Goal: Task Accomplishment & Management: Complete application form

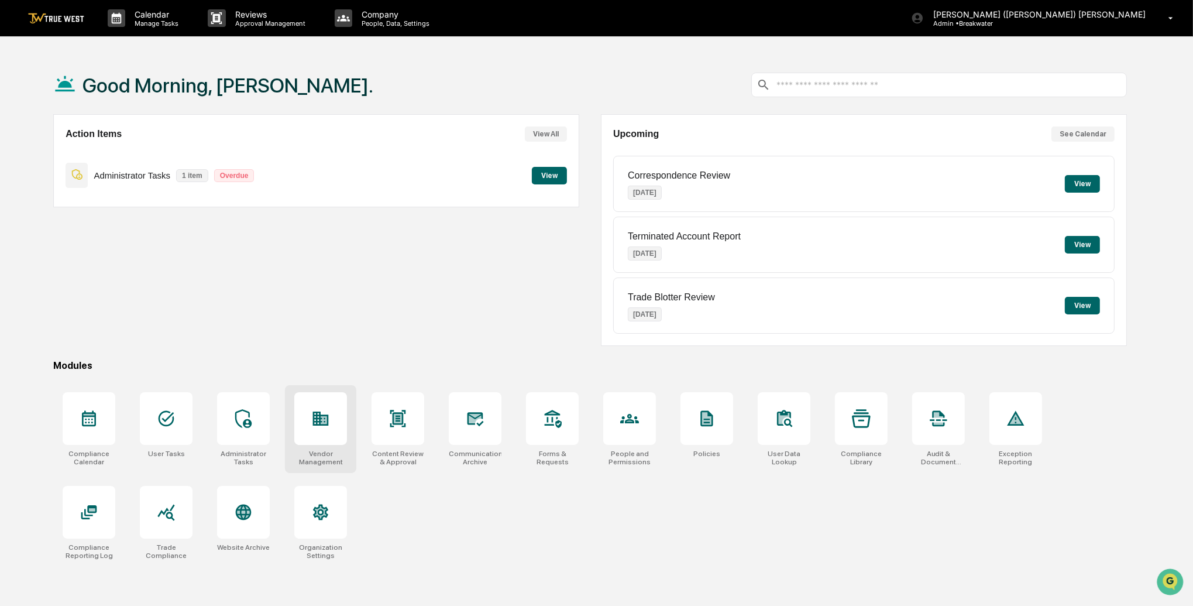
click at [327, 433] on div at bounding box center [320, 418] width 53 height 53
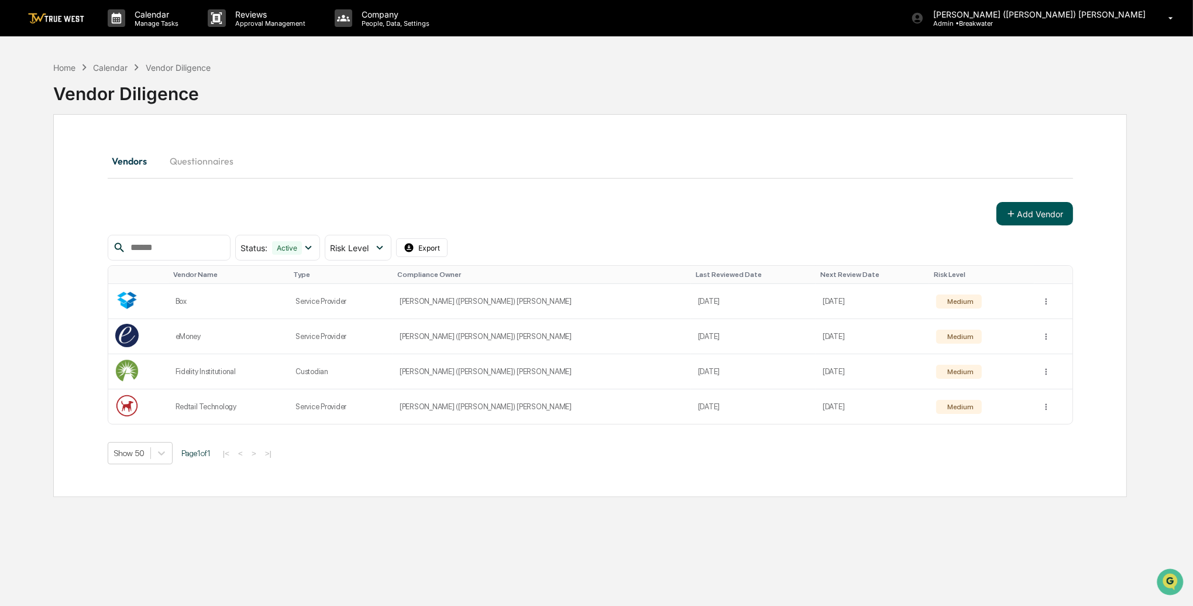
click at [1058, 210] on button "Add Vendor" at bounding box center [1035, 213] width 77 height 23
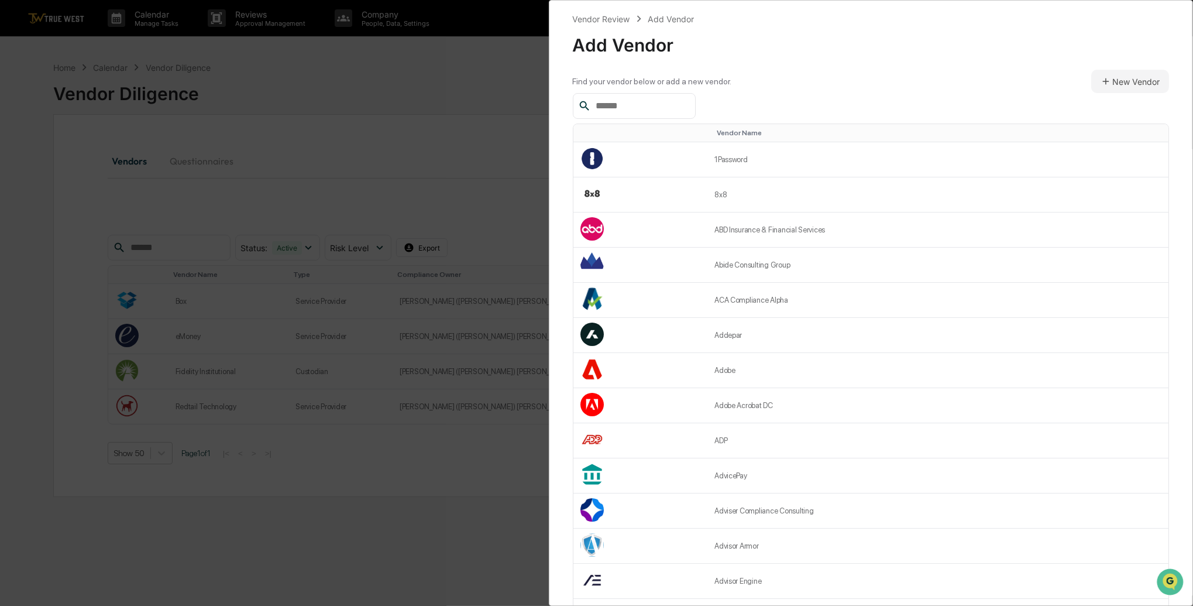
click at [631, 108] on input "text" at bounding box center [640, 105] width 99 height 15
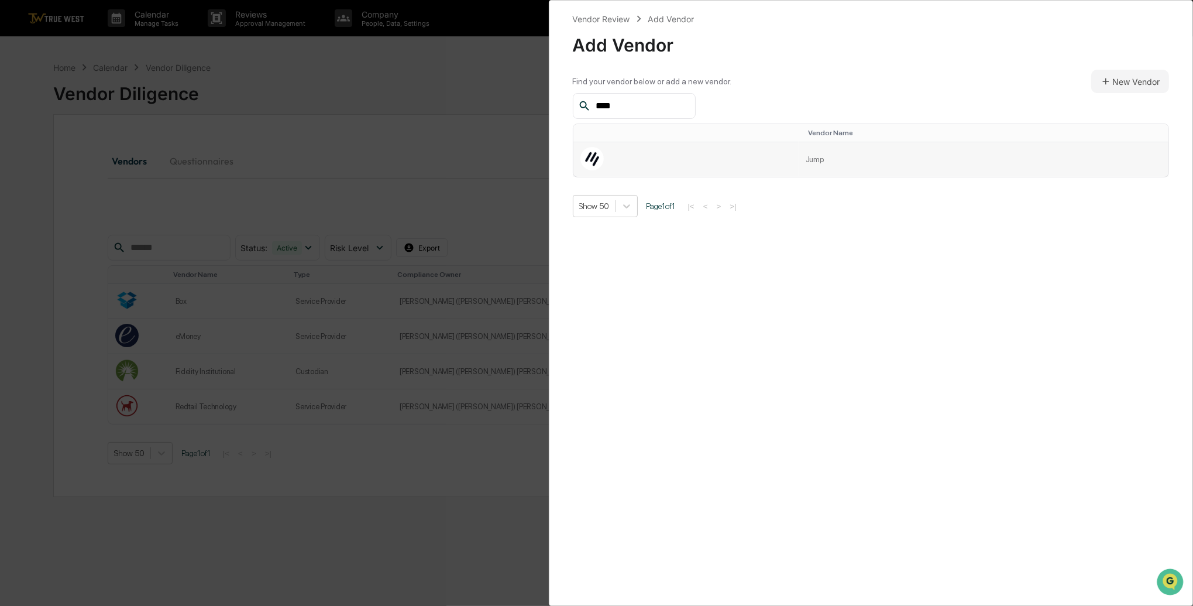
type input "****"
click at [684, 169] on td at bounding box center [686, 159] width 225 height 35
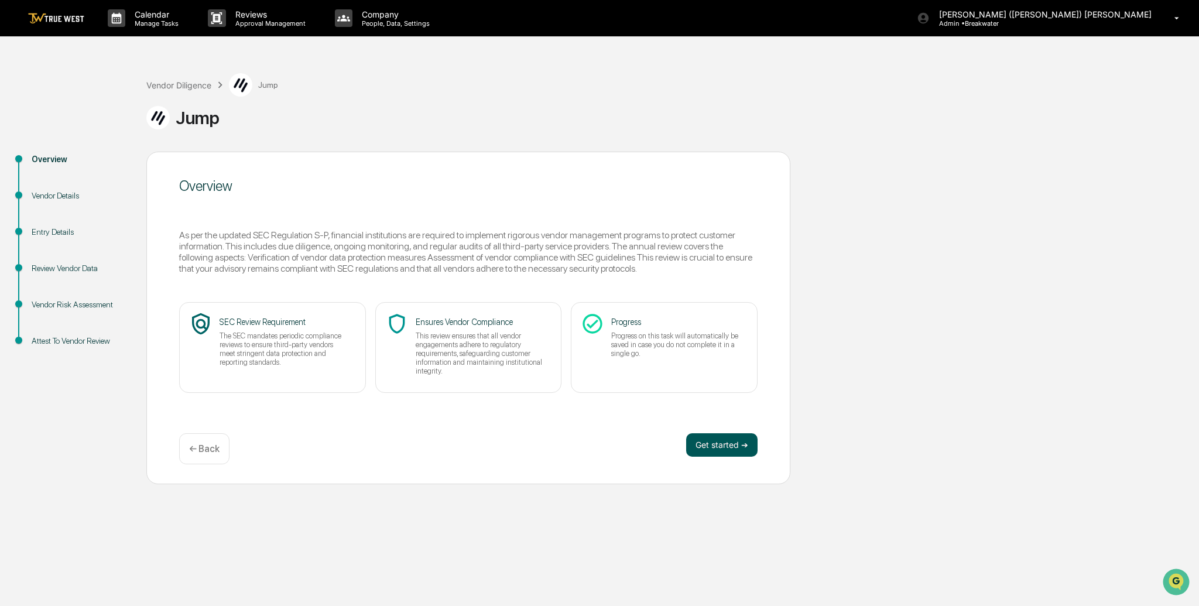
click at [717, 445] on button "Get started ➔" at bounding box center [721, 444] width 71 height 23
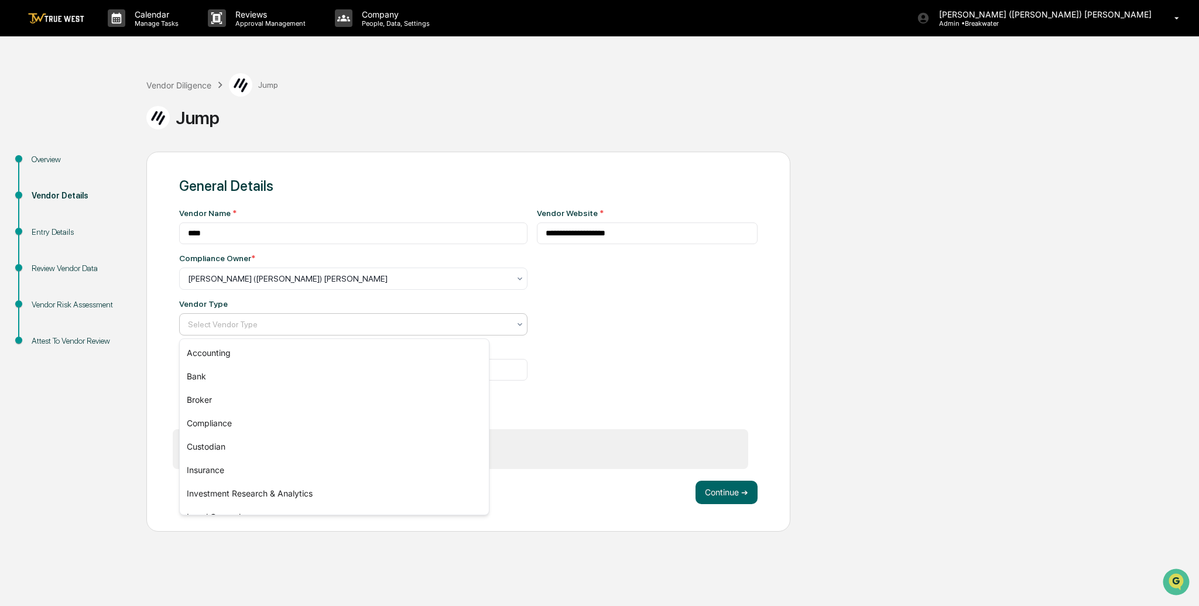
click at [401, 328] on div at bounding box center [348, 324] width 321 height 12
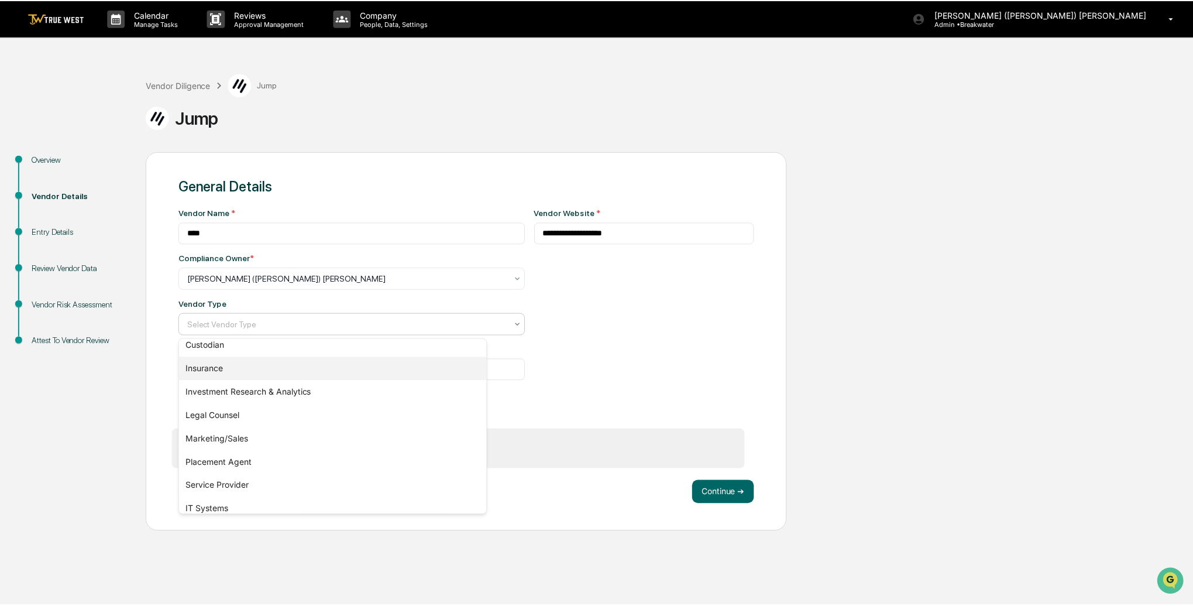
scroll to position [133, 0]
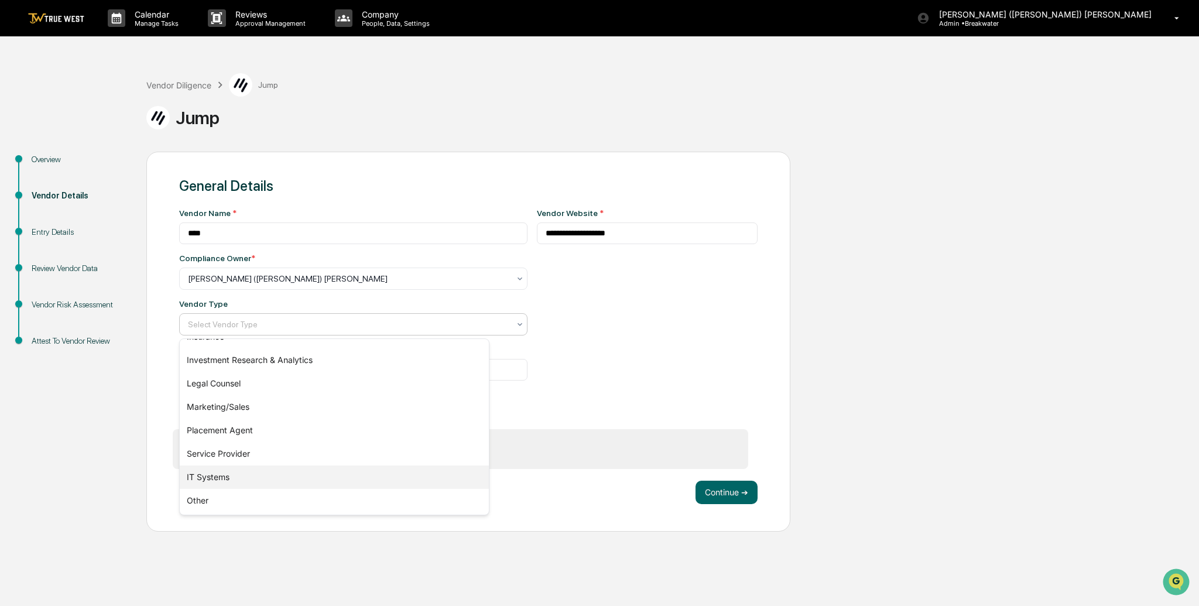
click at [219, 480] on div "IT Systems" at bounding box center [334, 476] width 309 height 23
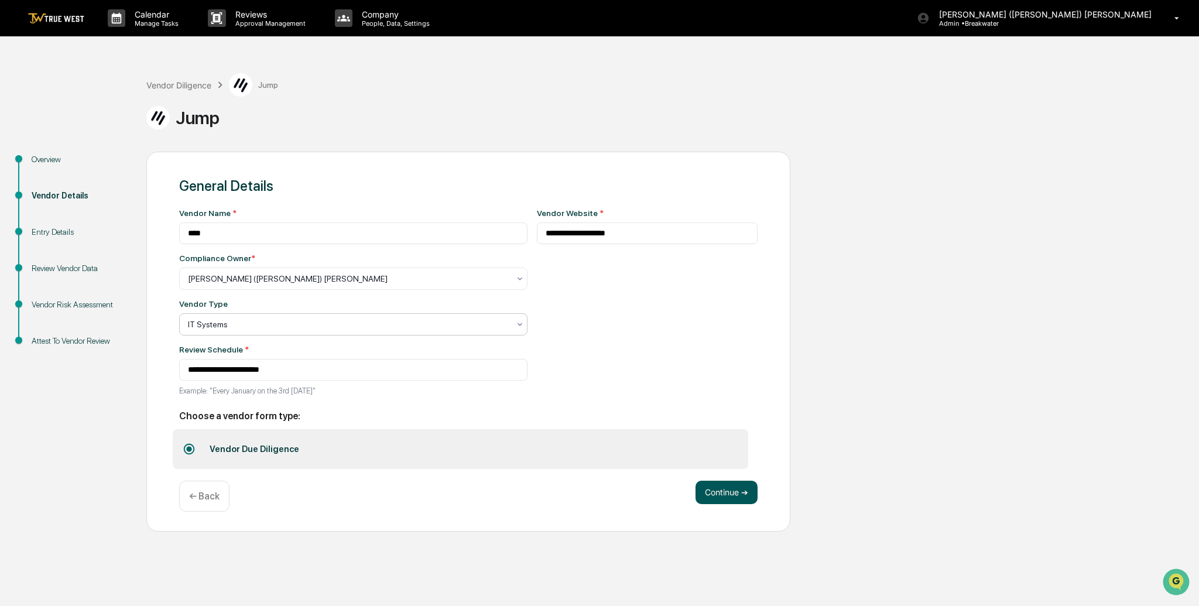
click at [730, 498] on button "Continue ➔" at bounding box center [726, 491] width 62 height 23
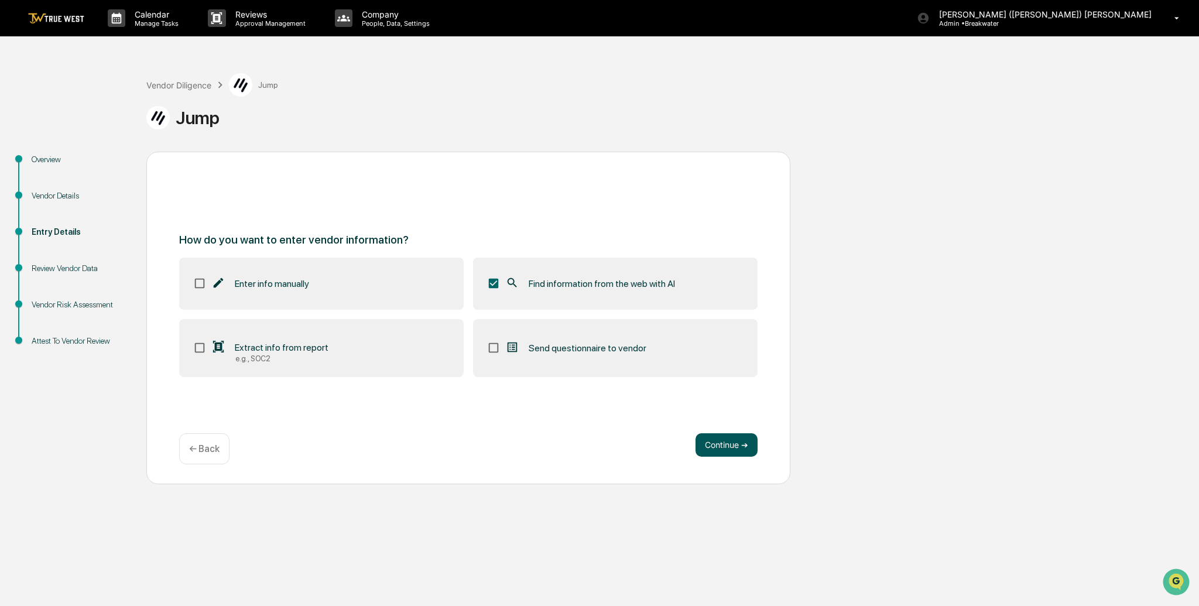
click at [727, 449] on button "Continue ➔" at bounding box center [726, 444] width 62 height 23
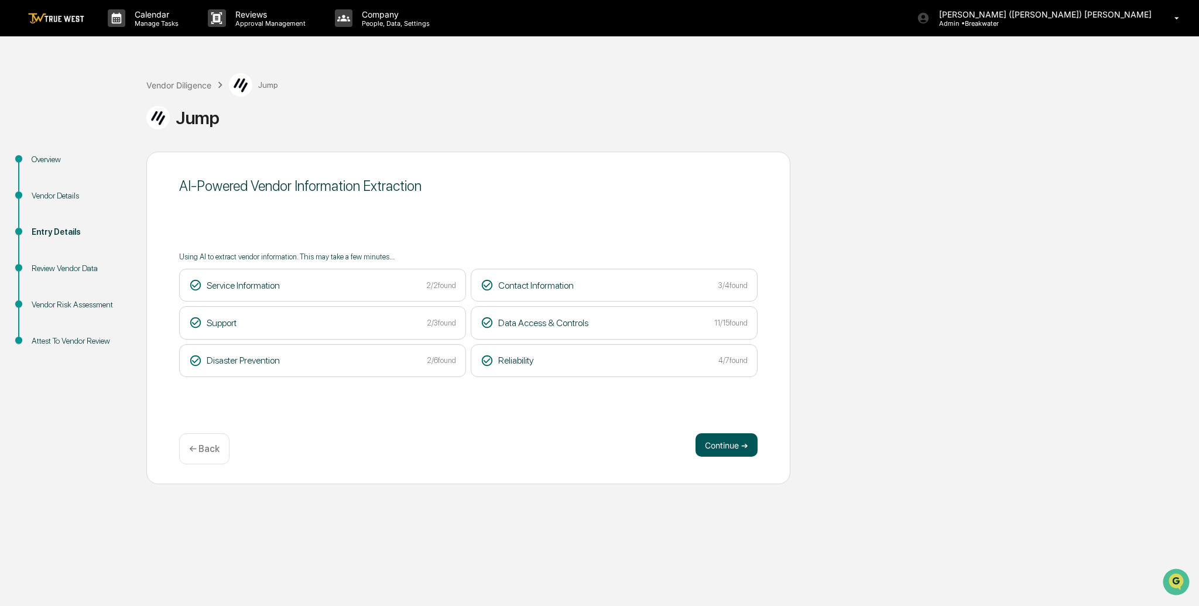
click at [724, 445] on button "Continue ➔" at bounding box center [726, 444] width 62 height 23
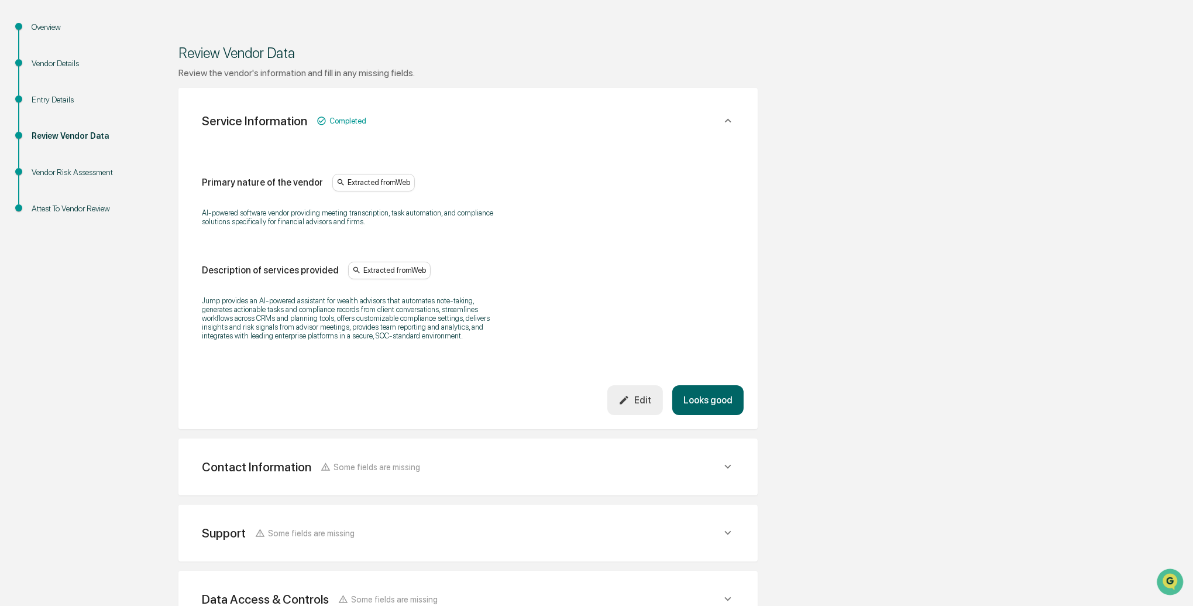
scroll to position [133, 0]
click at [708, 410] on button "Looks good" at bounding box center [707, 400] width 71 height 30
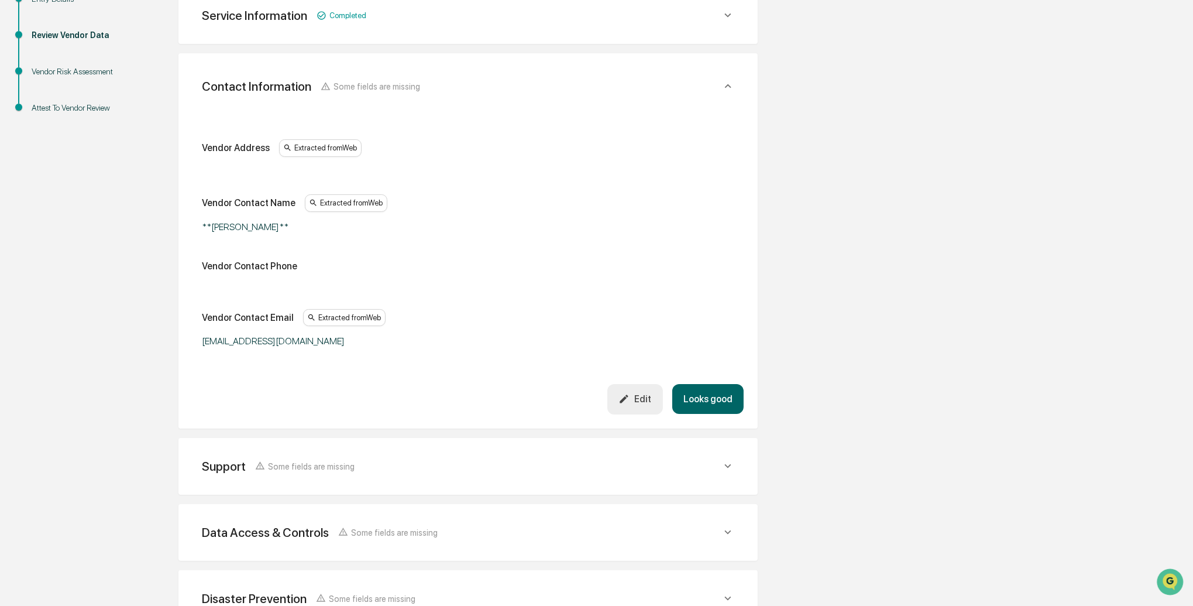
scroll to position [238, 0]
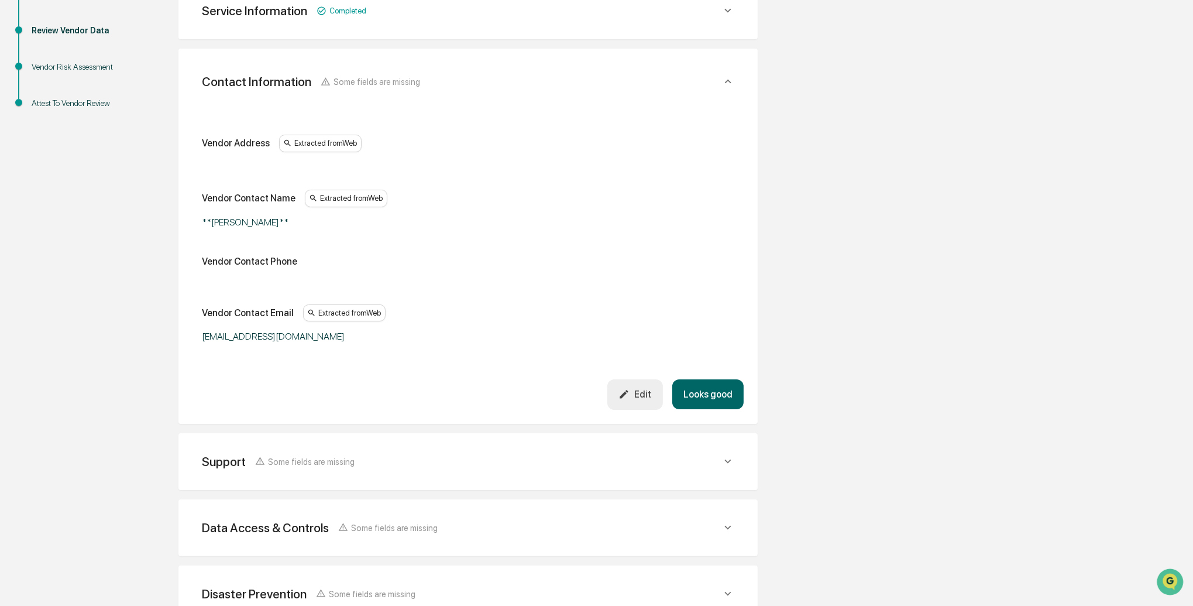
click at [643, 392] on div "Edit" at bounding box center [635, 394] width 33 height 11
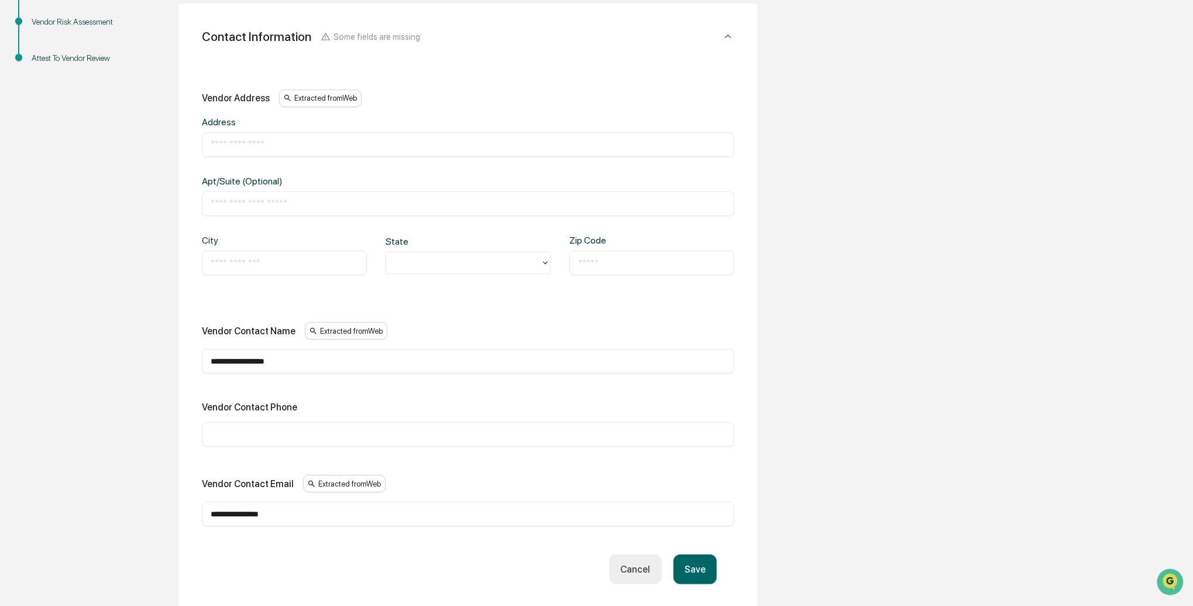
scroll to position [285, 0]
drag, startPoint x: 263, startPoint y: 358, endPoint x: 180, endPoint y: 355, distance: 82.6
click at [180, 355] on div "**********" at bounding box center [468, 312] width 579 height 622
click at [373, 394] on div "**********" at bounding box center [468, 305] width 533 height 437
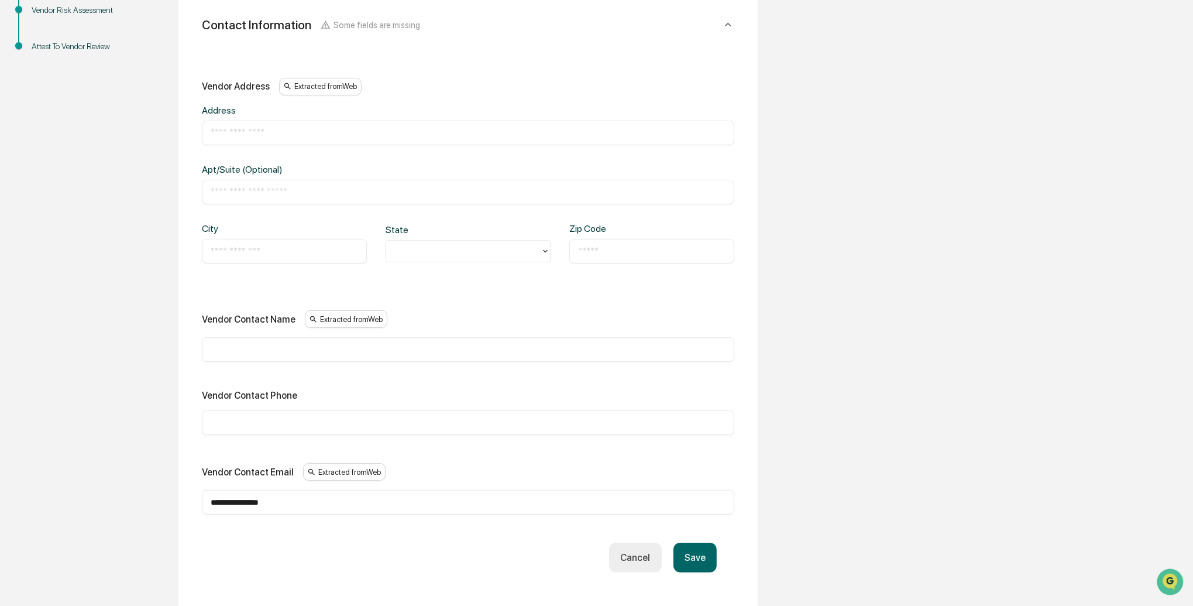
scroll to position [297, 0]
drag, startPoint x: 698, startPoint y: 554, endPoint x: 688, endPoint y: 554, distance: 10.6
click at [688, 554] on button "Save" at bounding box center [695, 555] width 43 height 30
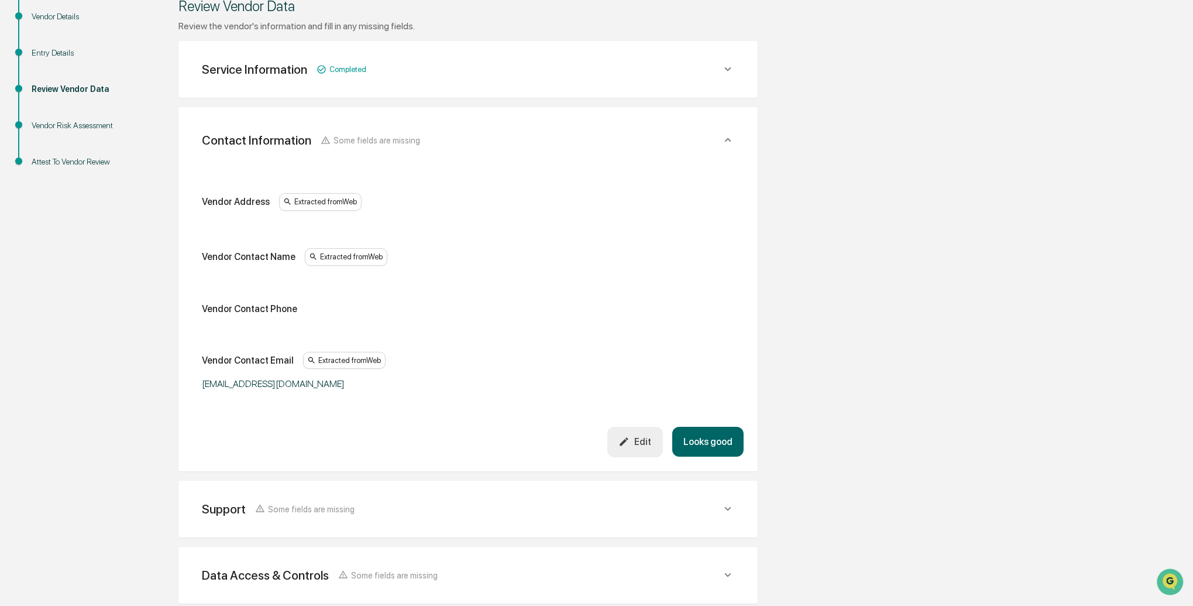
scroll to position [176, 0]
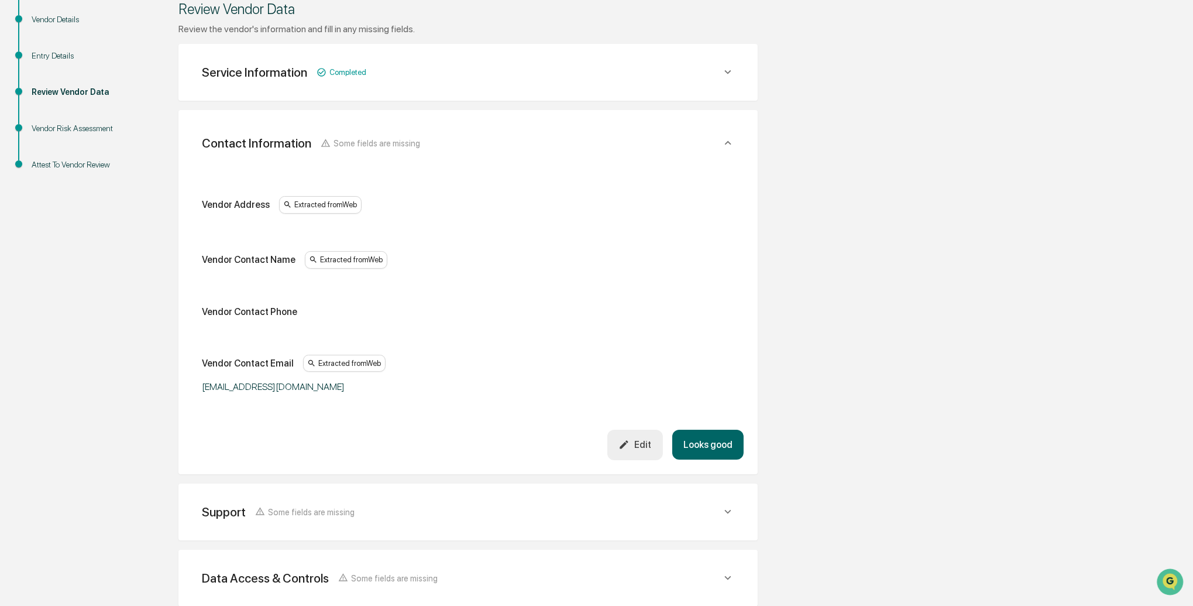
click at [712, 447] on button "Looks good" at bounding box center [707, 445] width 71 height 30
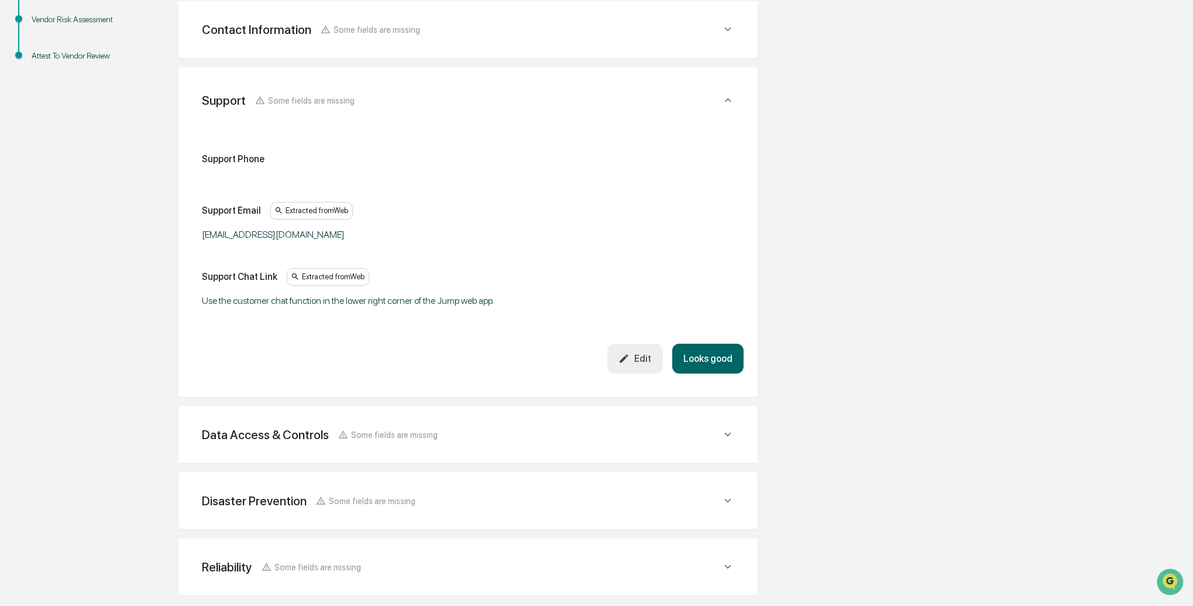
scroll to position [285, 0]
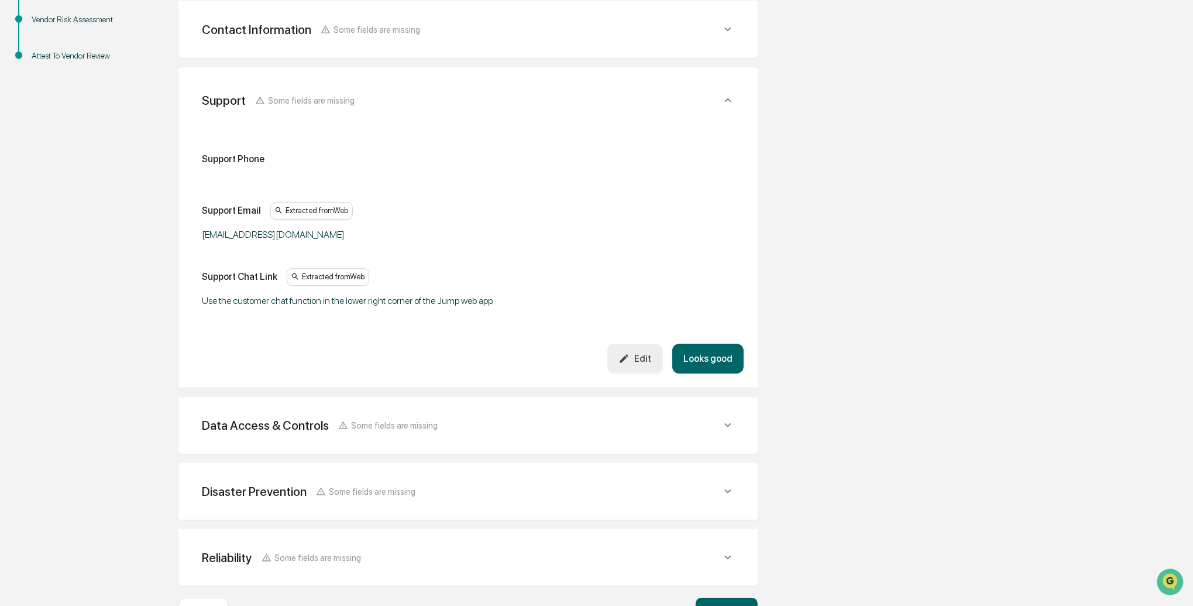
click at [684, 362] on button "Looks good" at bounding box center [707, 359] width 71 height 30
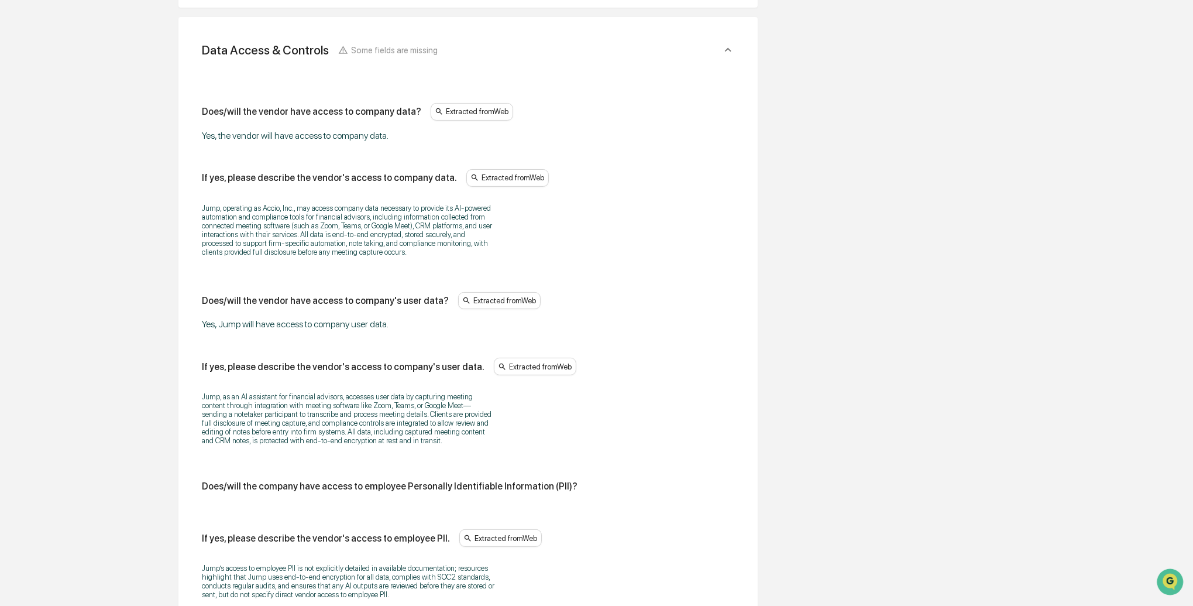
scroll to position [403, 0]
drag, startPoint x: 247, startPoint y: 249, endPoint x: 379, endPoint y: 261, distance: 132.8
click at [379, 261] on div "Jump, operating as Accio, Inc., may access company data necessary to provide it…" at bounding box center [468, 229] width 533 height 68
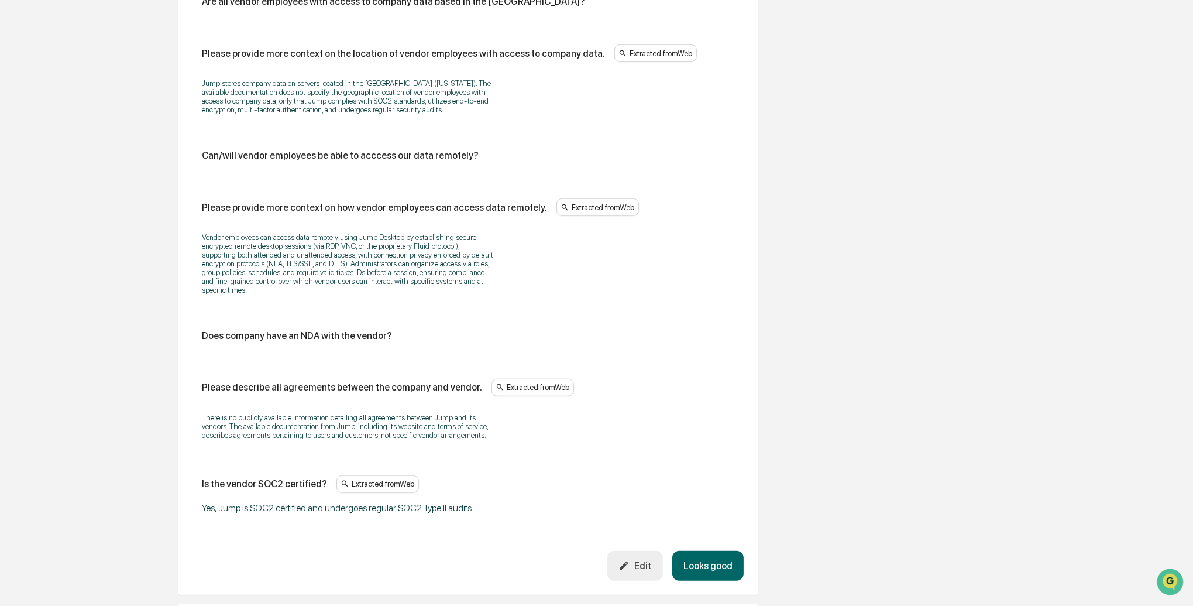
scroll to position [1482, 0]
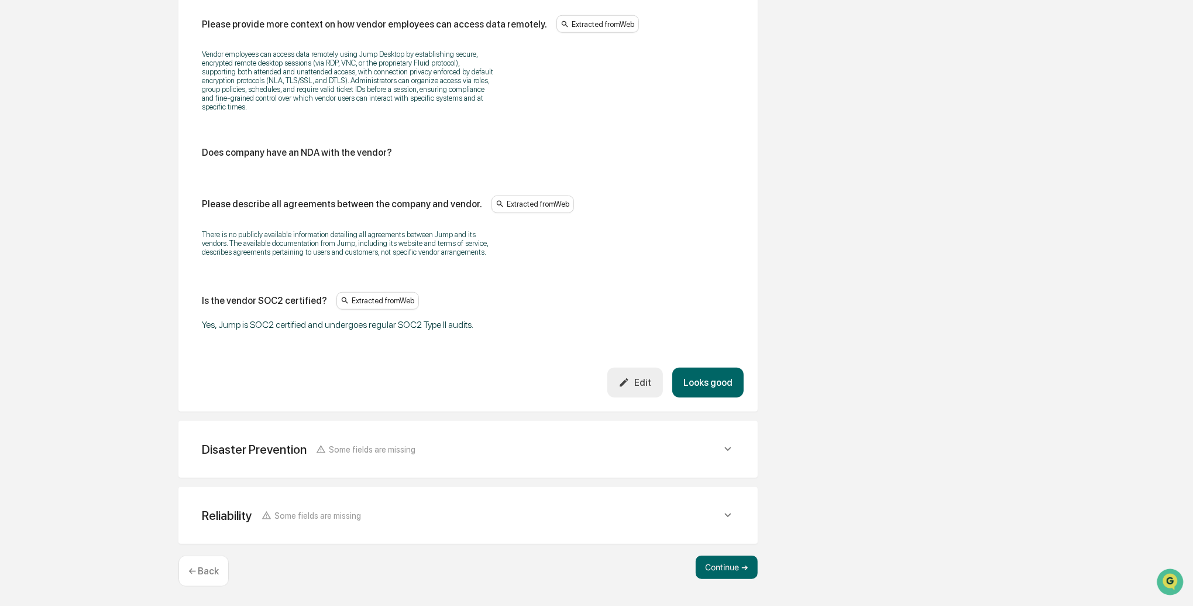
click at [644, 378] on div "Edit" at bounding box center [635, 382] width 33 height 11
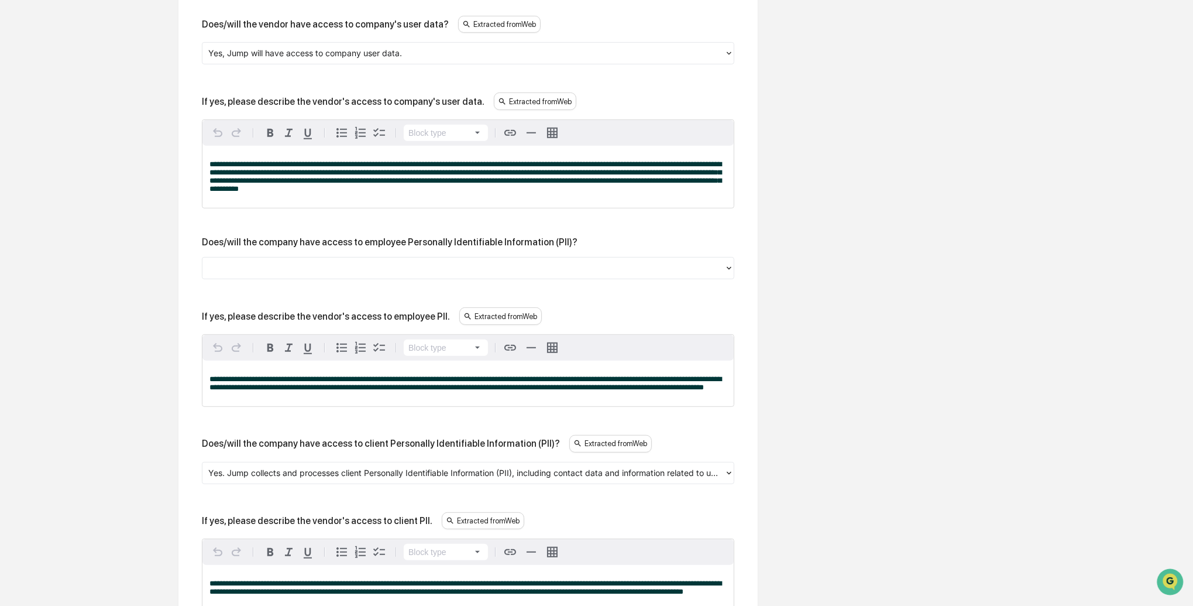
scroll to position [702, 0]
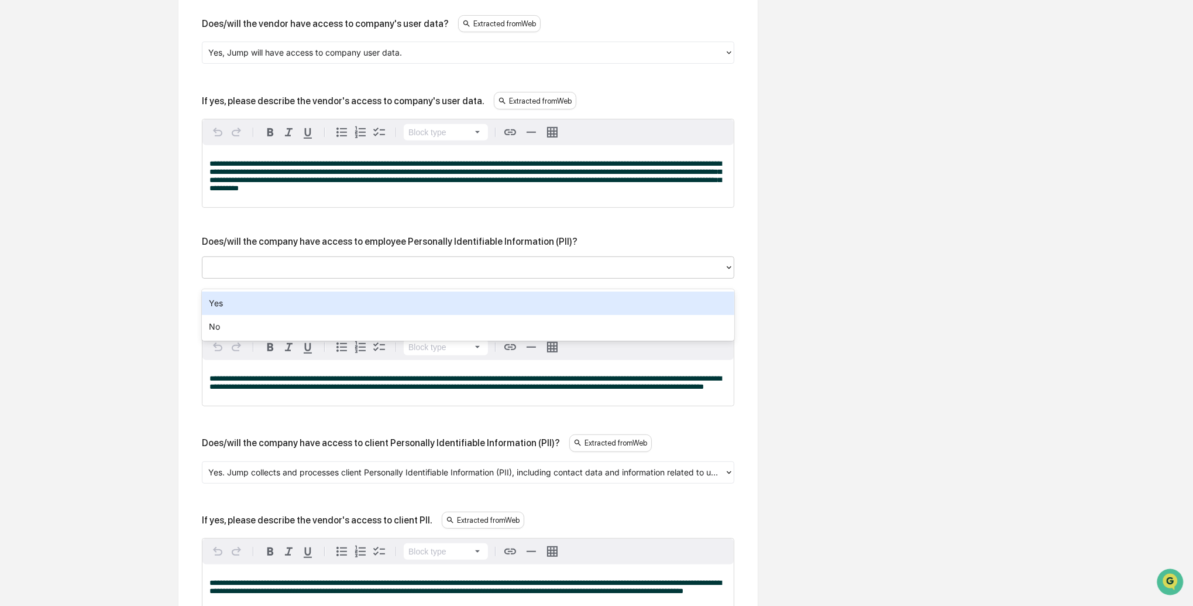
click at [294, 274] on div at bounding box center [463, 267] width 510 height 13
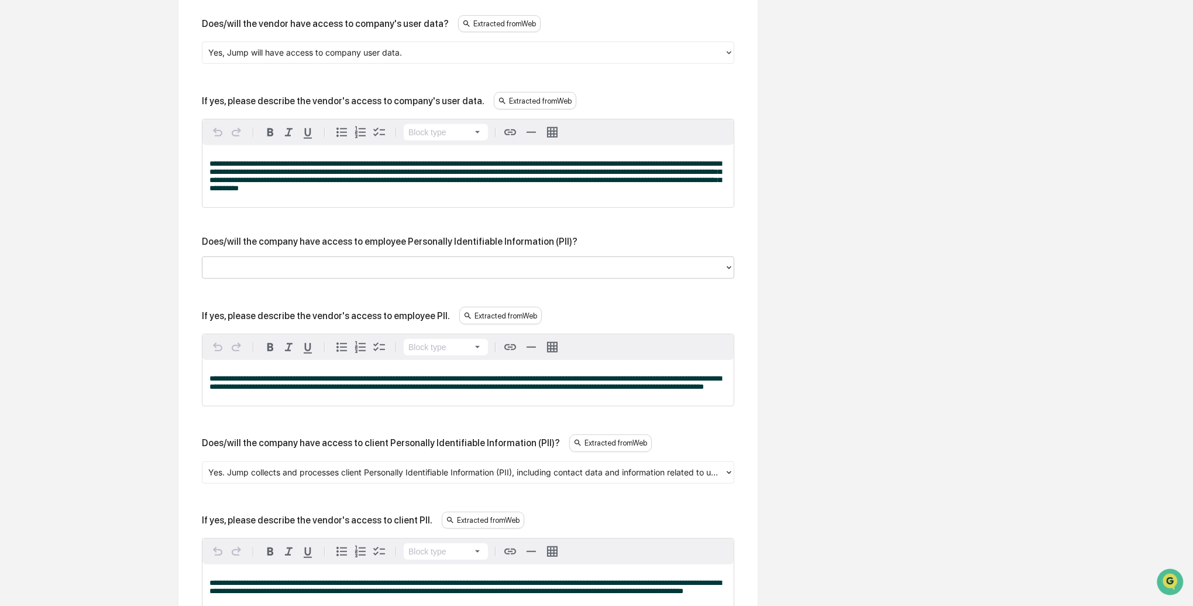
click at [294, 274] on div at bounding box center [463, 267] width 510 height 13
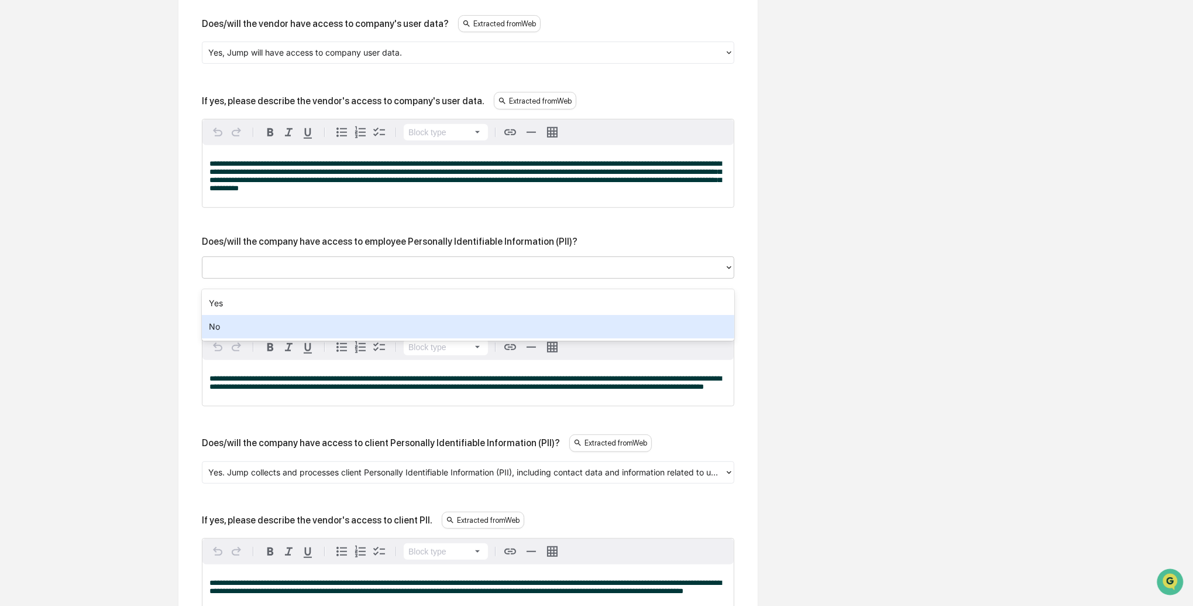
click at [255, 330] on div "No" at bounding box center [468, 326] width 533 height 23
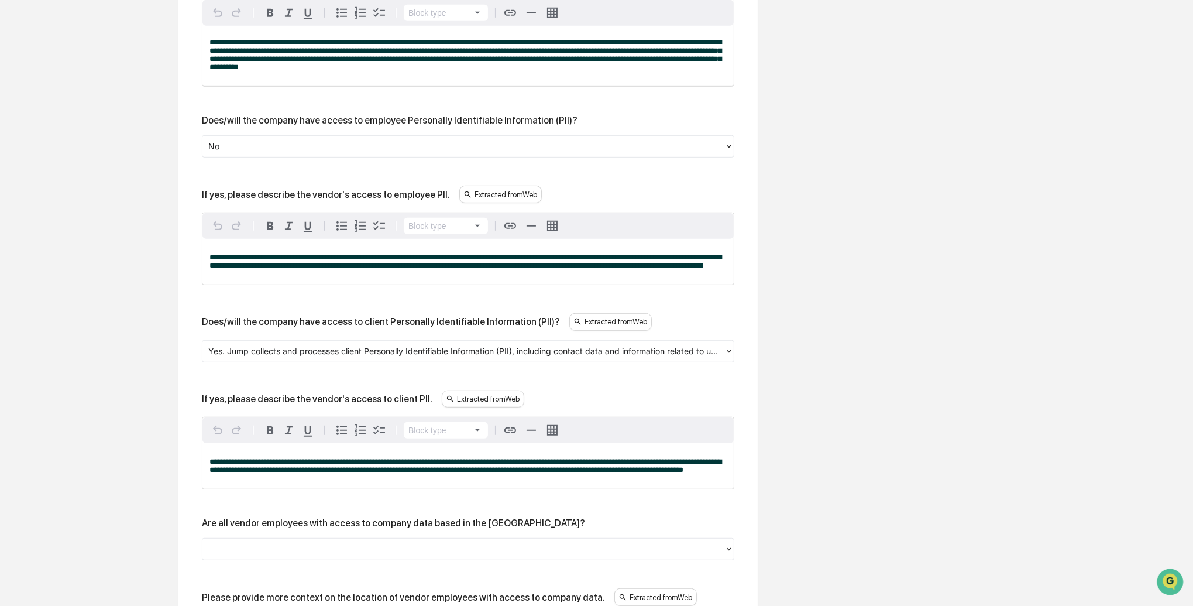
scroll to position [824, 0]
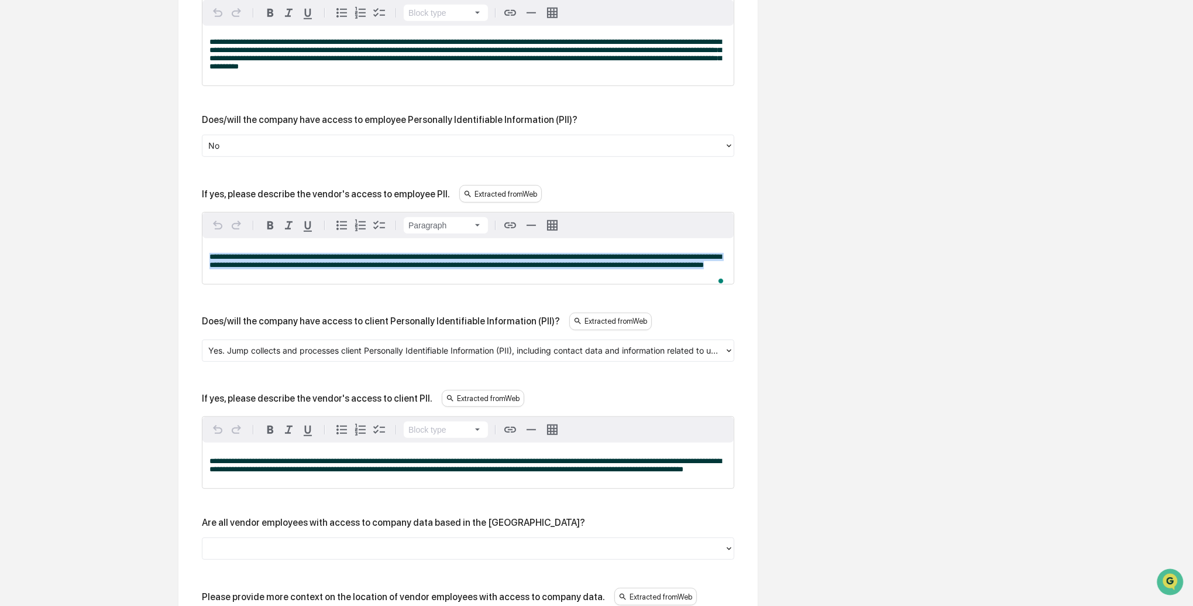
drag, startPoint x: 277, startPoint y: 269, endPoint x: 203, endPoint y: 259, distance: 74.3
click at [203, 259] on div "**********" at bounding box center [468, 261] width 531 height 46
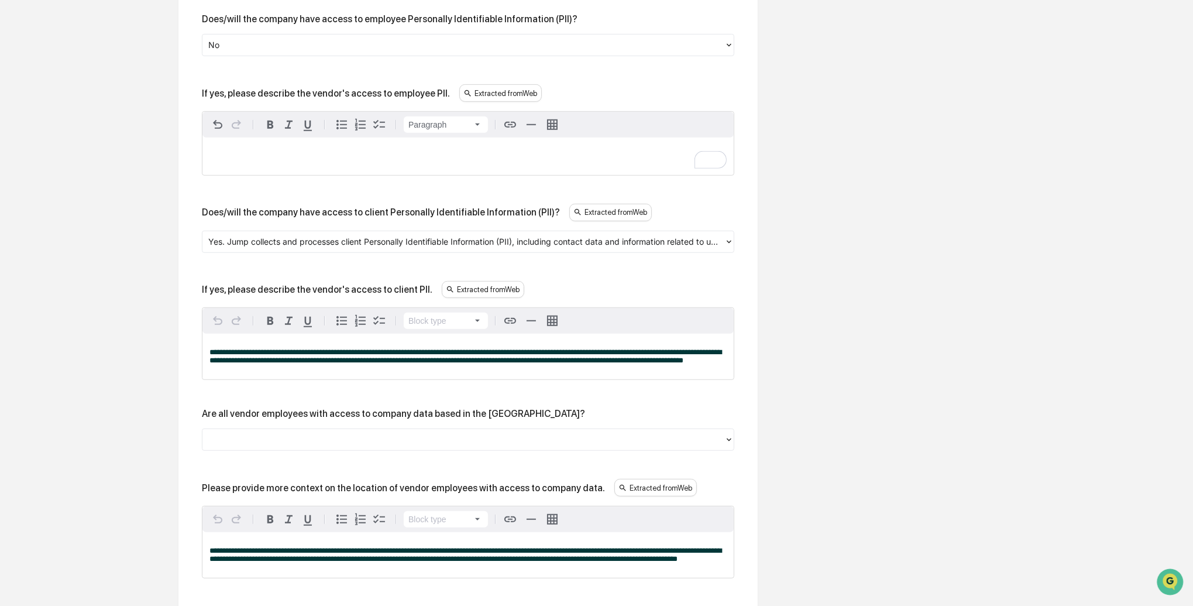
scroll to position [925, 0]
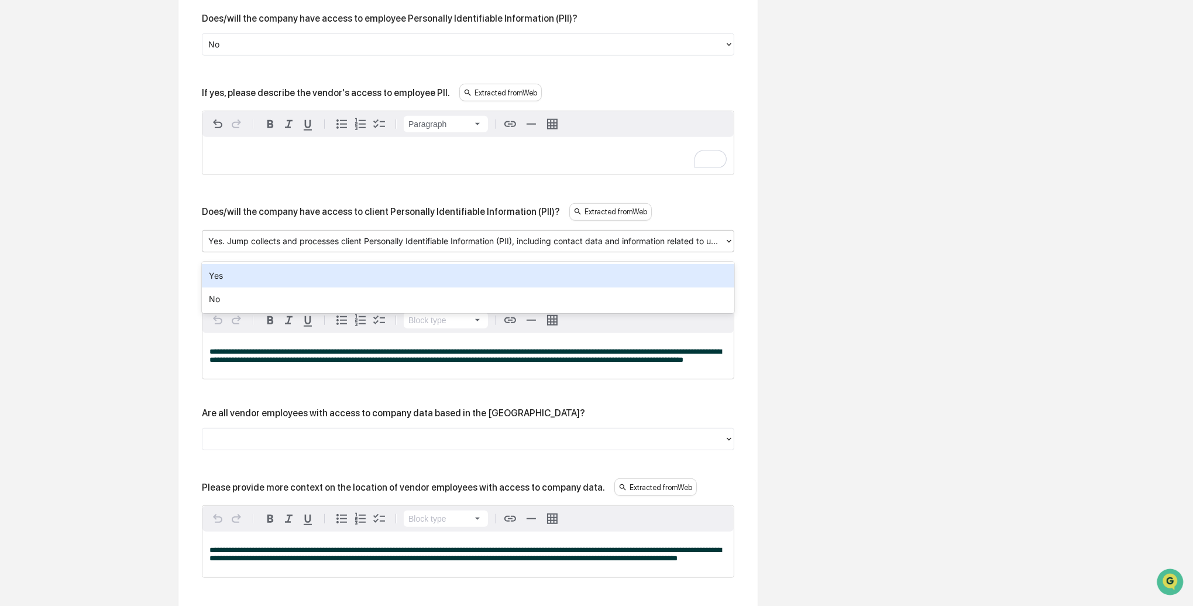
click at [720, 248] on div "Yes. Jump collects and processes client Personally Identifiable Information (PI…" at bounding box center [464, 241] width 522 height 18
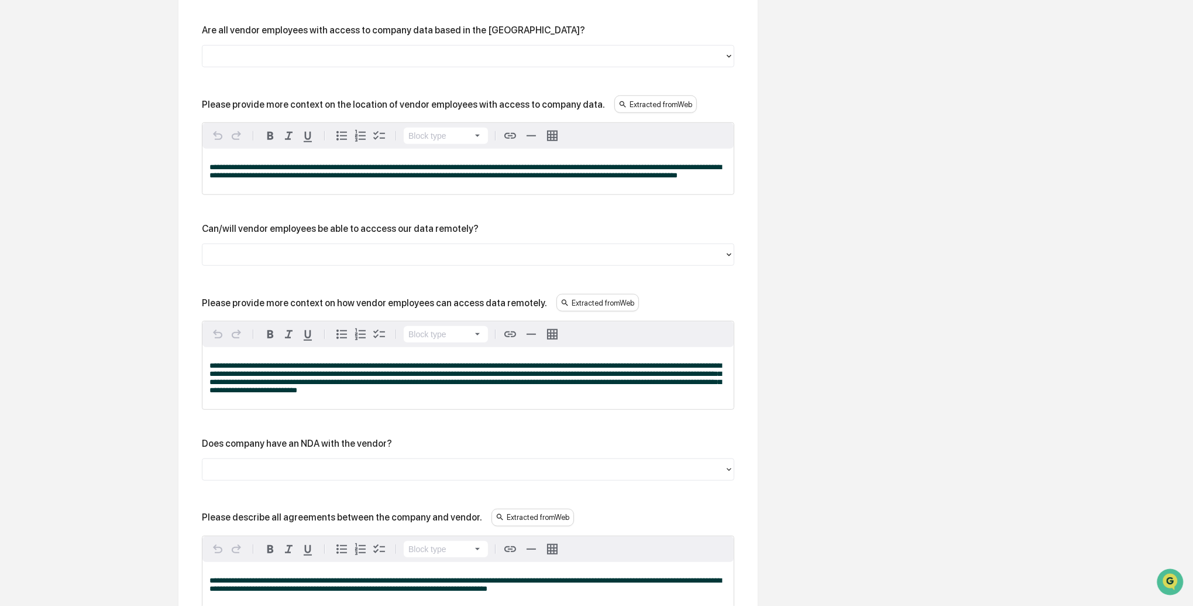
scroll to position [1311, 0]
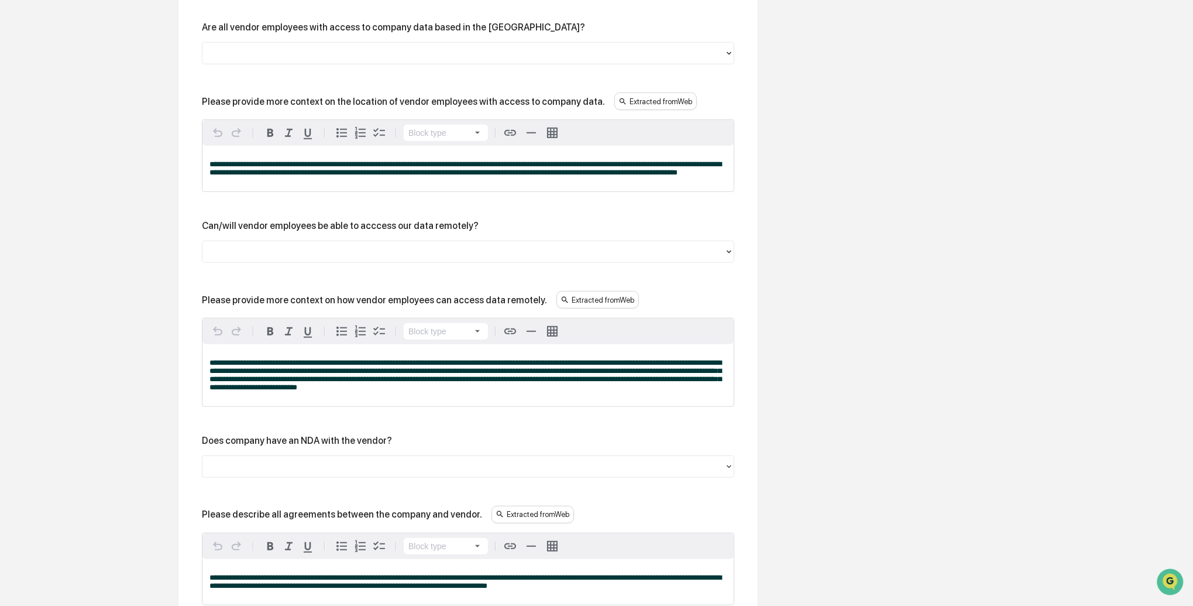
click at [289, 259] on div at bounding box center [463, 251] width 510 height 13
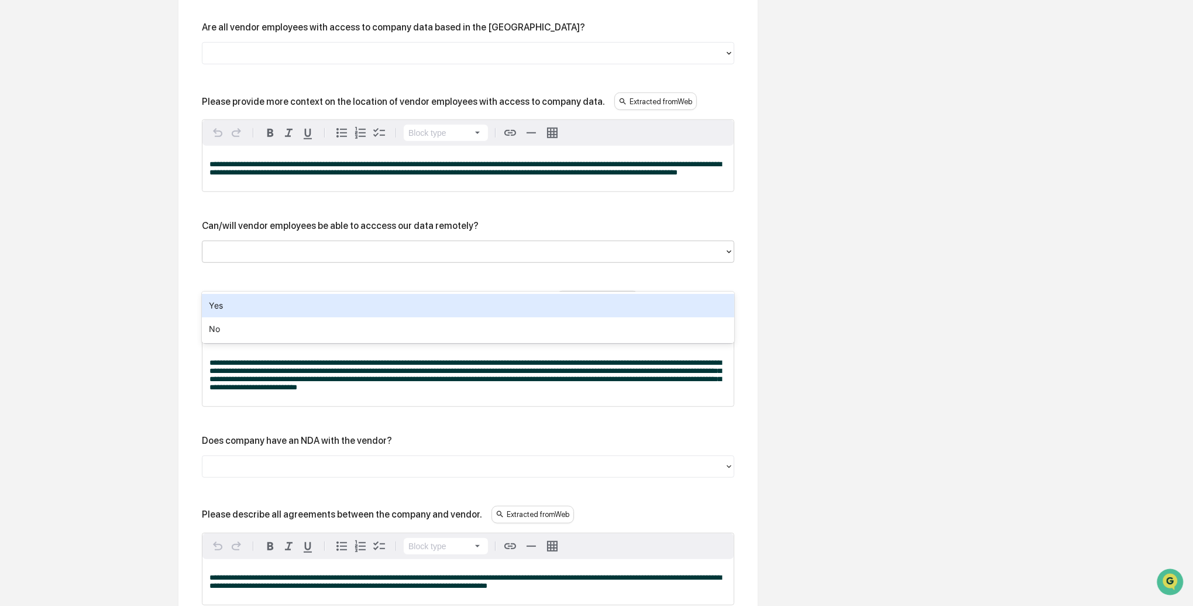
click at [280, 298] on div "Yes" at bounding box center [468, 305] width 533 height 23
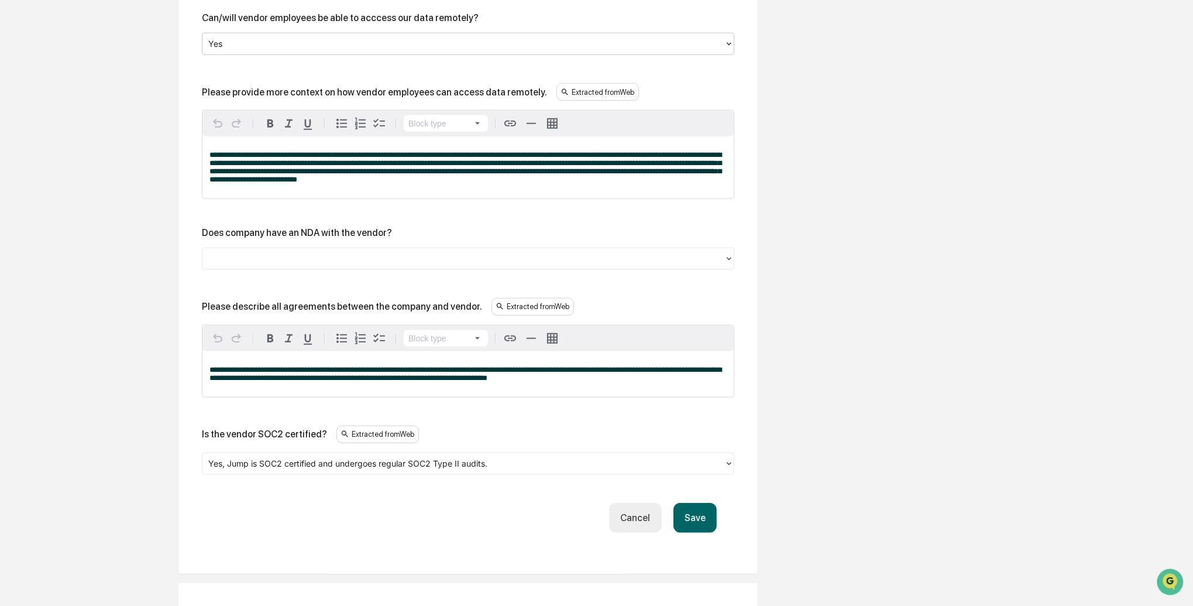
scroll to position [1518, 0]
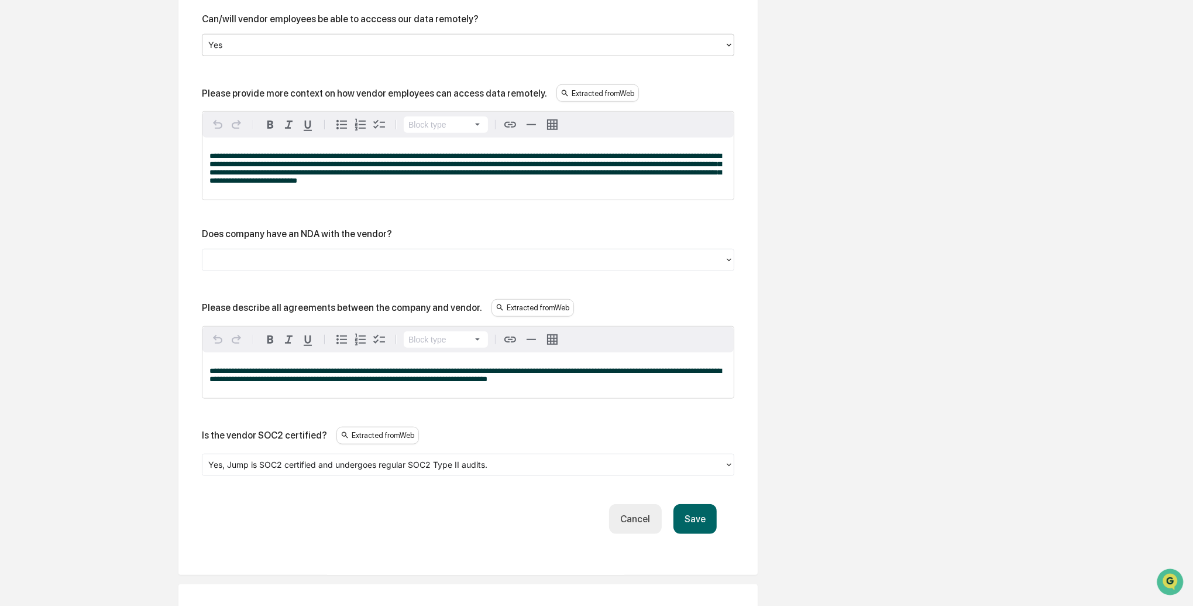
click at [286, 267] on div at bounding box center [463, 259] width 510 height 13
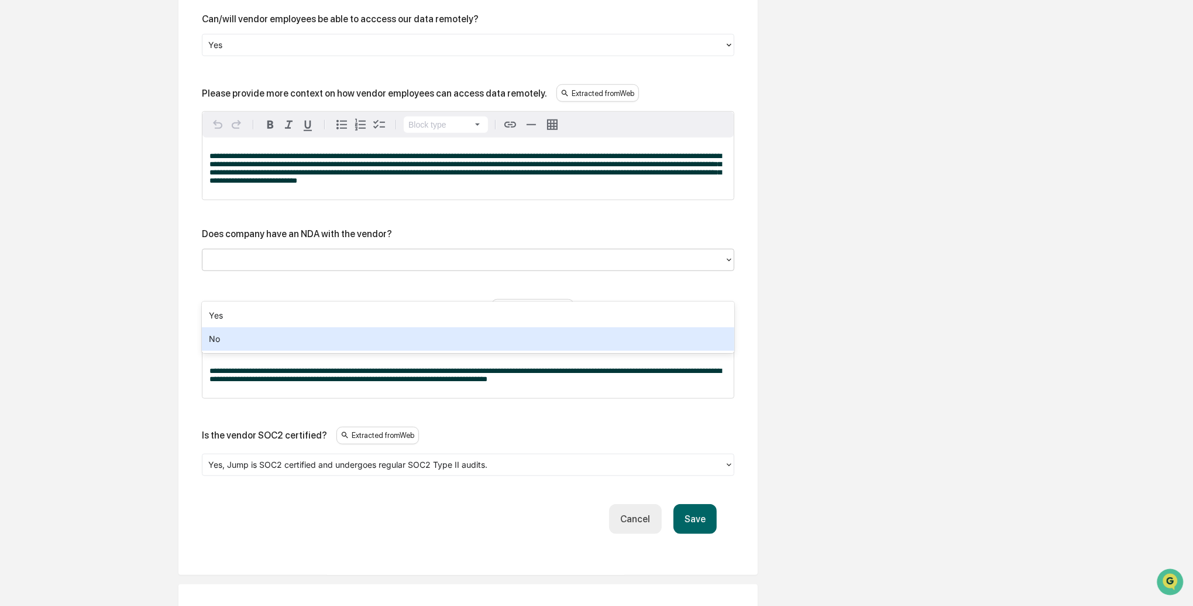
click at [259, 340] on div "No" at bounding box center [468, 338] width 533 height 23
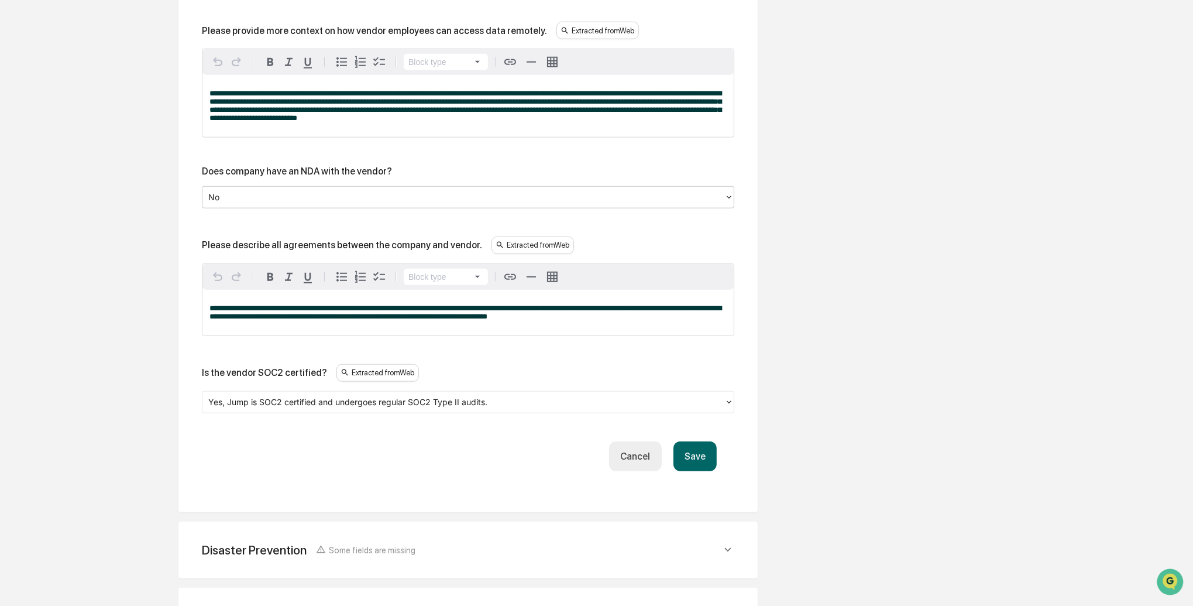
scroll to position [1583, 0]
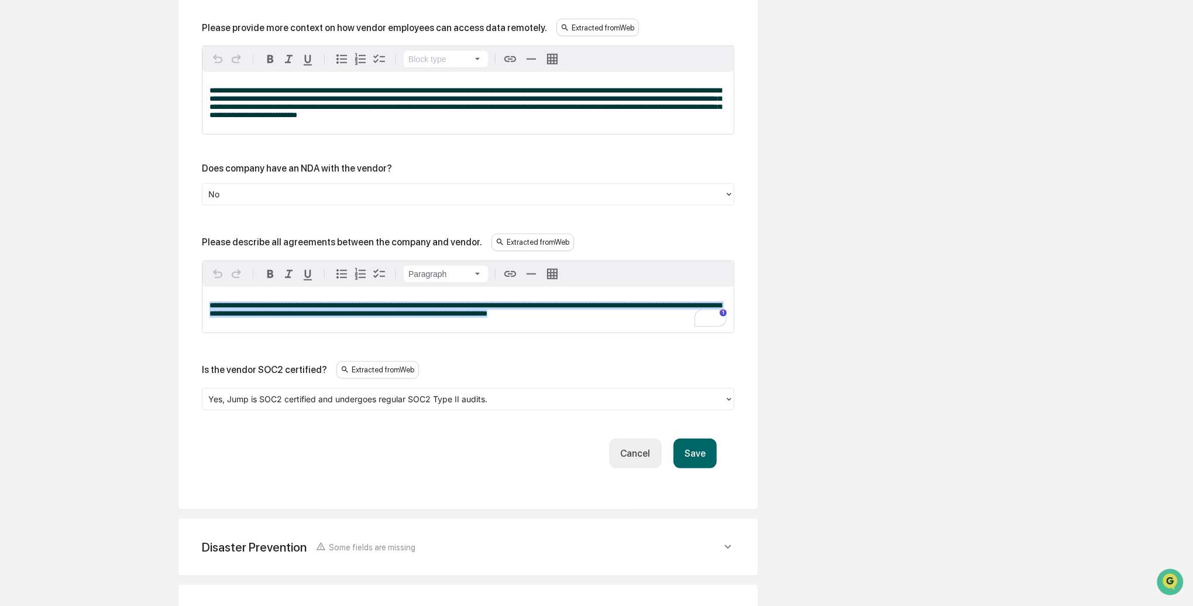
drag, startPoint x: 646, startPoint y: 345, endPoint x: 209, endPoint y: 332, distance: 436.8
click at [209, 332] on div "**********" at bounding box center [468, 310] width 531 height 46
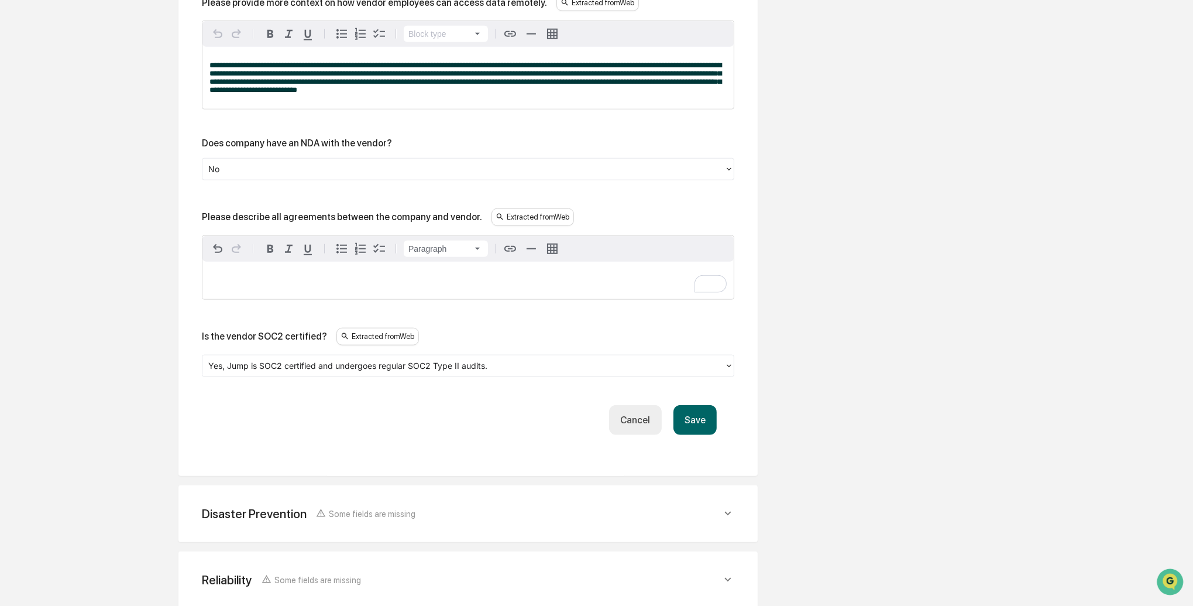
scroll to position [1609, 0]
click at [697, 434] on button "Save" at bounding box center [695, 419] width 43 height 30
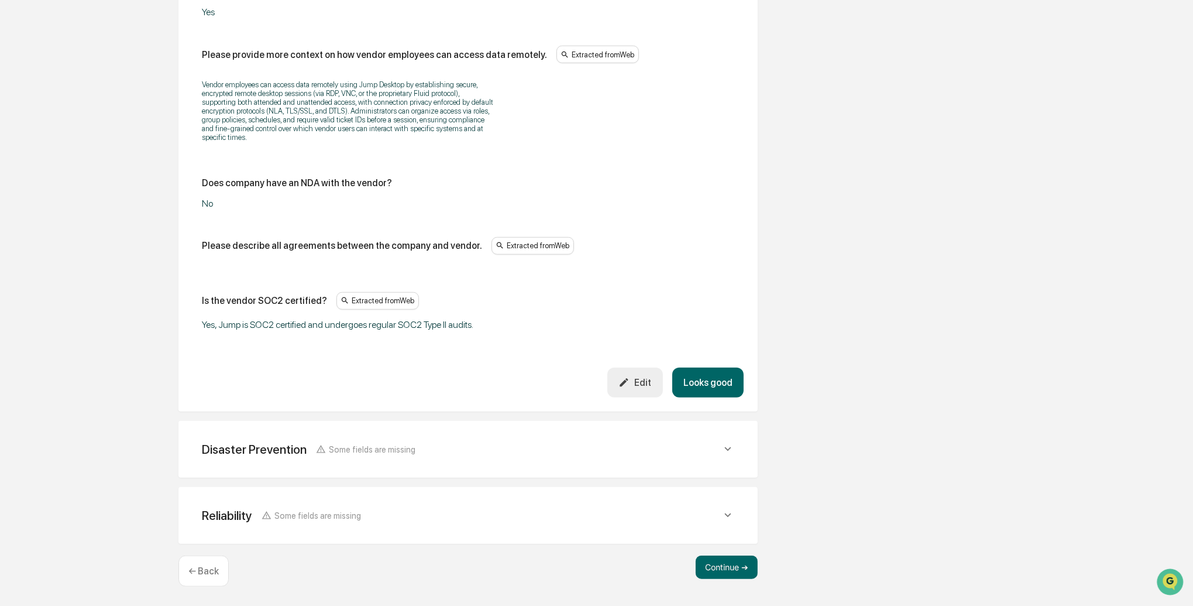
scroll to position [1405, 0]
click at [716, 390] on button "Looks good" at bounding box center [707, 383] width 71 height 30
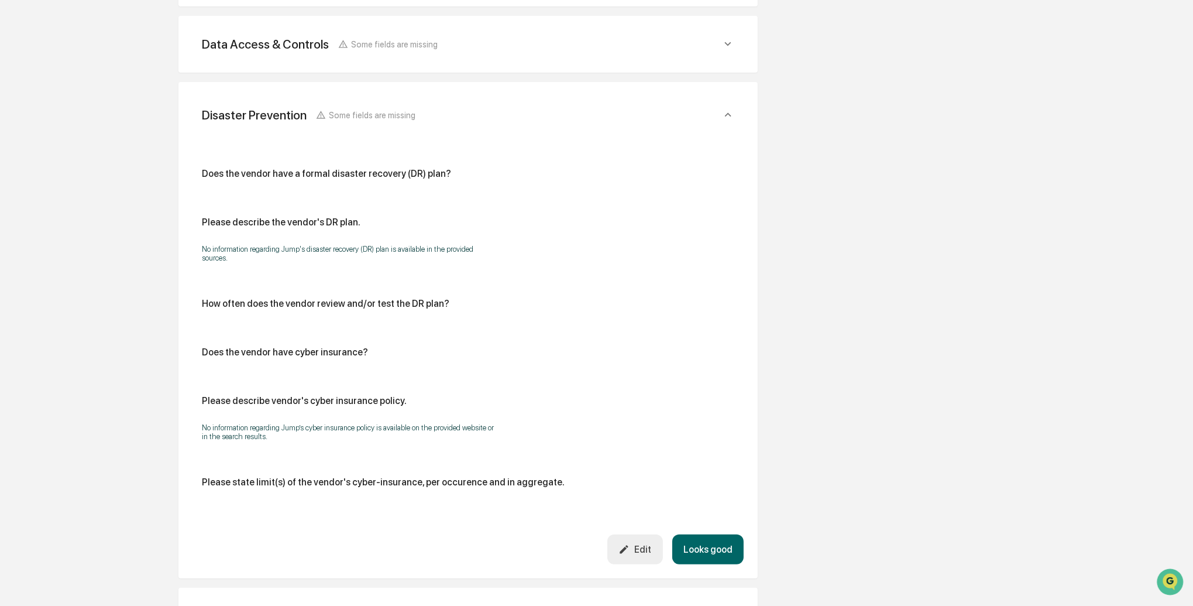
scroll to position [427, 0]
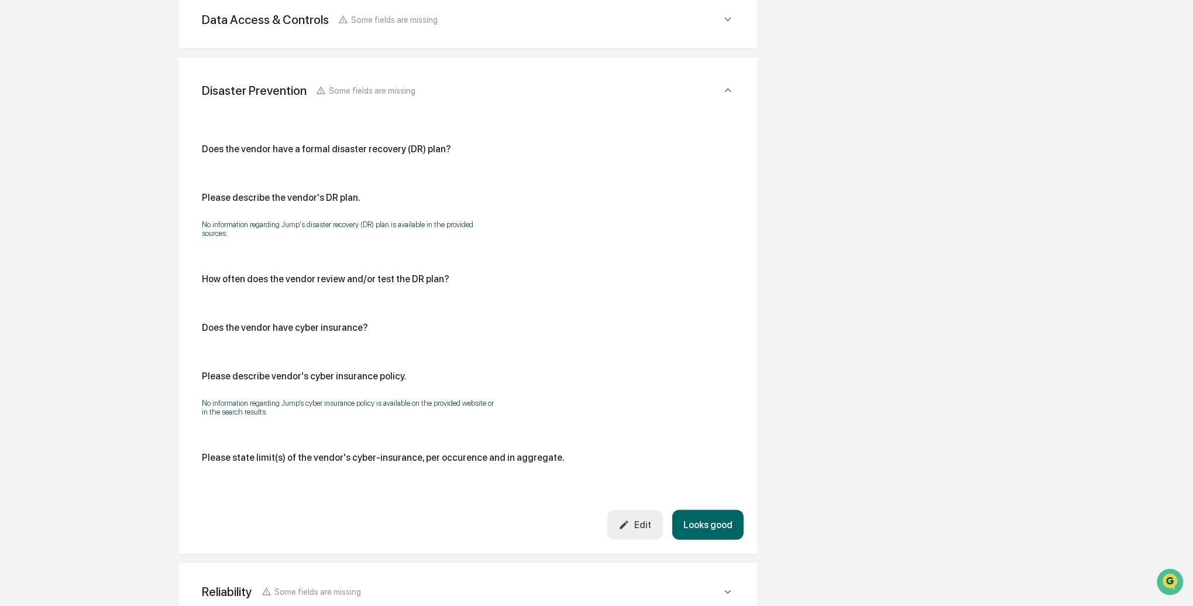
click at [637, 526] on div "Edit" at bounding box center [635, 524] width 33 height 11
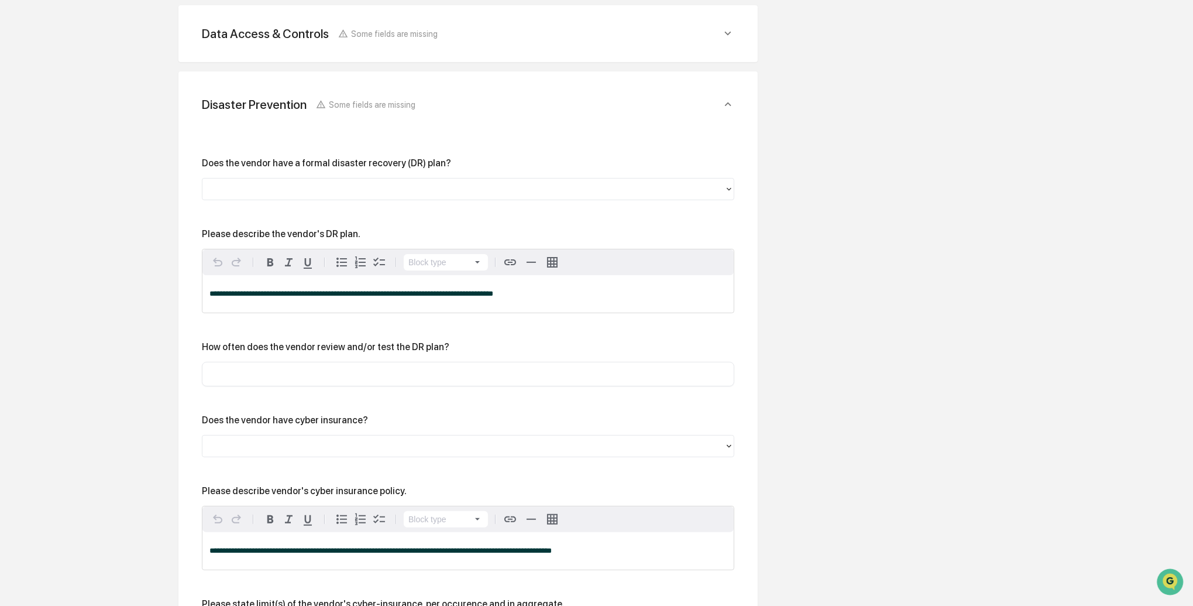
scroll to position [390, 0]
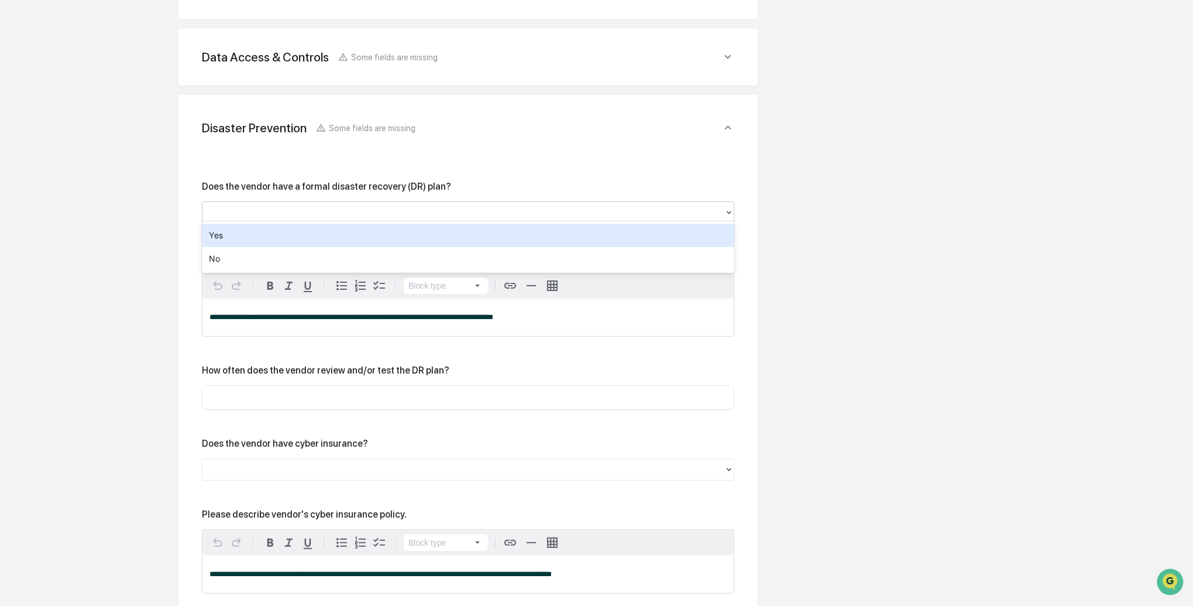
click at [324, 212] on div at bounding box center [463, 212] width 510 height 13
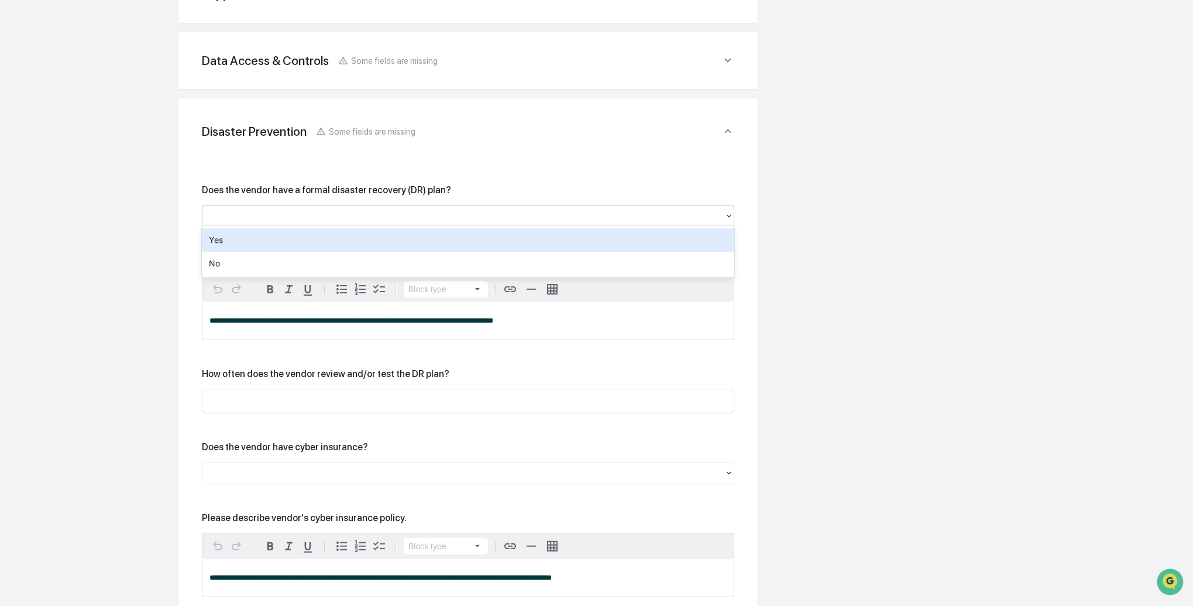
click at [315, 230] on div "Yes" at bounding box center [468, 239] width 533 height 23
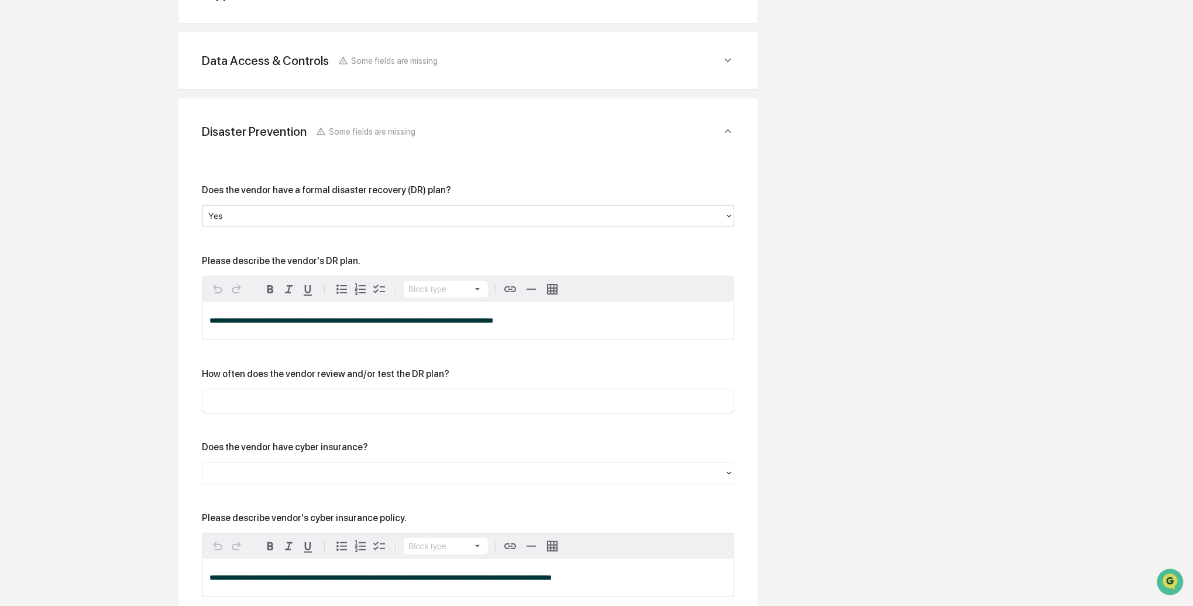
scroll to position [411, 0]
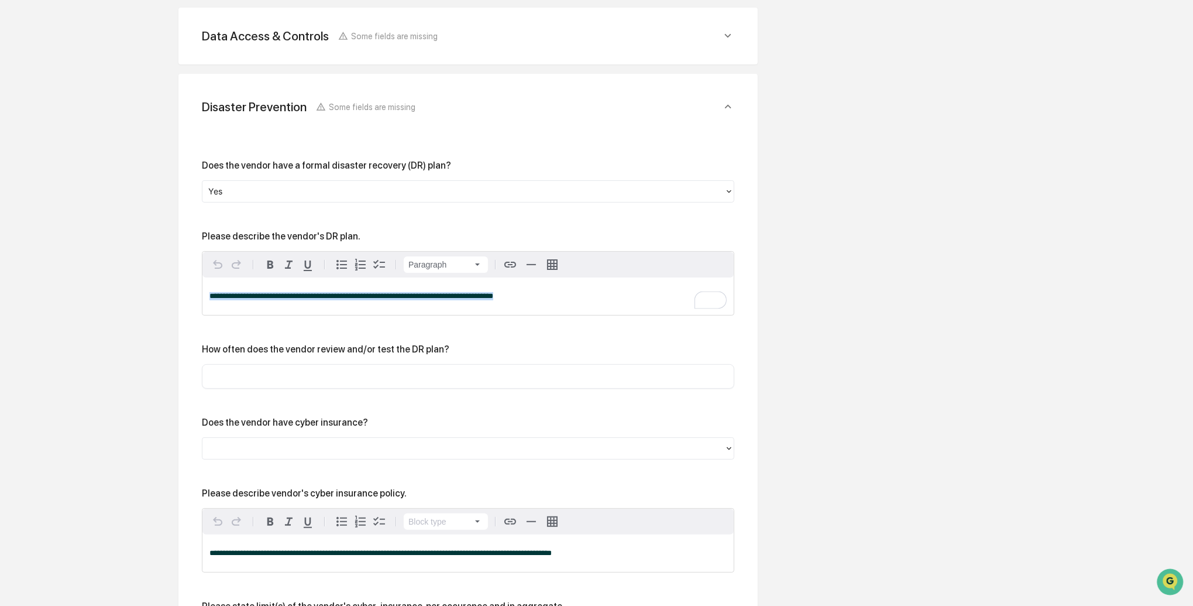
drag, startPoint x: 511, startPoint y: 297, endPoint x: 203, endPoint y: 293, distance: 307.9
click at [204, 293] on div "**********" at bounding box center [468, 295] width 531 height 37
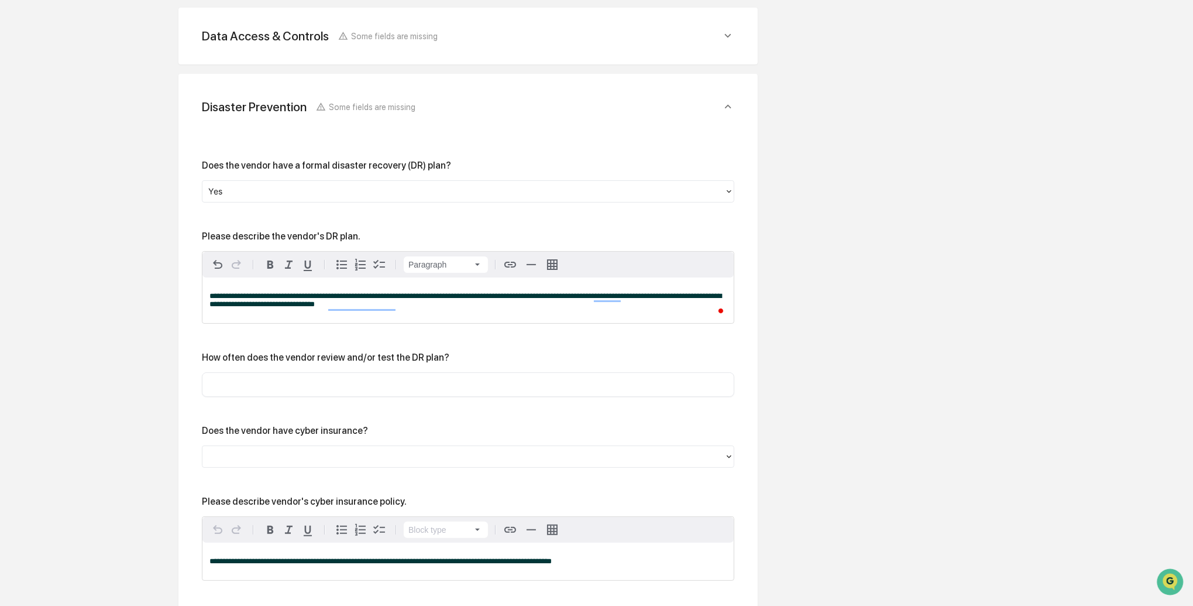
click at [245, 383] on input "text" at bounding box center [468, 385] width 515 height 12
paste input "**********"
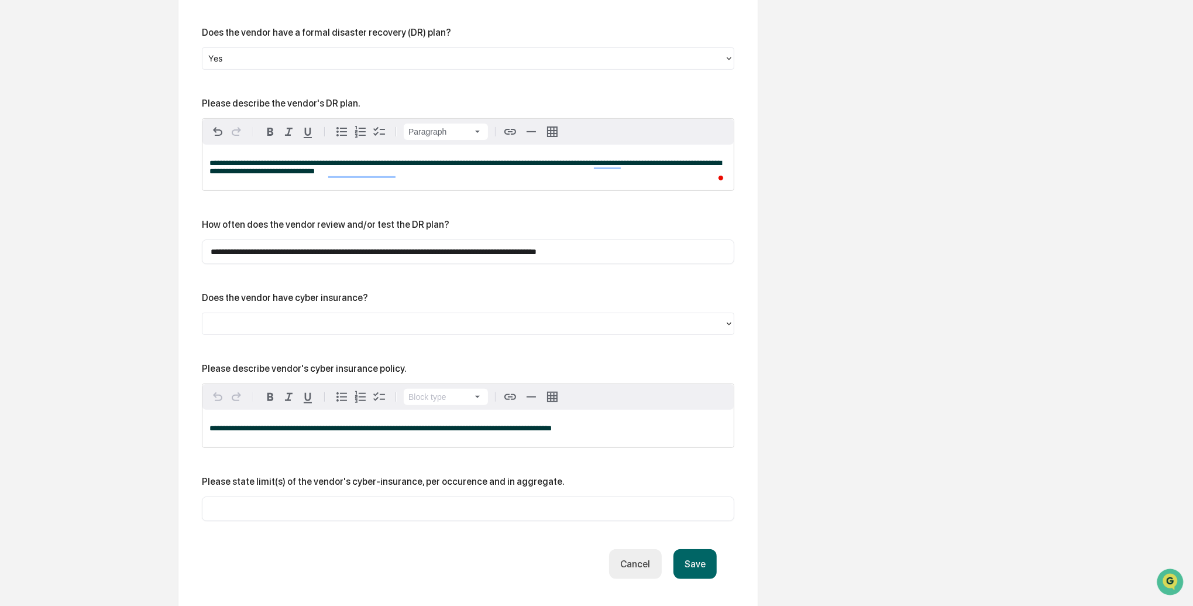
scroll to position [546, 0]
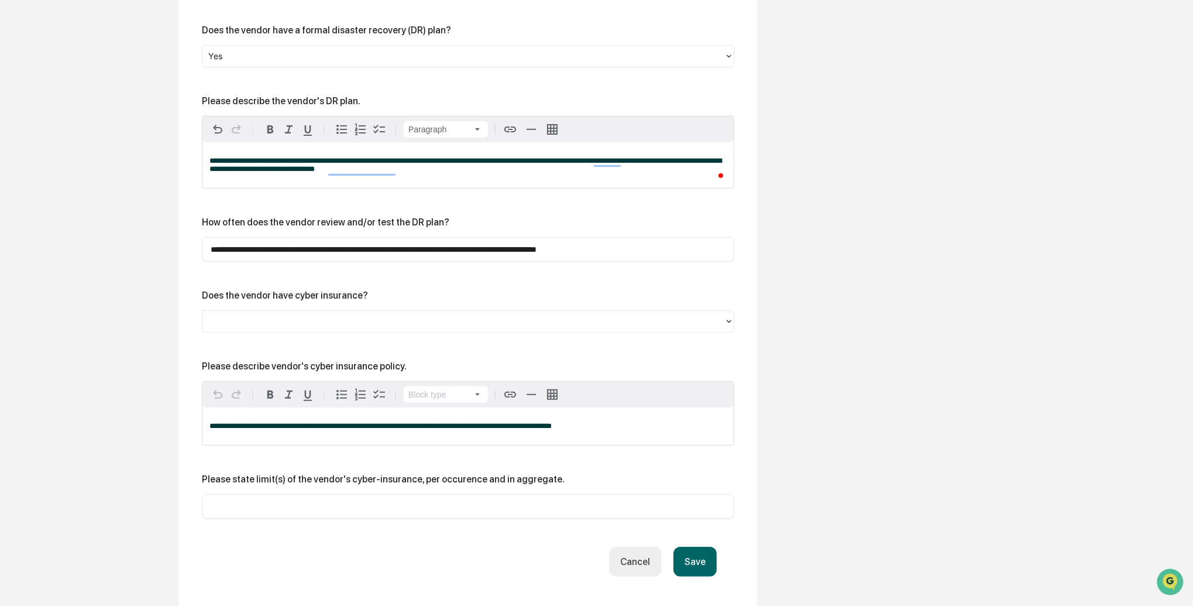
type input "**********"
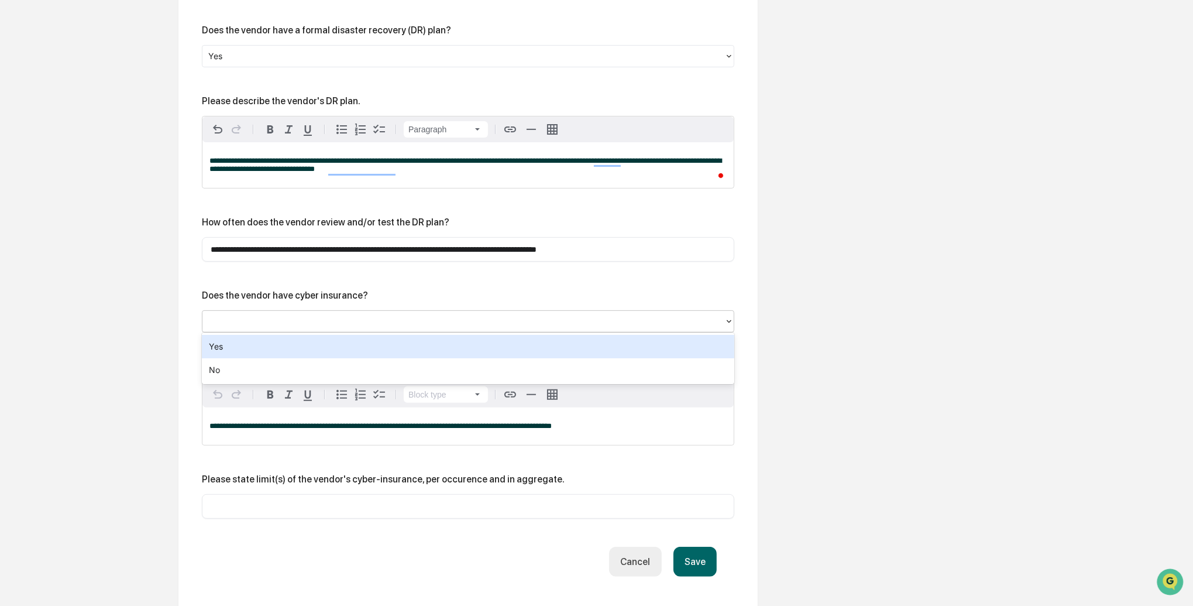
click at [227, 322] on div at bounding box center [463, 321] width 510 height 13
paste input "**********"
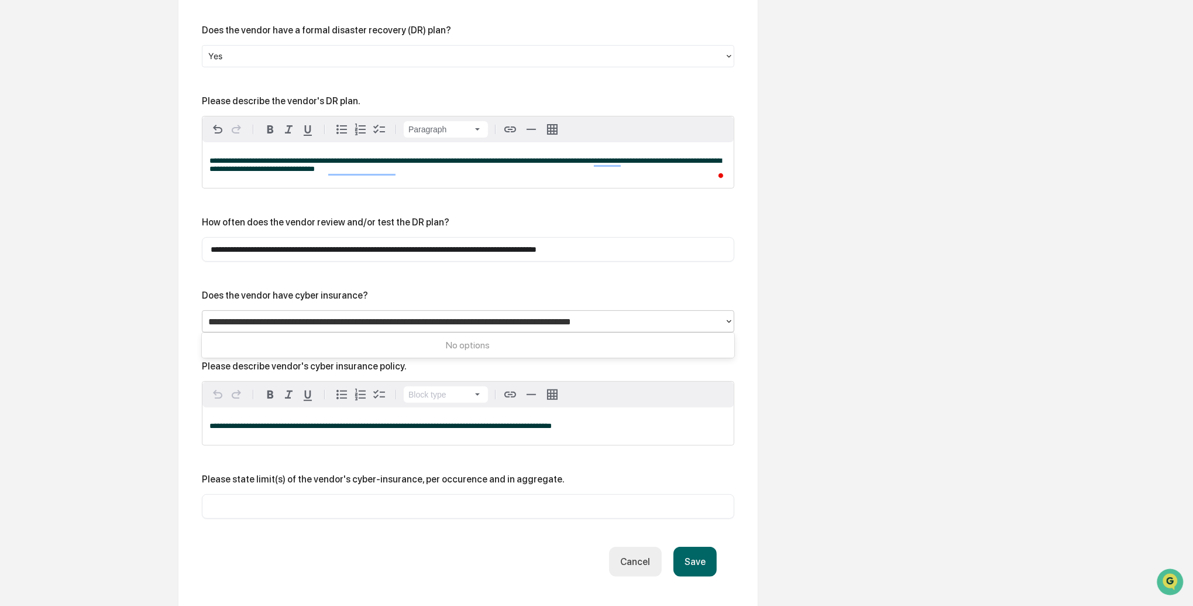
type input "**********"
click at [143, 306] on div "Overview Vendor Details Entry Details Review Vendor Data Vendor Risk Assessment…" at bounding box center [597, 176] width 1182 height 1140
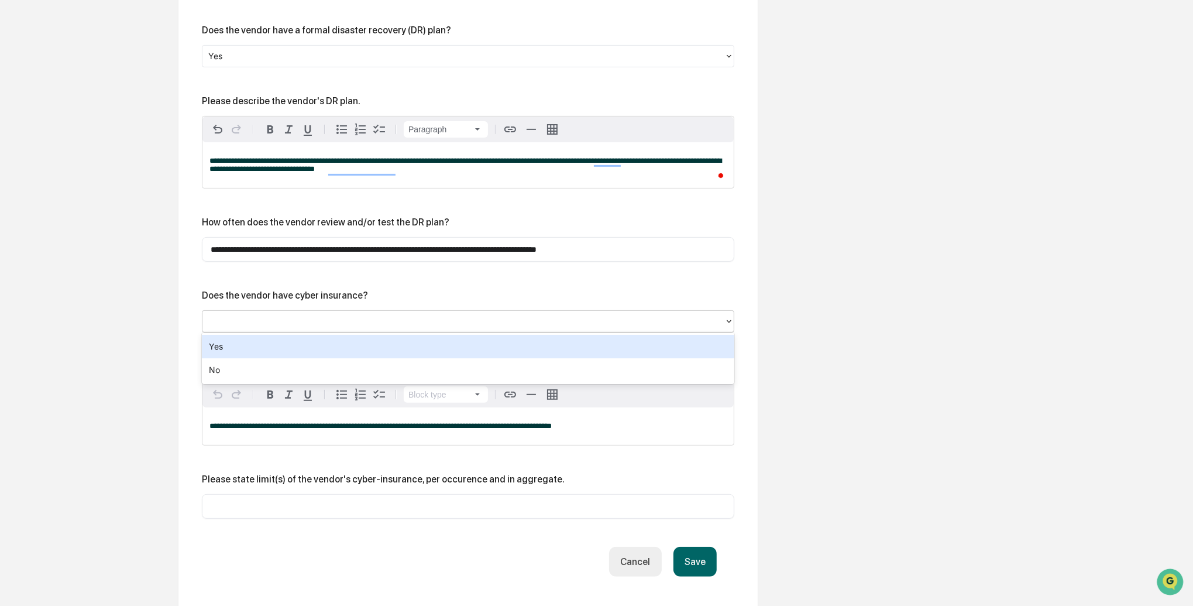
click at [235, 319] on div at bounding box center [463, 321] width 510 height 13
click at [229, 339] on div "Yes" at bounding box center [468, 346] width 533 height 23
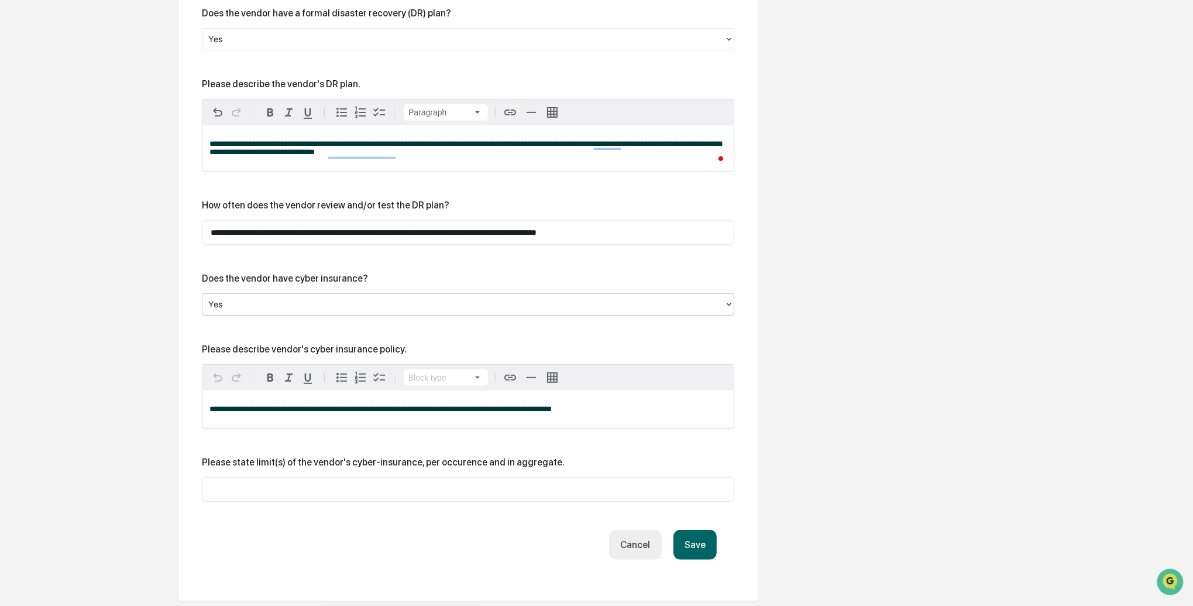
scroll to position [562, 0]
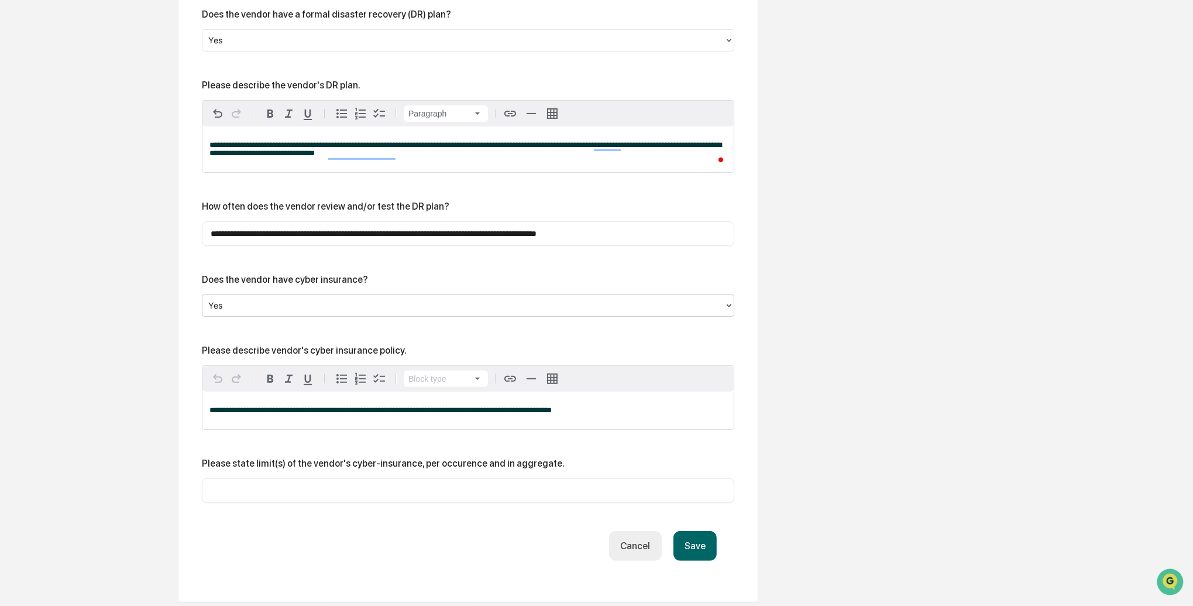
drag, startPoint x: 571, startPoint y: 413, endPoint x: 578, endPoint y: 414, distance: 6.5
click at [572, 413] on div "**********" at bounding box center [468, 410] width 531 height 37
drag, startPoint x: 615, startPoint y: 406, endPoint x: 212, endPoint y: 405, distance: 402.7
click at [212, 406] on p "**********" at bounding box center [468, 410] width 517 height 8
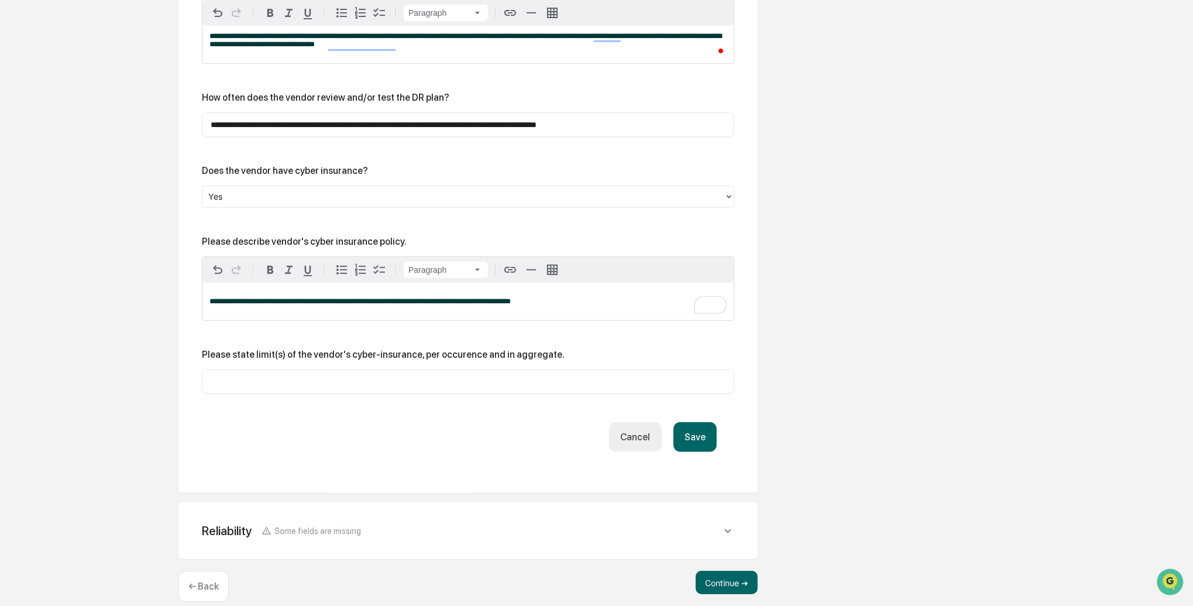
scroll to position [671, 0]
click at [231, 386] on div "​" at bounding box center [468, 381] width 533 height 25
click at [221, 384] on input "text" at bounding box center [468, 382] width 515 height 12
type input "*******"
click at [685, 433] on button "Save" at bounding box center [695, 437] width 43 height 30
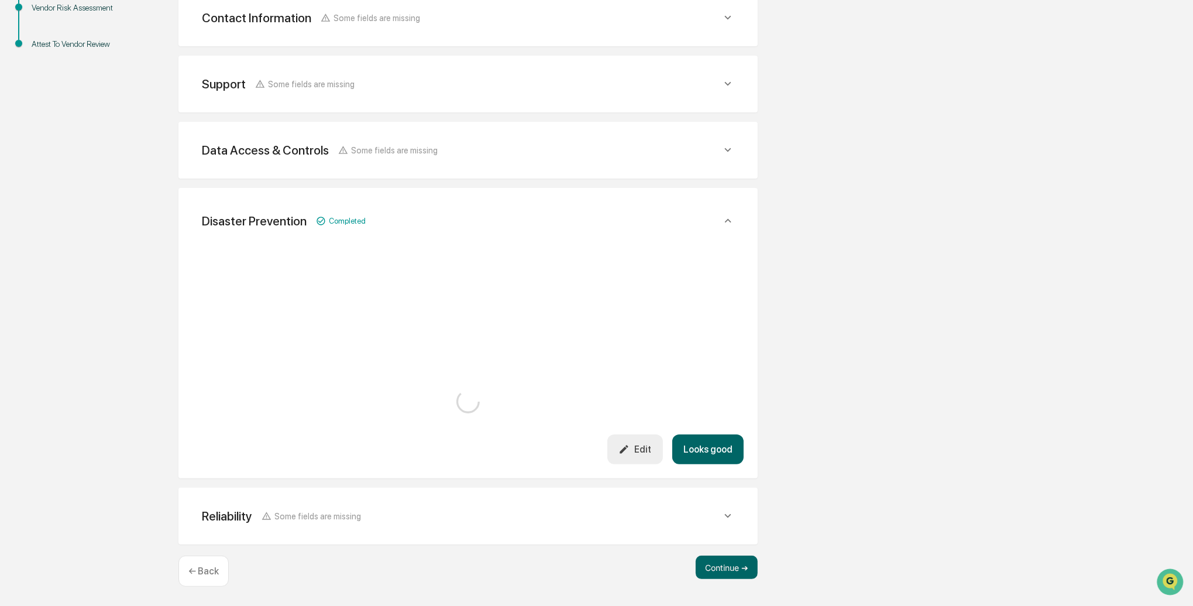
scroll to position [564, 0]
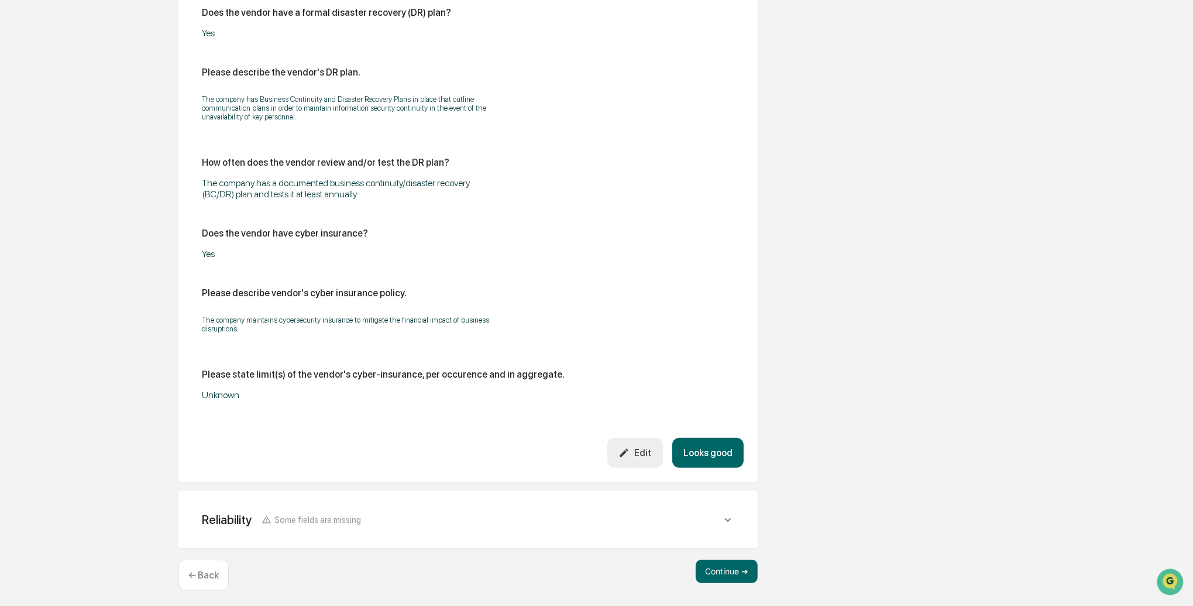
click at [708, 441] on button "Looks good" at bounding box center [707, 453] width 71 height 30
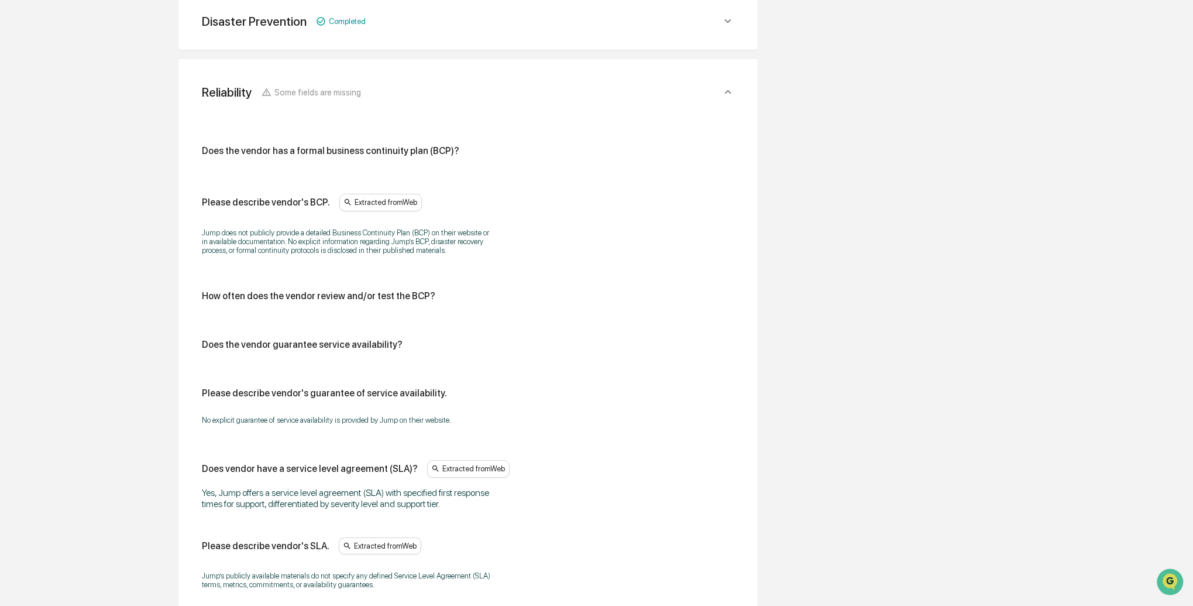
scroll to position [482, 0]
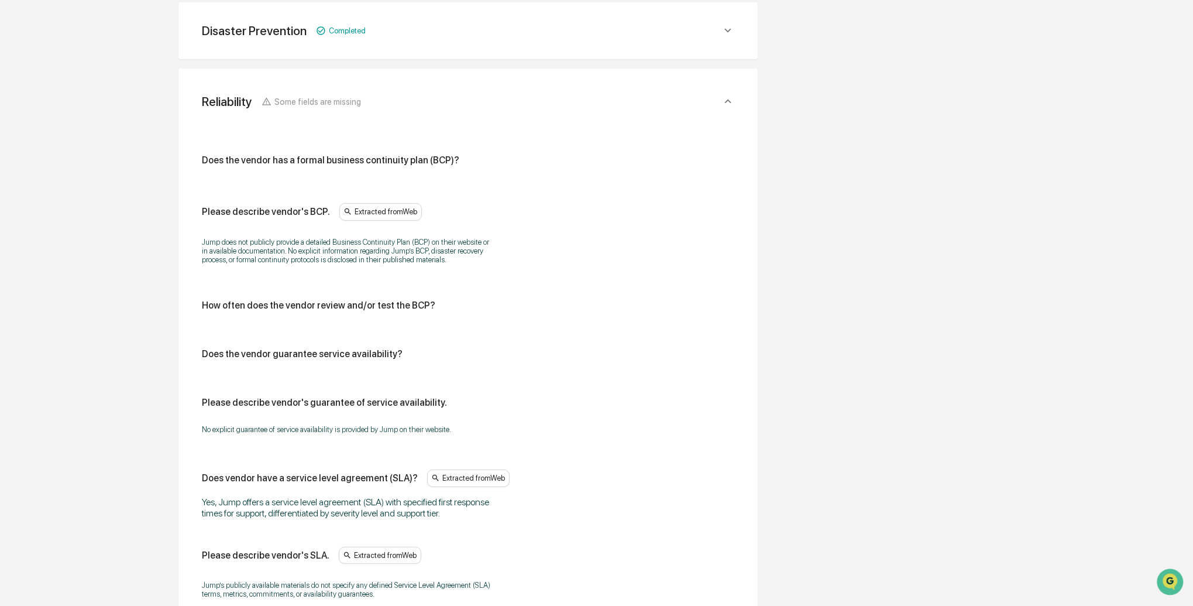
click at [312, 167] on div "Does the vendor has a formal business continuity plan (BCP)?" at bounding box center [468, 165] width 533 height 20
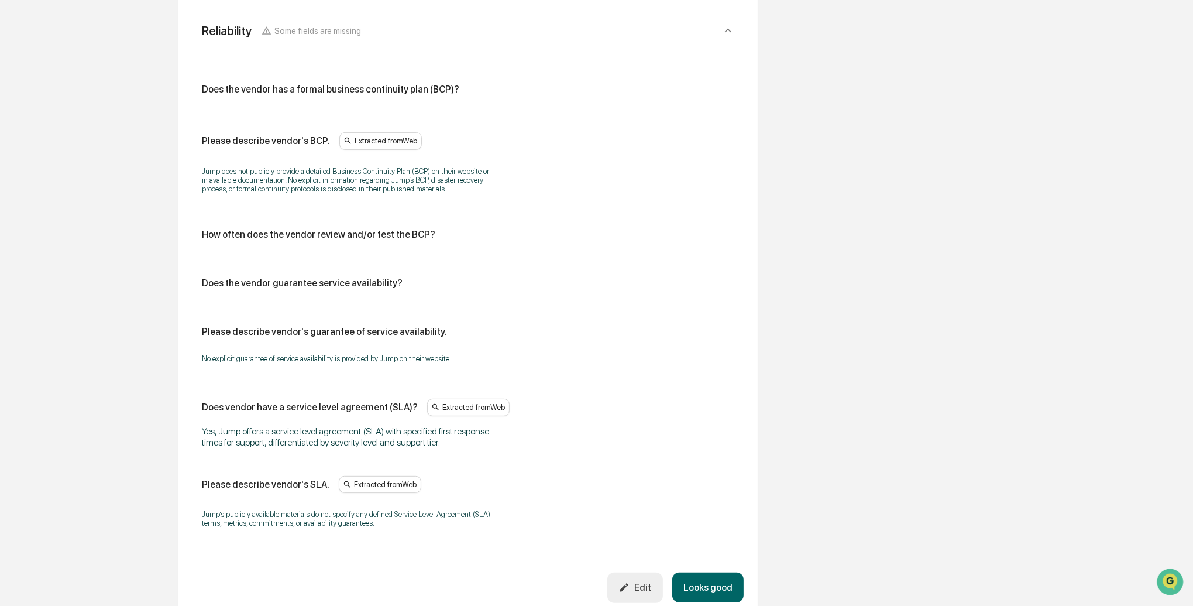
scroll to position [641, 0]
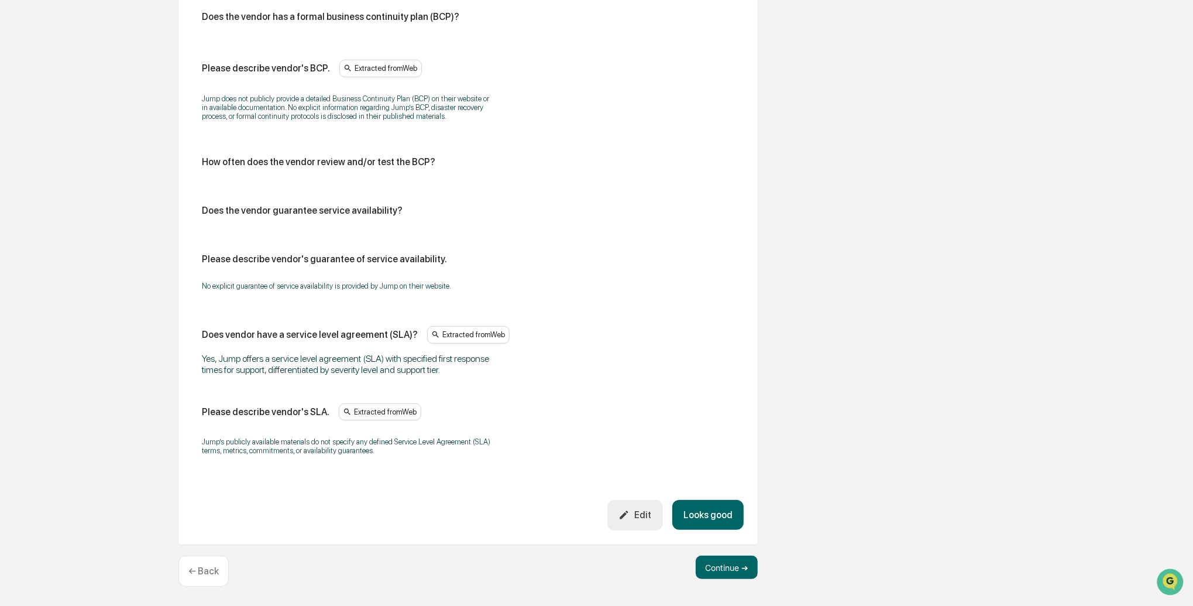
click at [639, 517] on div "Edit" at bounding box center [635, 514] width 33 height 11
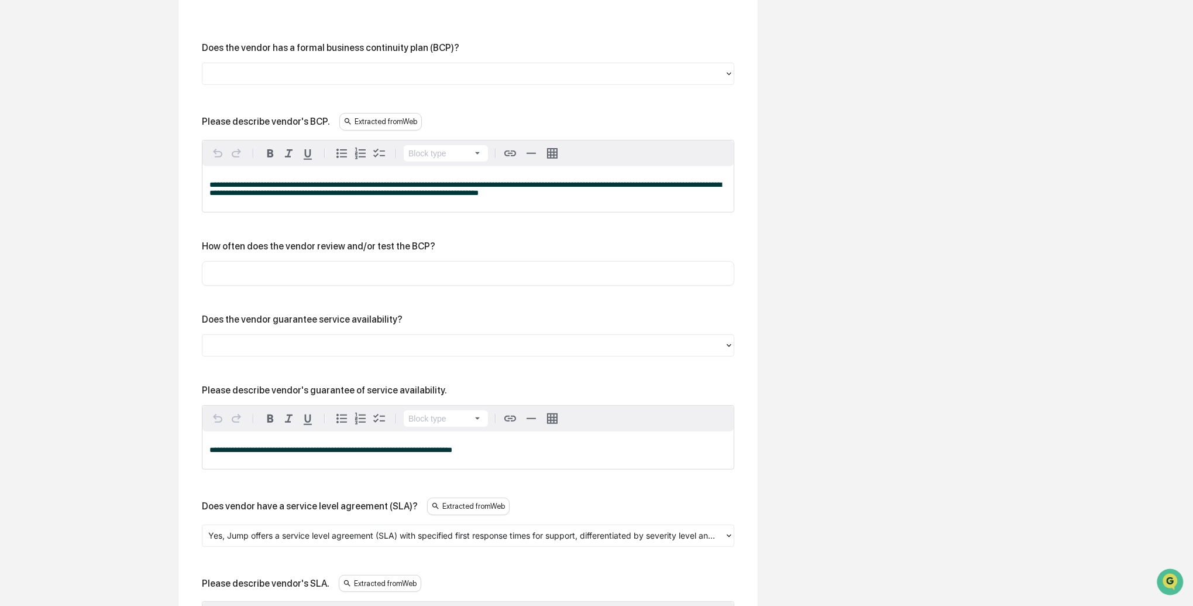
scroll to position [592, 0]
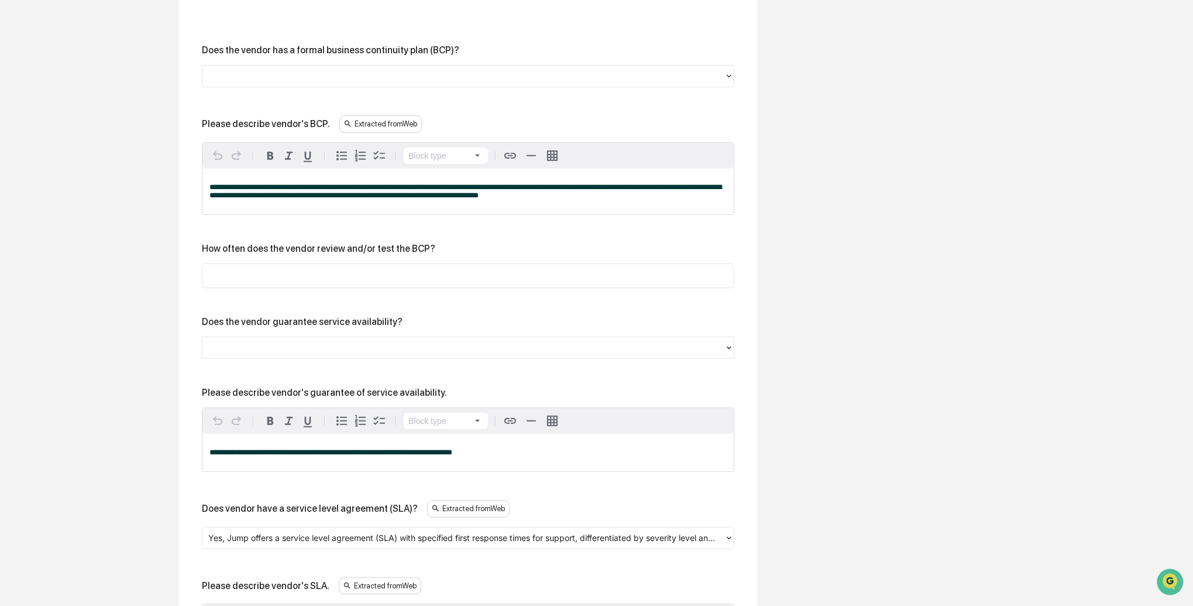
click at [379, 277] on input "text" at bounding box center [468, 276] width 515 height 12
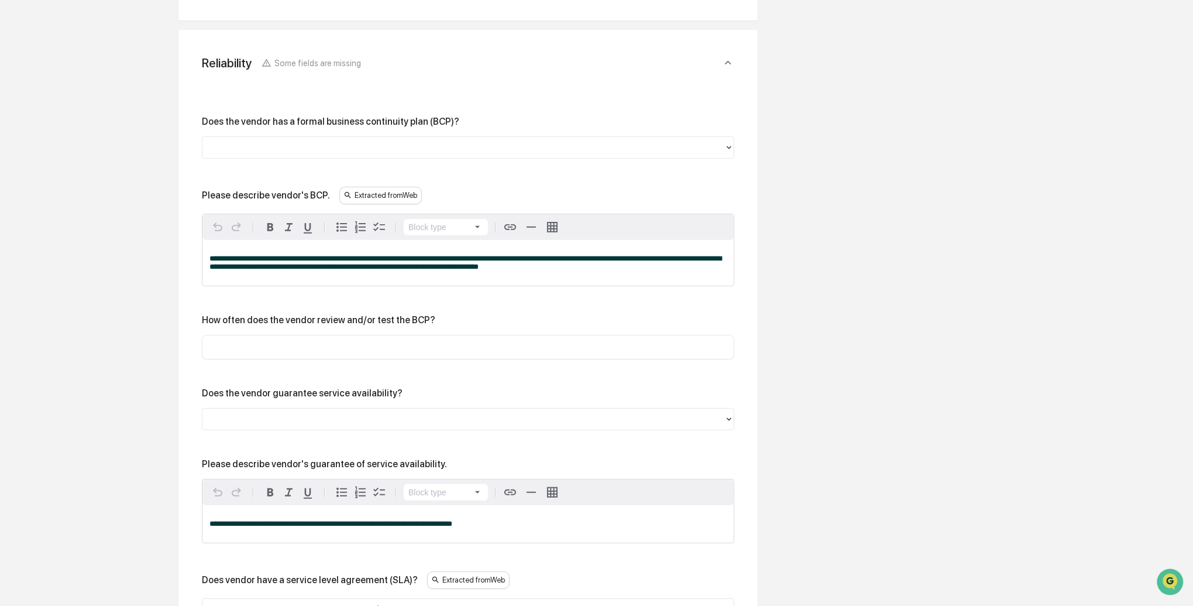
click at [350, 145] on div at bounding box center [463, 147] width 510 height 13
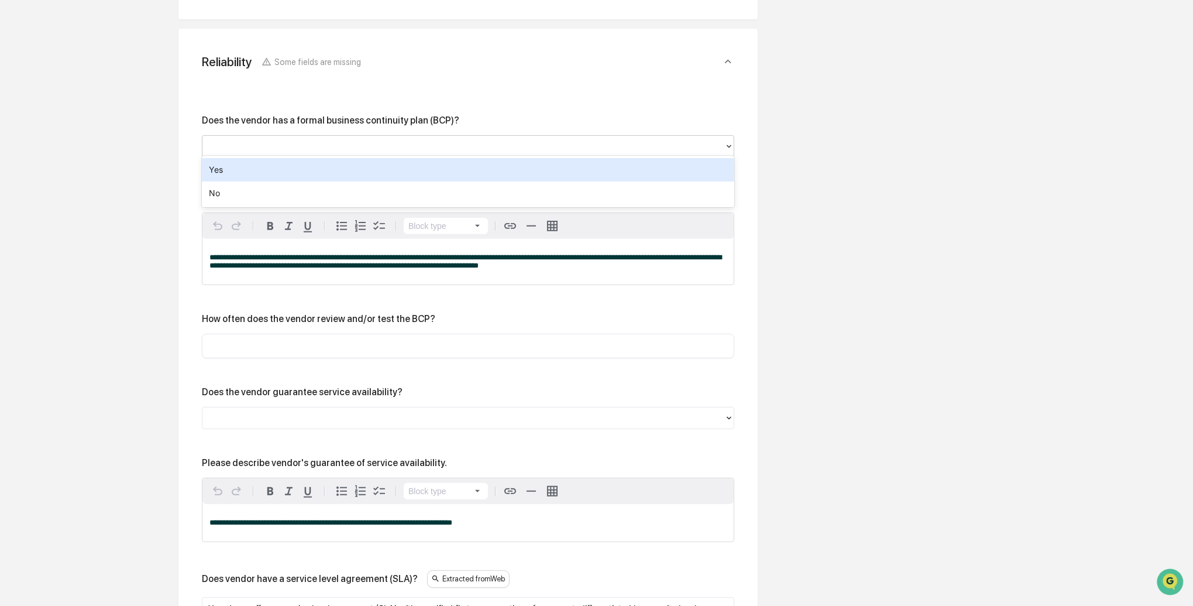
click at [340, 162] on div "Yes" at bounding box center [468, 169] width 533 height 23
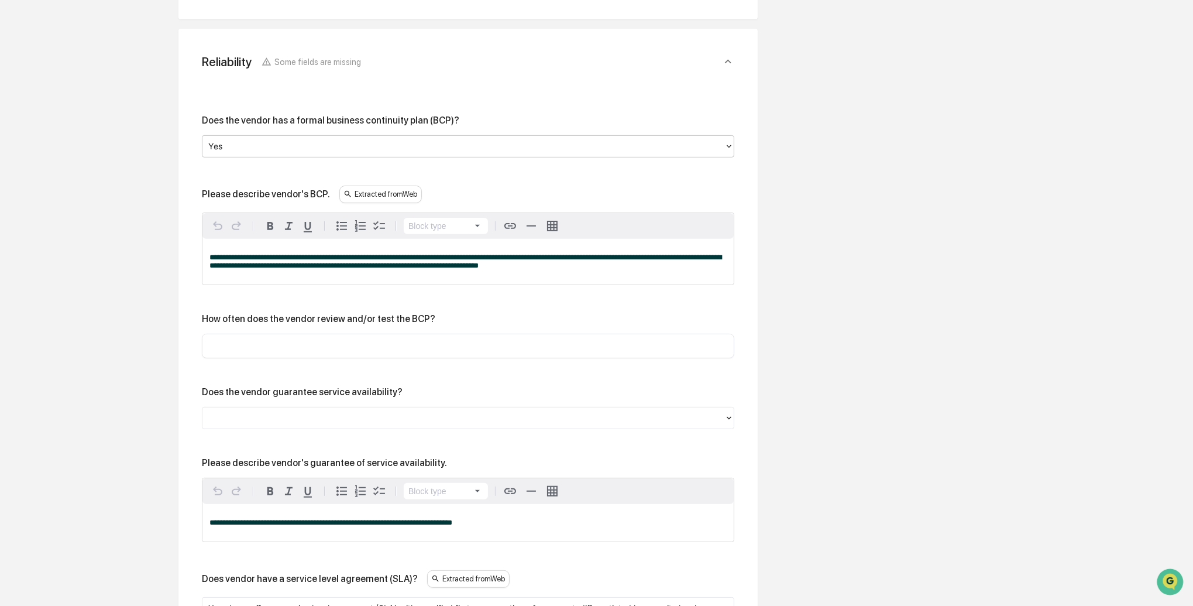
scroll to position [522, 0]
click at [266, 352] on div "​" at bounding box center [468, 346] width 533 height 25
click at [265, 349] on input "text" at bounding box center [468, 346] width 515 height 12
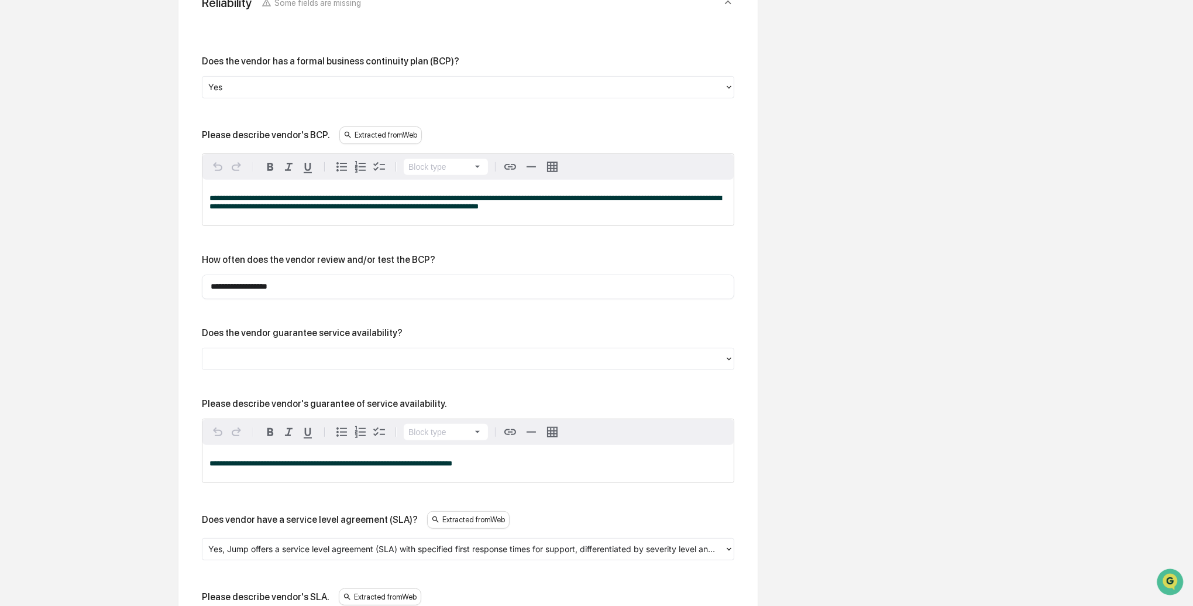
scroll to position [583, 0]
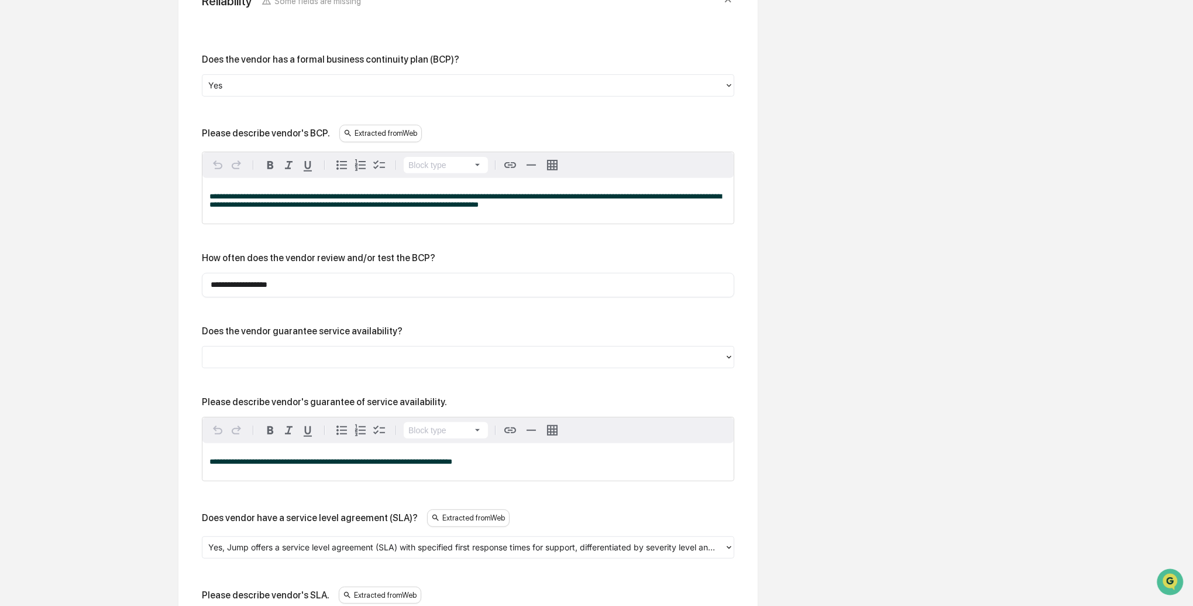
type input "**********"
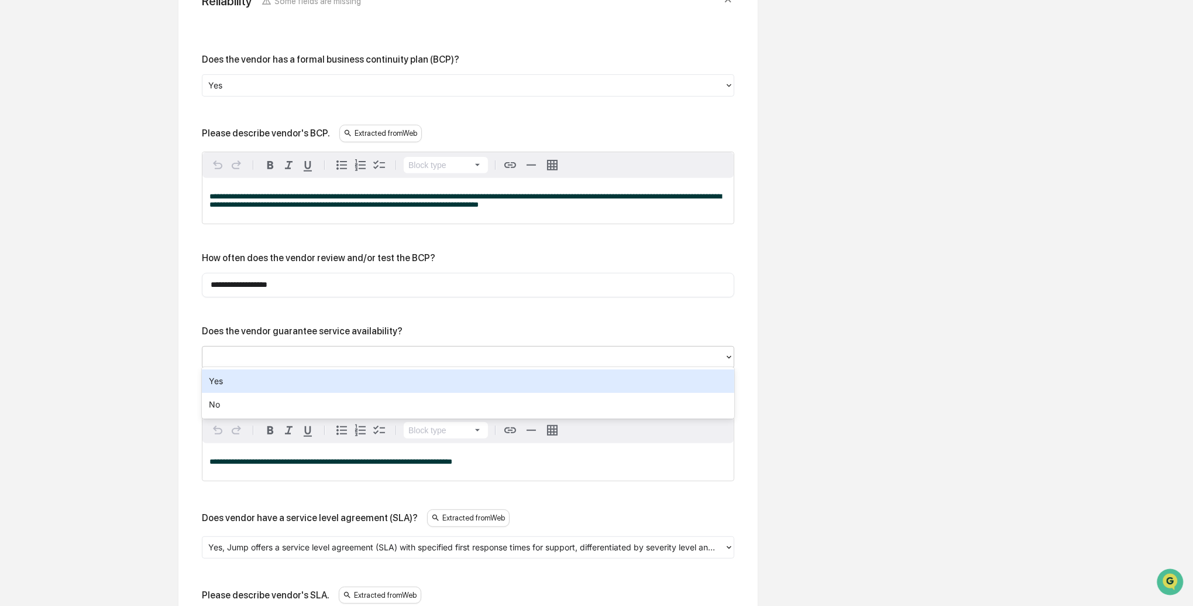
click at [250, 352] on div at bounding box center [463, 356] width 510 height 13
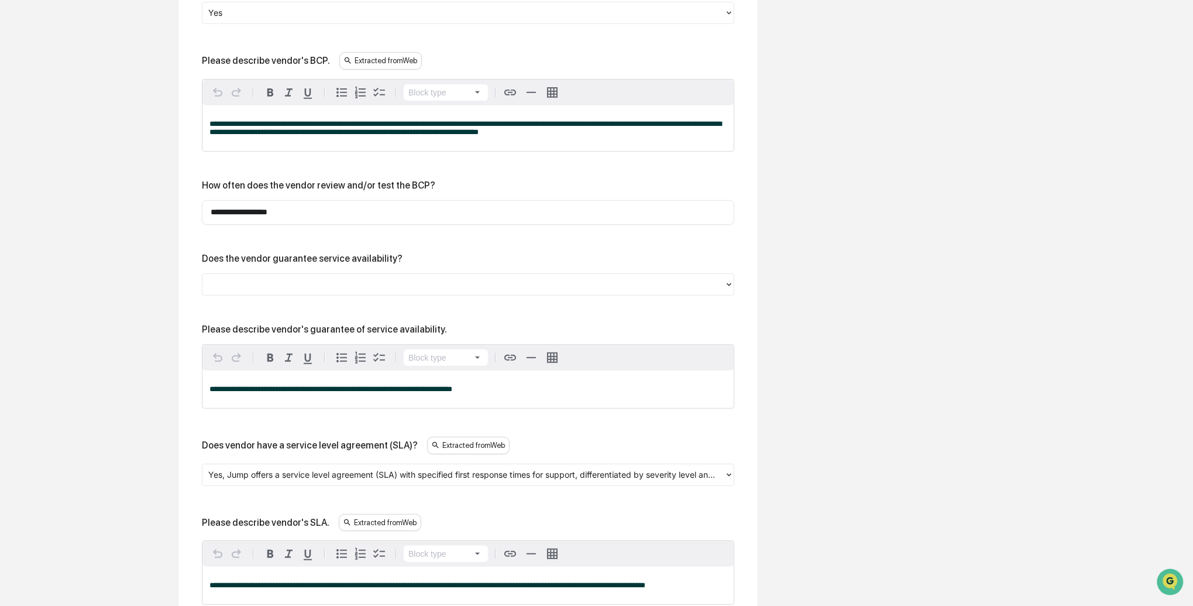
scroll to position [653, 0]
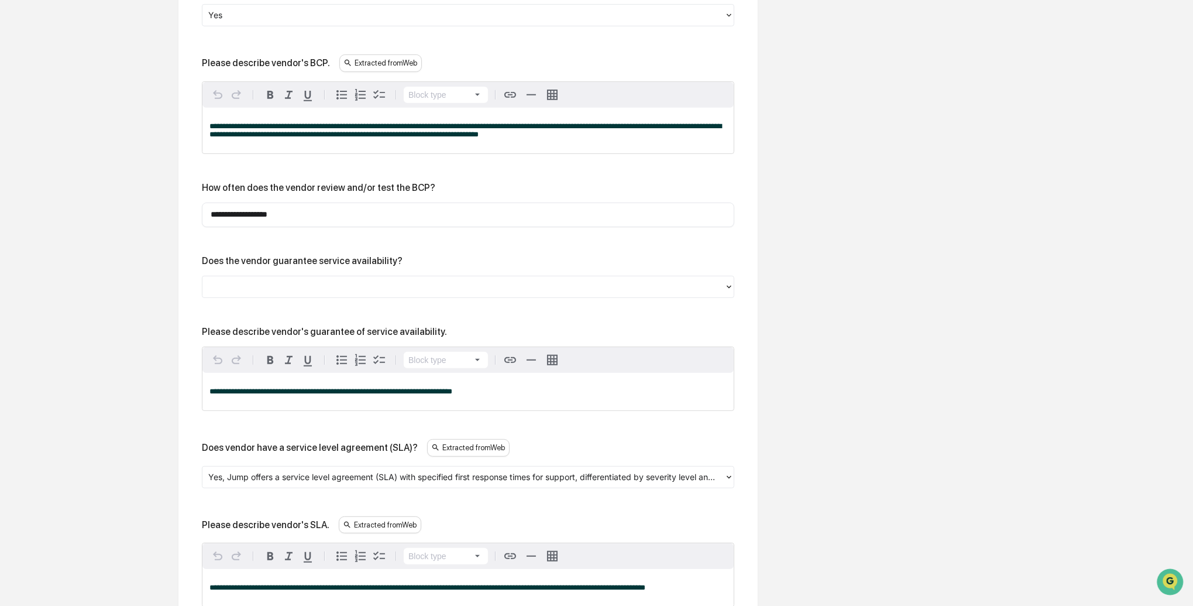
click at [277, 288] on div at bounding box center [463, 286] width 510 height 13
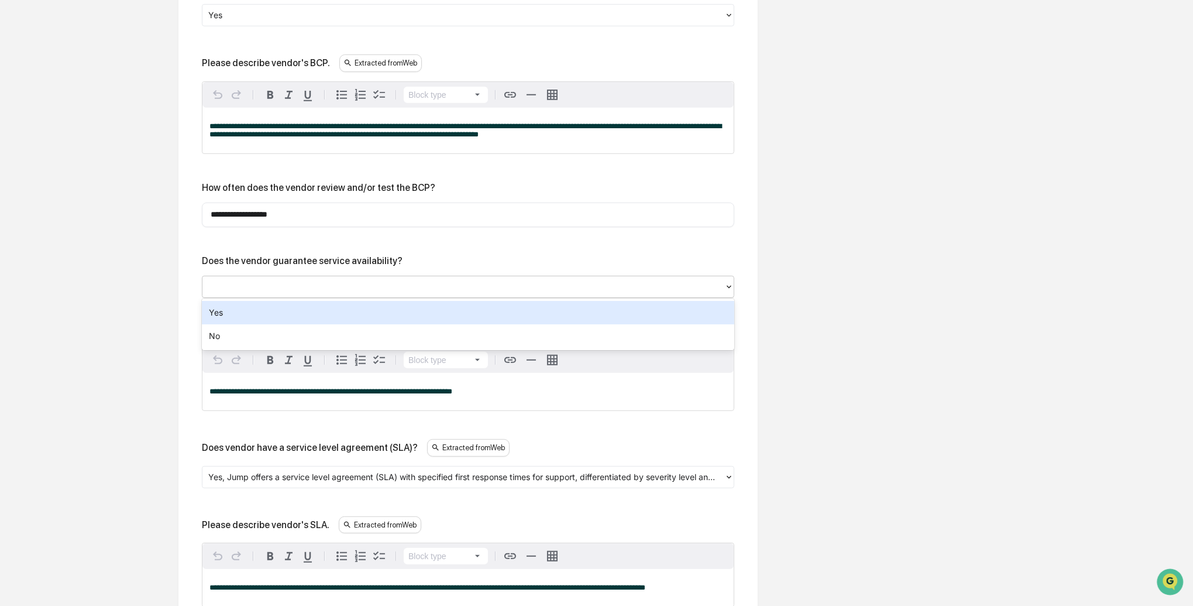
scroll to position [651, 0]
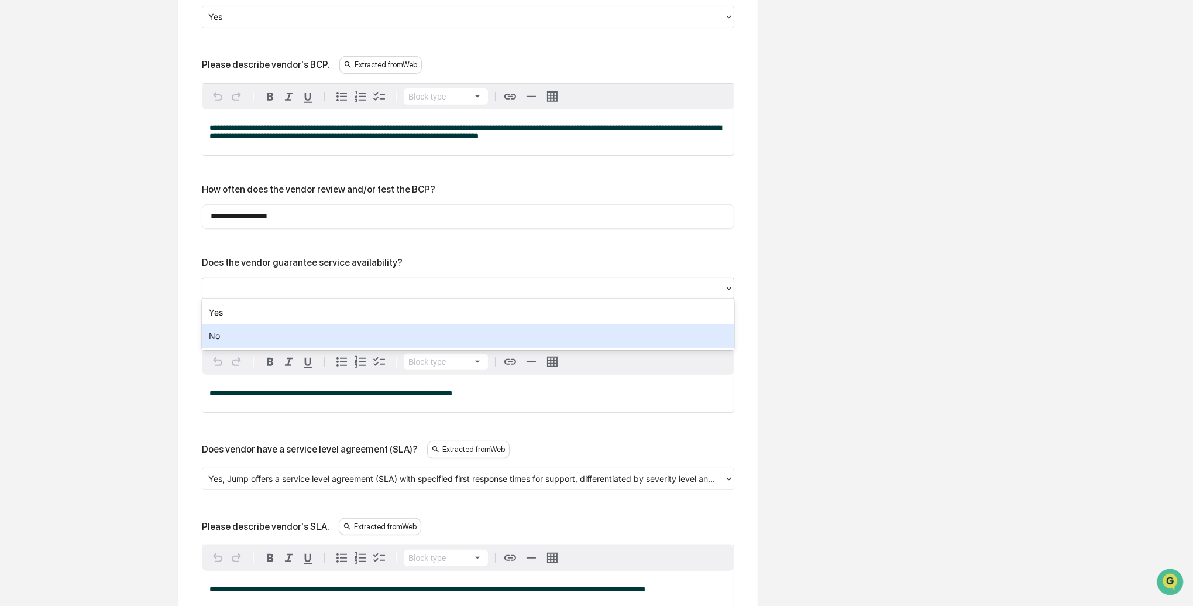
click at [243, 331] on div "No" at bounding box center [468, 335] width 533 height 23
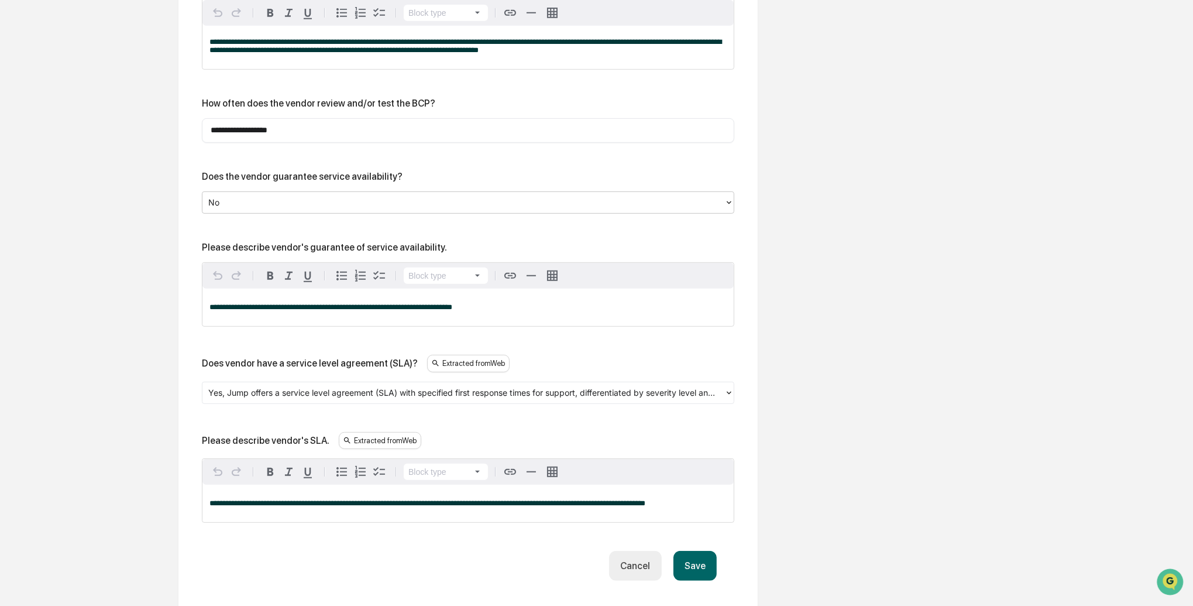
scroll to position [777, 0]
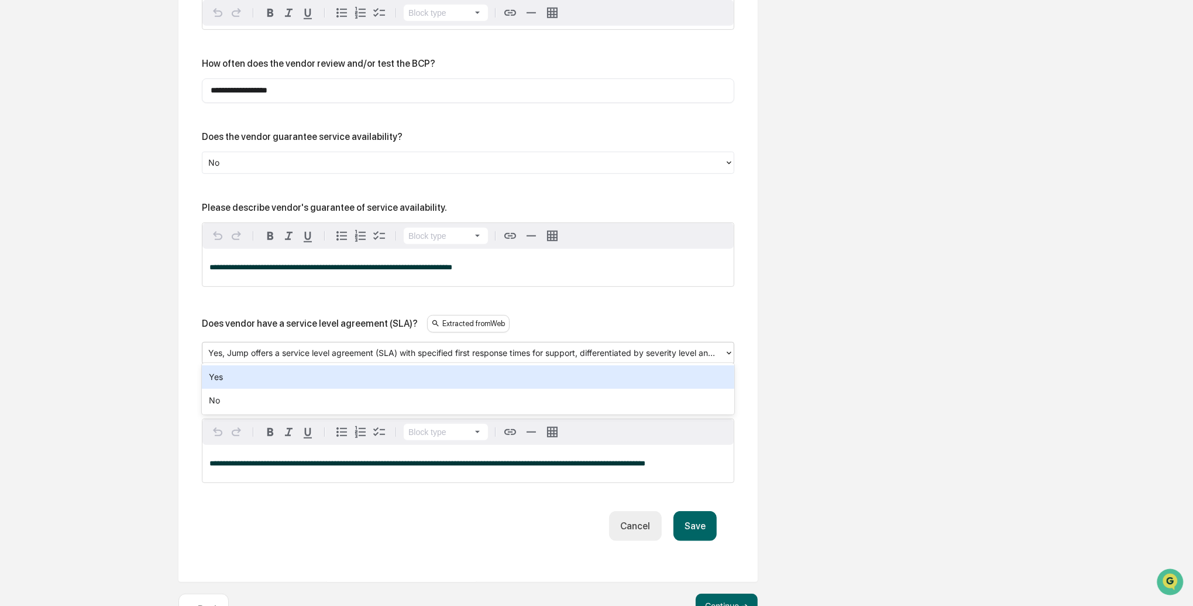
click at [726, 354] on icon at bounding box center [729, 352] width 9 height 9
click at [727, 353] on icon at bounding box center [729, 352] width 9 height 9
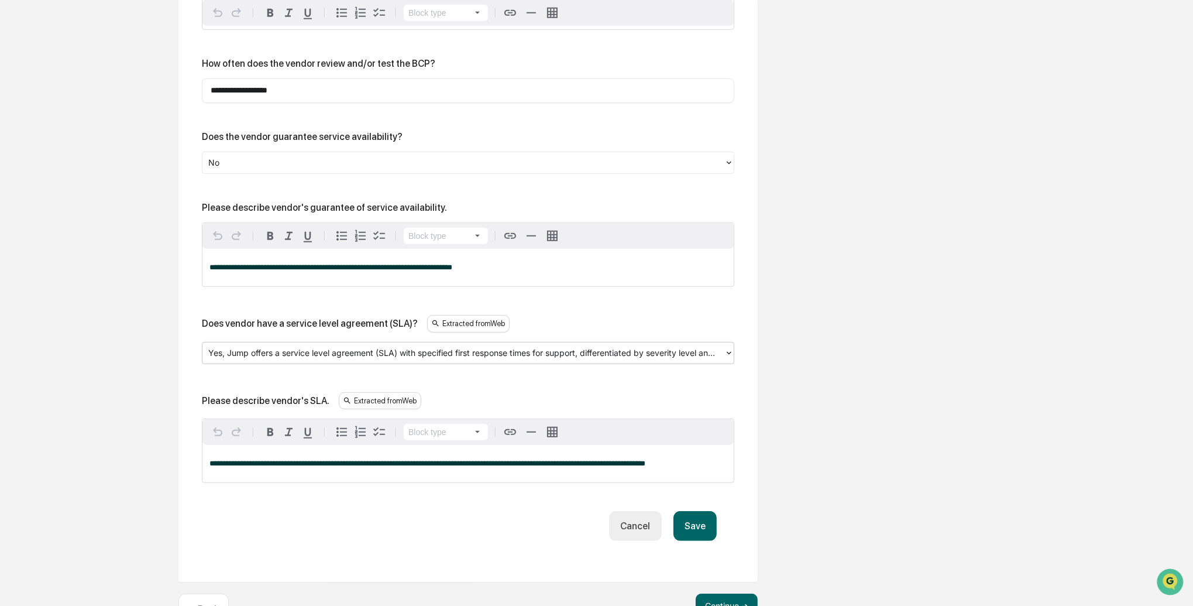
click at [529, 353] on div at bounding box center [463, 352] width 510 height 13
drag, startPoint x: 267, startPoint y: 352, endPoint x: 241, endPoint y: 351, distance: 26.9
click at [262, 352] on div at bounding box center [463, 352] width 510 height 13
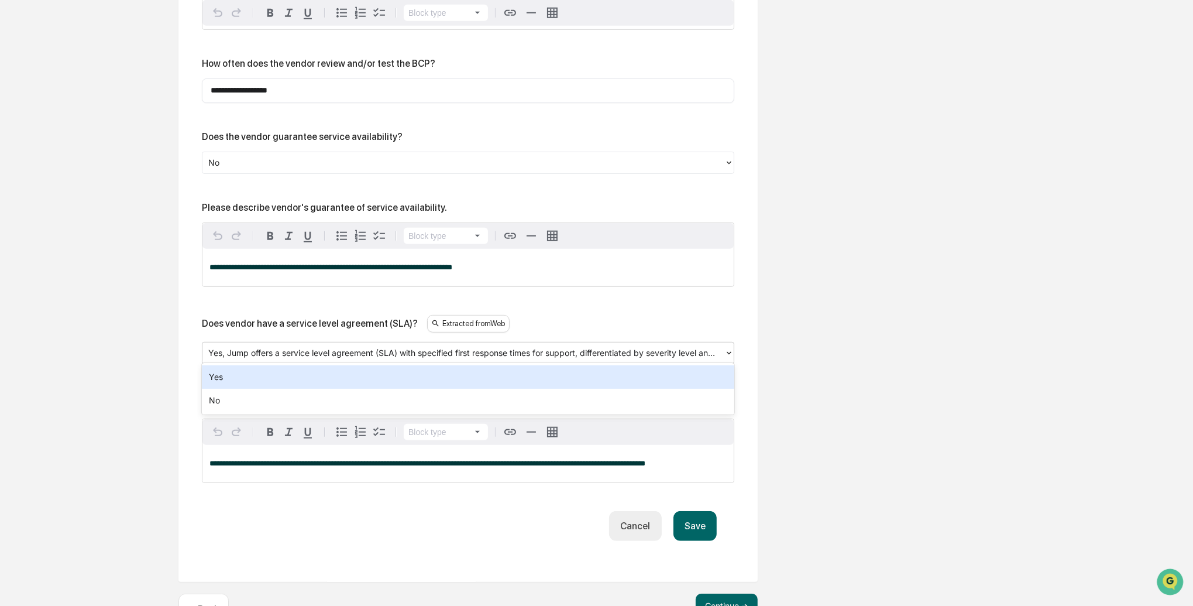
drag, startPoint x: 227, startPoint y: 350, endPoint x: 250, endPoint y: 350, distance: 22.8
click at [250, 350] on div at bounding box center [463, 352] width 510 height 13
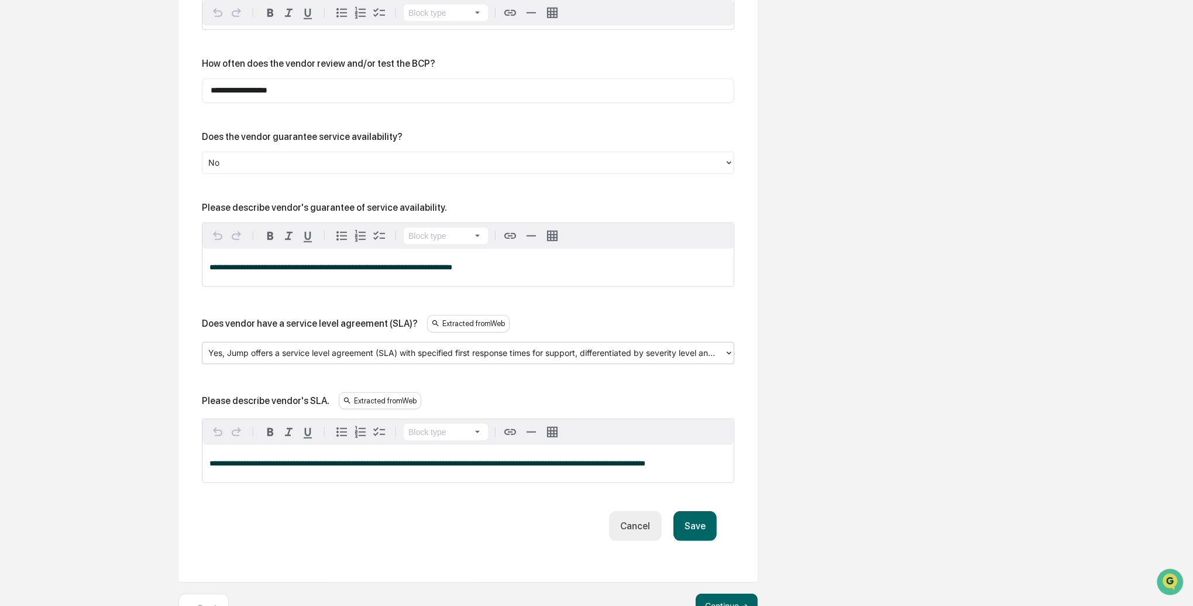
drag, startPoint x: 238, startPoint y: 351, endPoint x: 229, endPoint y: 351, distance: 8.8
click at [238, 351] on div at bounding box center [463, 352] width 510 height 13
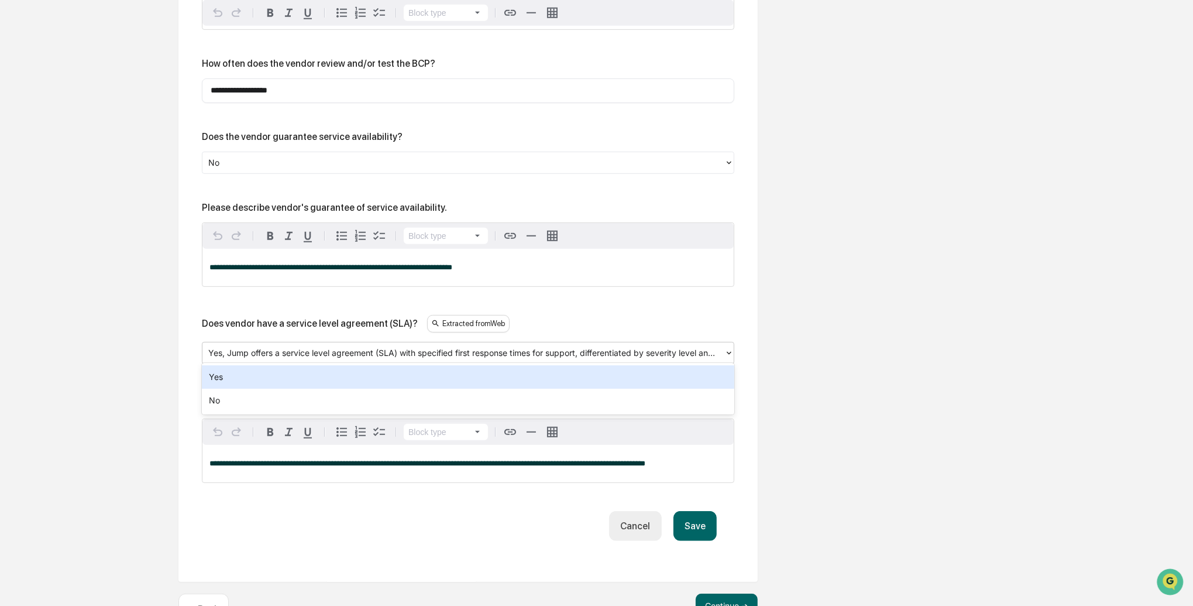
drag, startPoint x: 228, startPoint y: 350, endPoint x: 282, endPoint y: 351, distance: 53.8
click at [282, 351] on div at bounding box center [463, 352] width 510 height 13
drag, startPoint x: 233, startPoint y: 377, endPoint x: 273, endPoint y: 364, distance: 42.0
click at [234, 377] on div "Yes" at bounding box center [468, 376] width 533 height 23
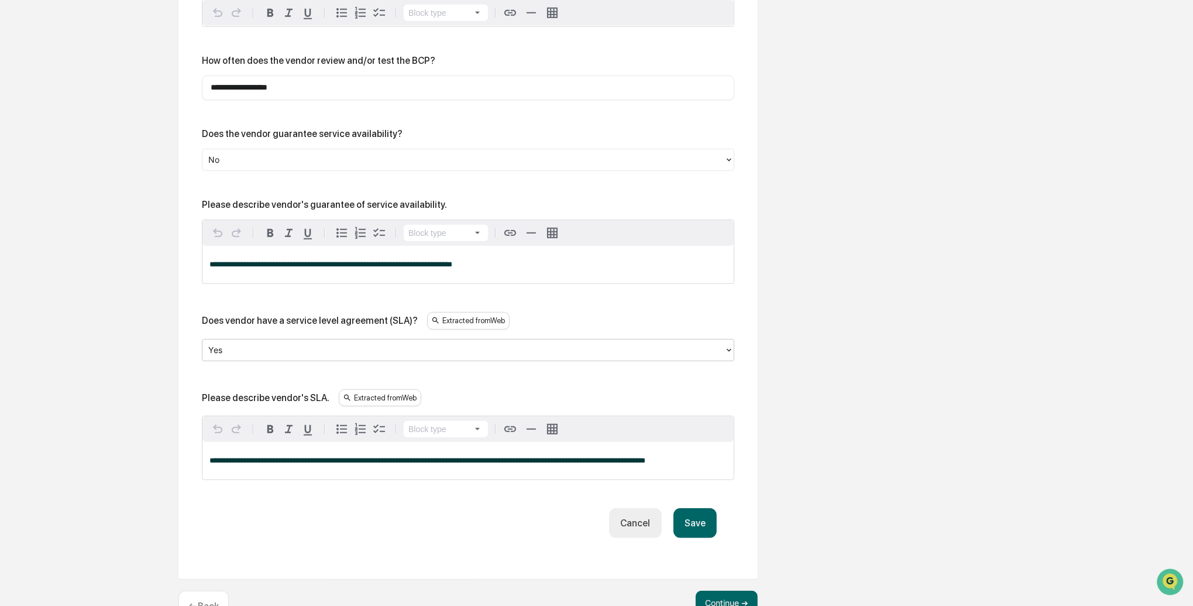
scroll to position [782, 0]
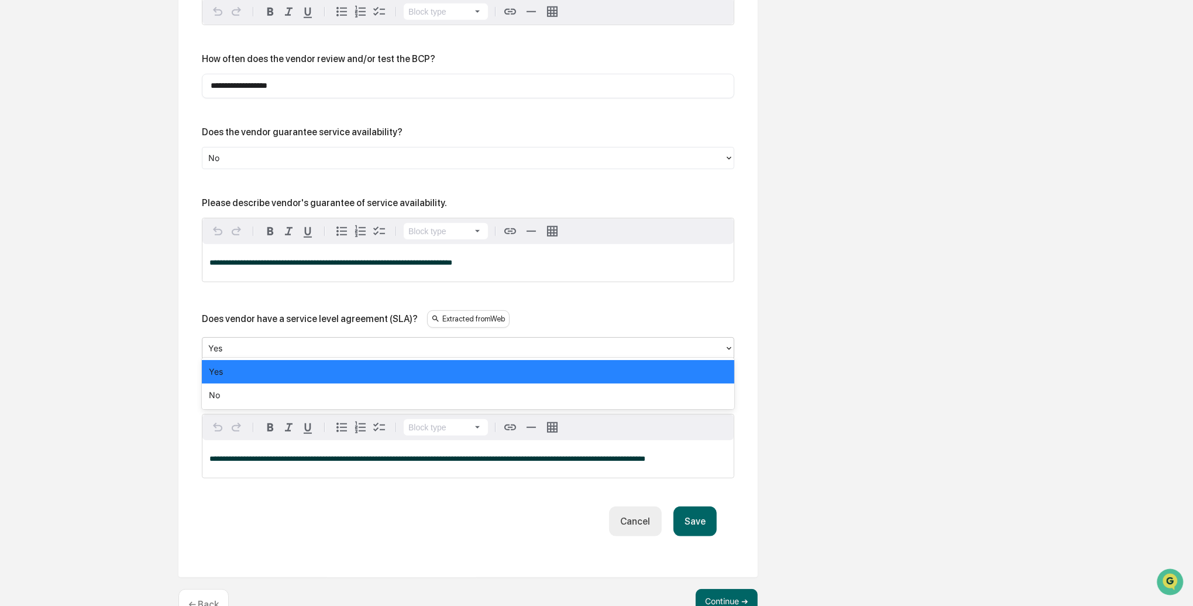
click at [236, 344] on div at bounding box center [463, 347] width 510 height 13
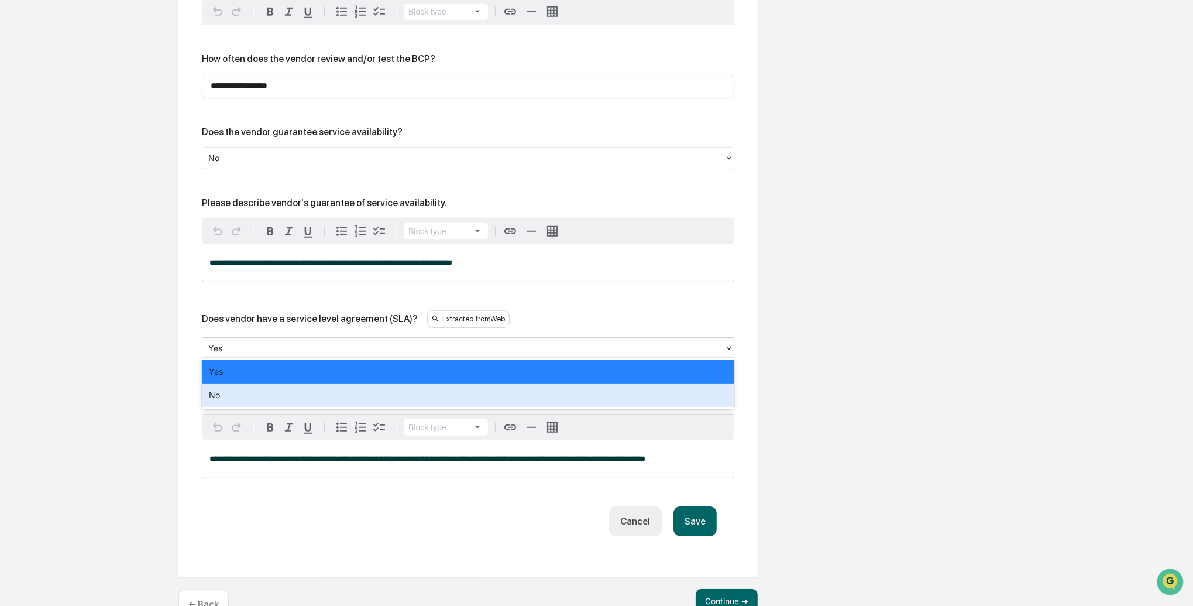
click at [225, 390] on div "No" at bounding box center [468, 394] width 533 height 23
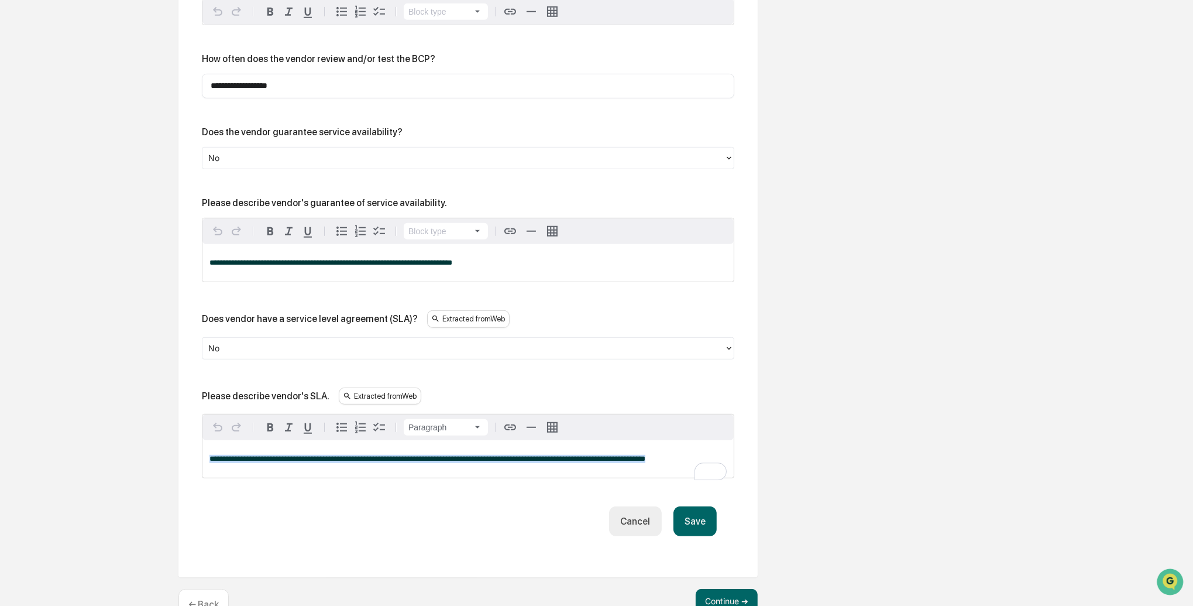
drag, startPoint x: 246, startPoint y: 459, endPoint x: 207, endPoint y: 453, distance: 40.3
click at [207, 453] on div "**********" at bounding box center [468, 458] width 531 height 37
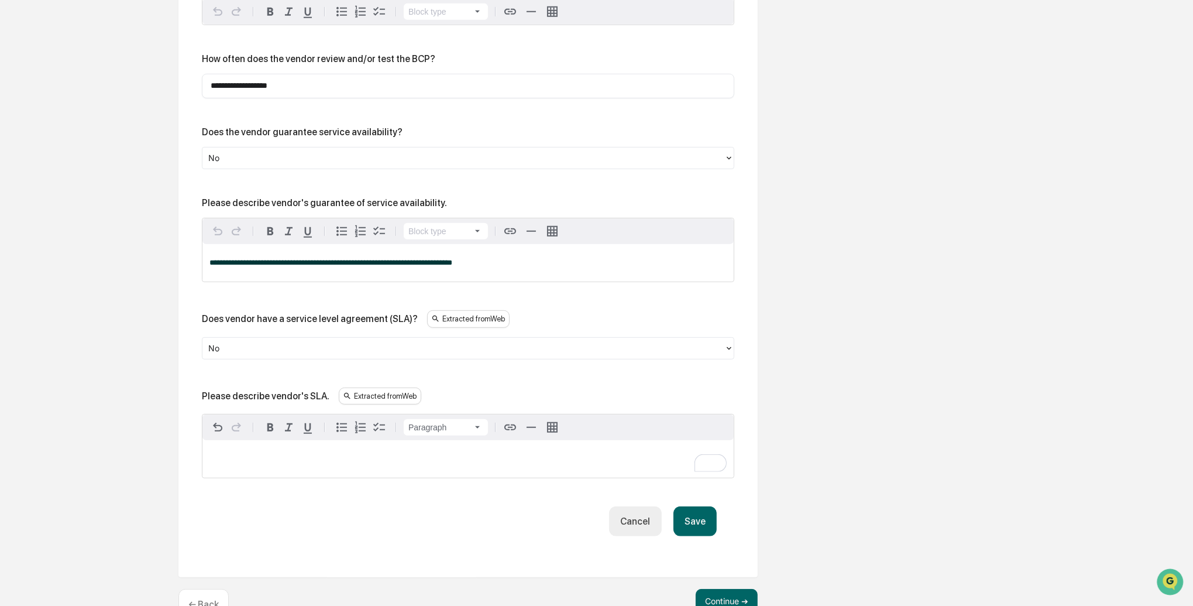
click at [699, 509] on button "Save" at bounding box center [695, 521] width 43 height 30
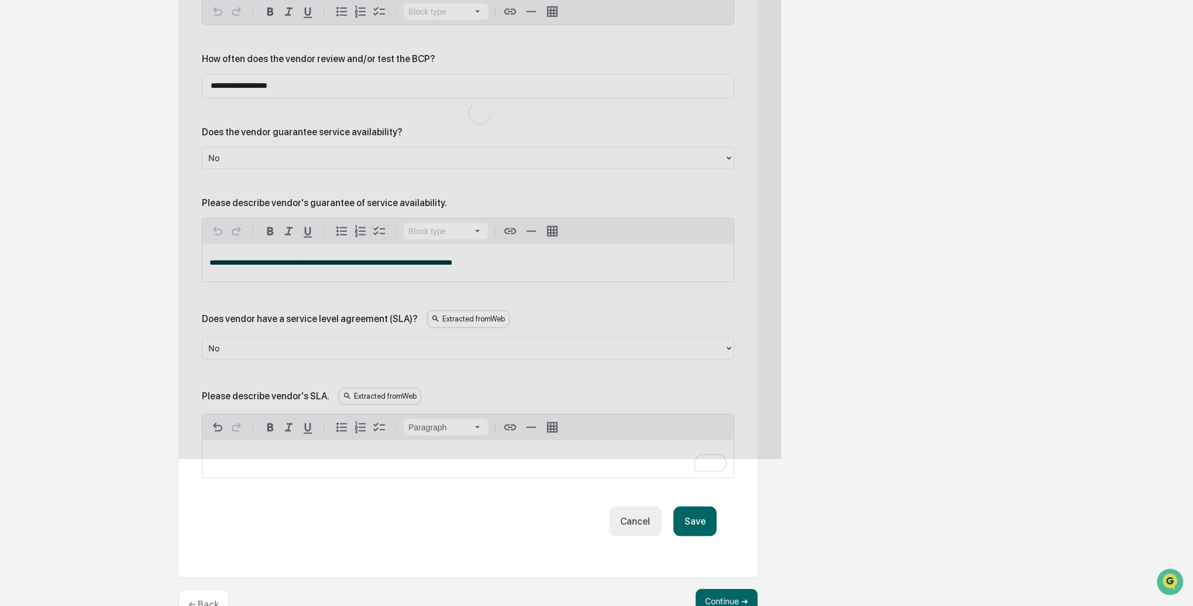
scroll to position [619, 0]
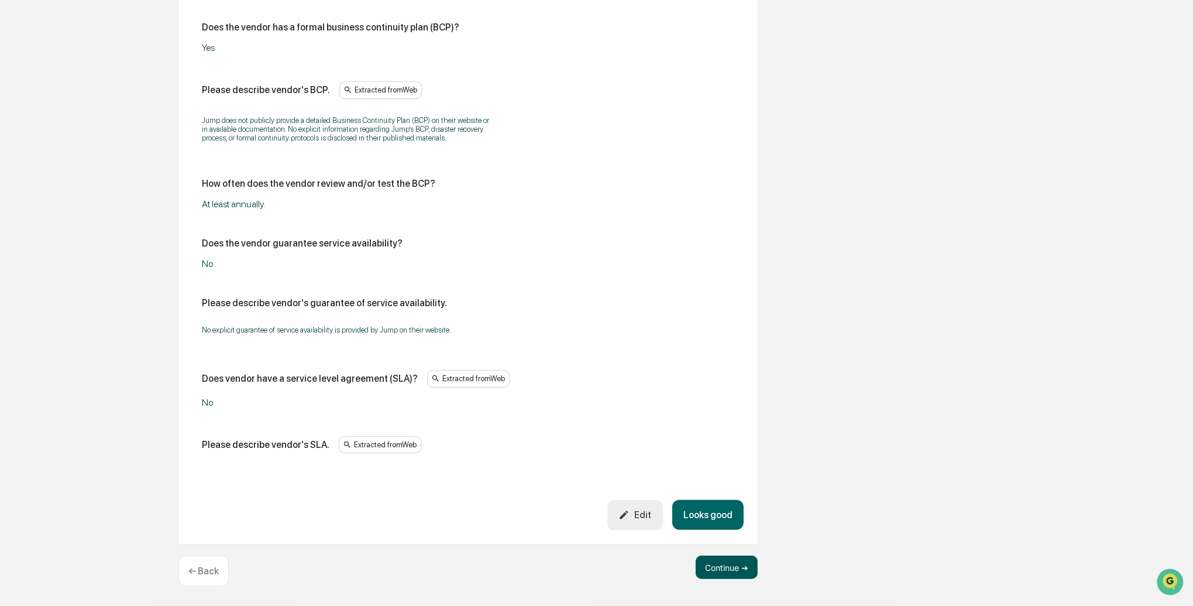
click at [728, 562] on button "Continue ➔" at bounding box center [727, 566] width 62 height 23
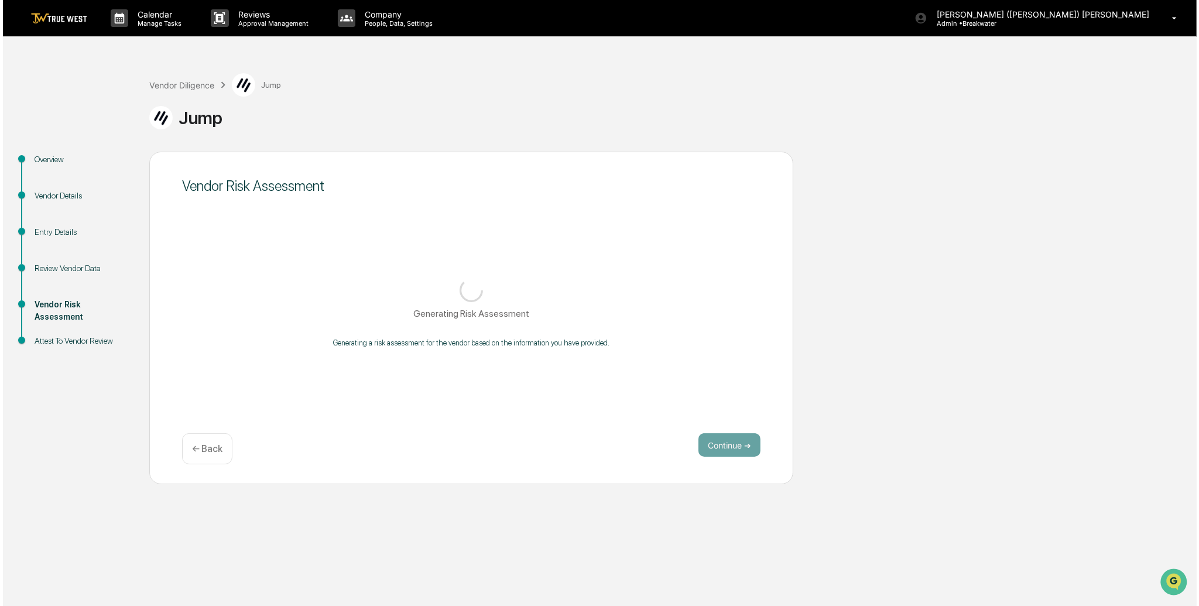
scroll to position [0, 0]
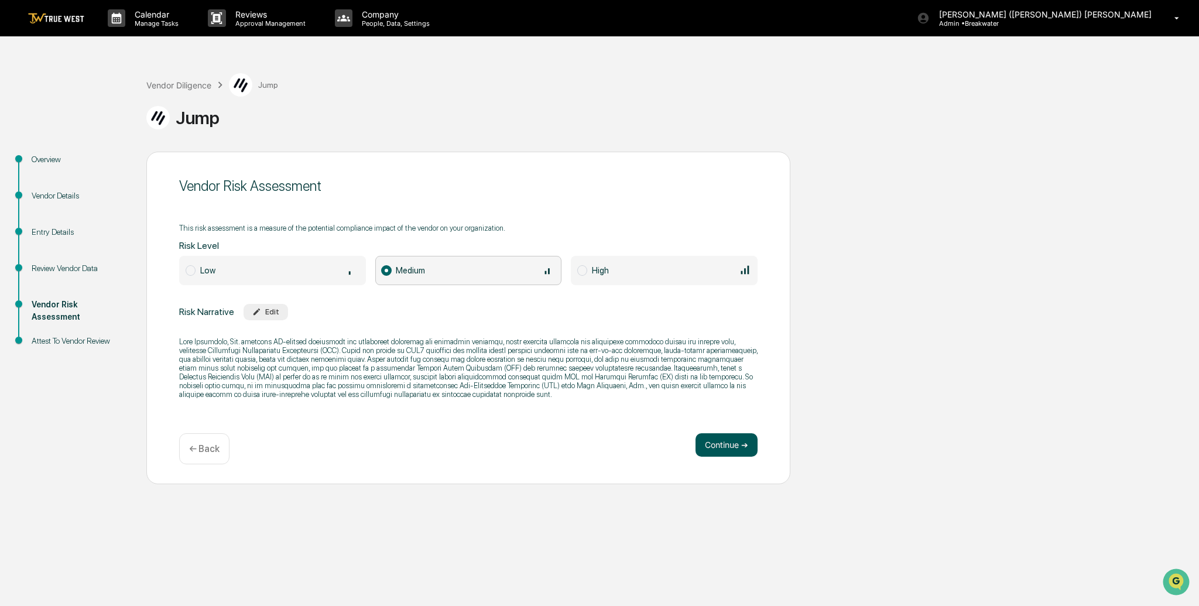
click at [741, 445] on button "Continue ➔" at bounding box center [726, 444] width 62 height 23
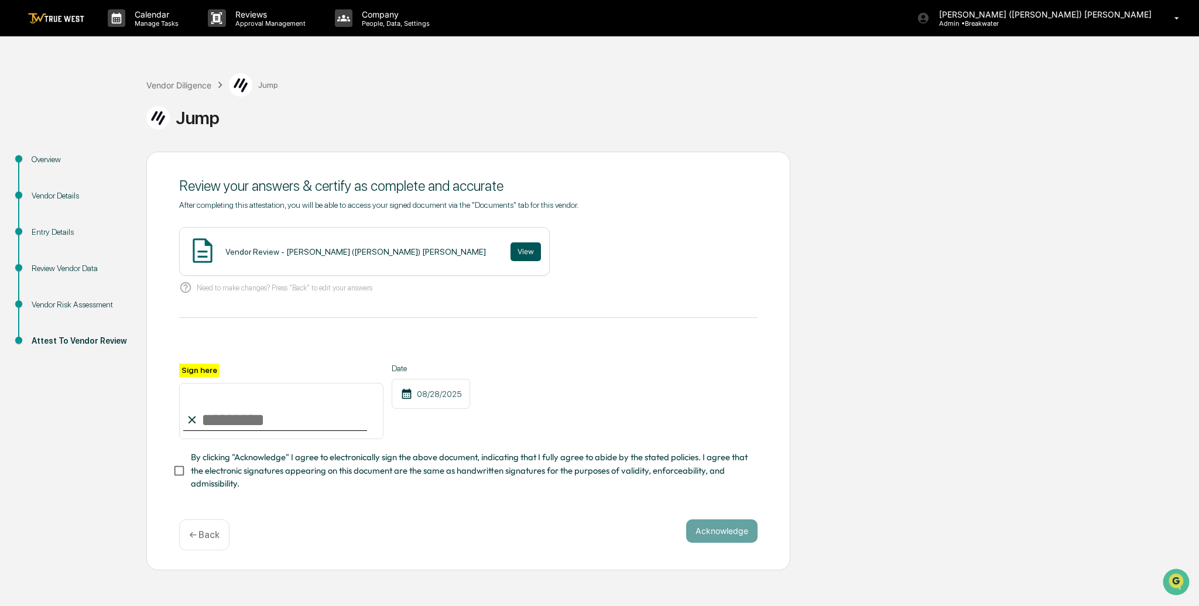
click at [510, 242] on button "View" at bounding box center [525, 251] width 30 height 19
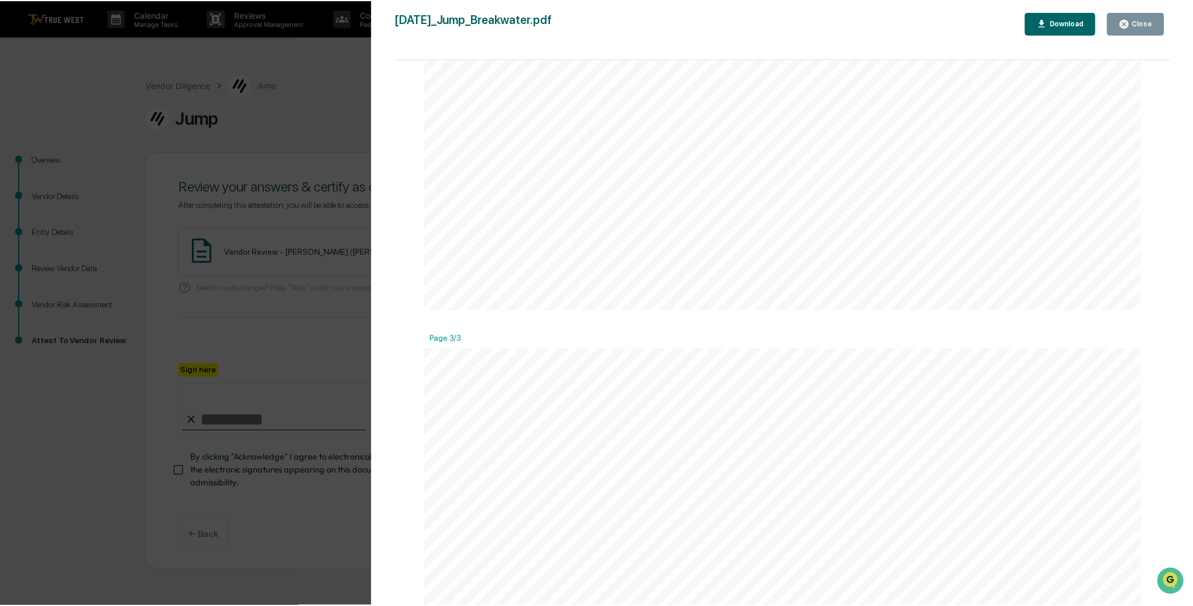
scroll to position [1711, 0]
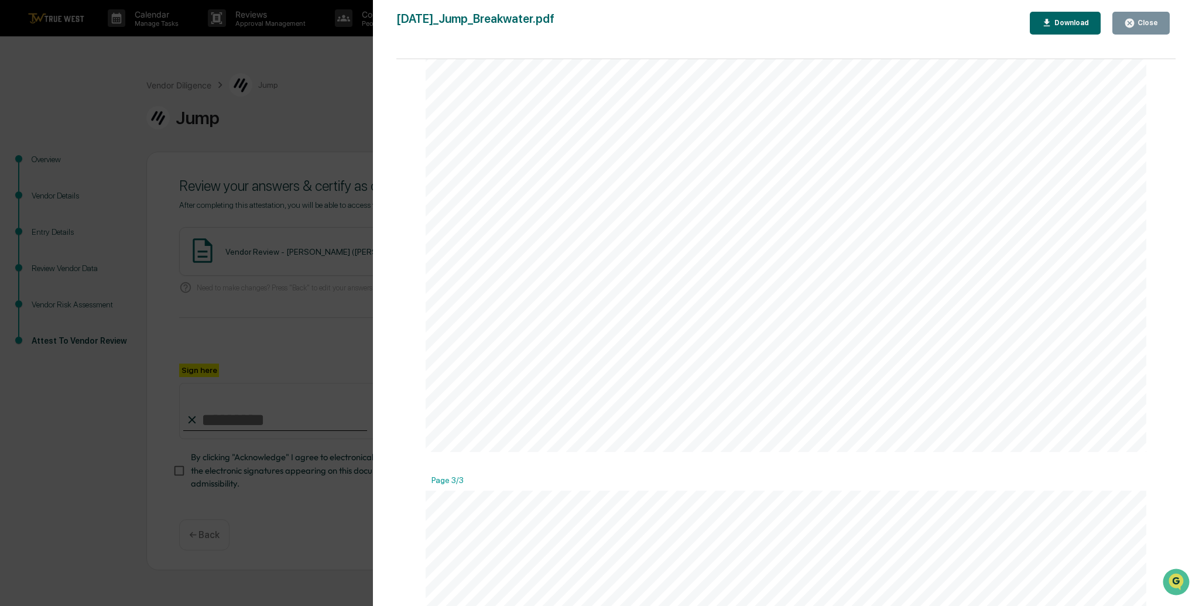
drag, startPoint x: 1134, startPoint y: 21, endPoint x: 1096, endPoint y: 37, distance: 41.2
click at [1134, 21] on icon "button" at bounding box center [1129, 23] width 11 height 11
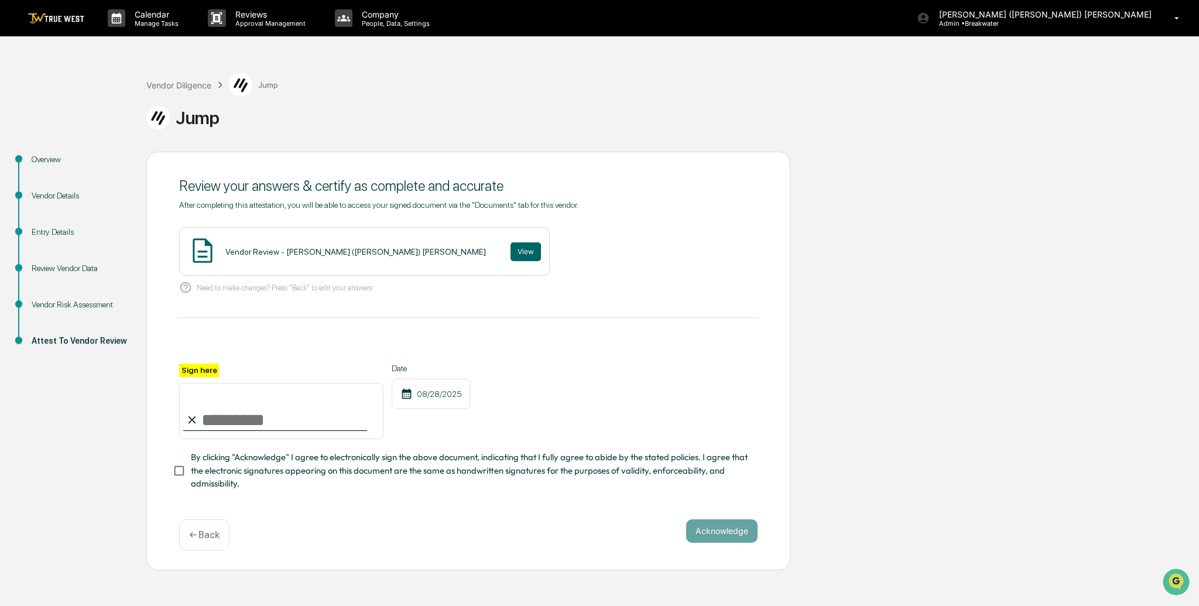
click at [243, 425] on input "Sign here" at bounding box center [281, 411] width 204 height 56
type input "**********"
click at [733, 535] on button "Acknowledge" at bounding box center [721, 530] width 71 height 23
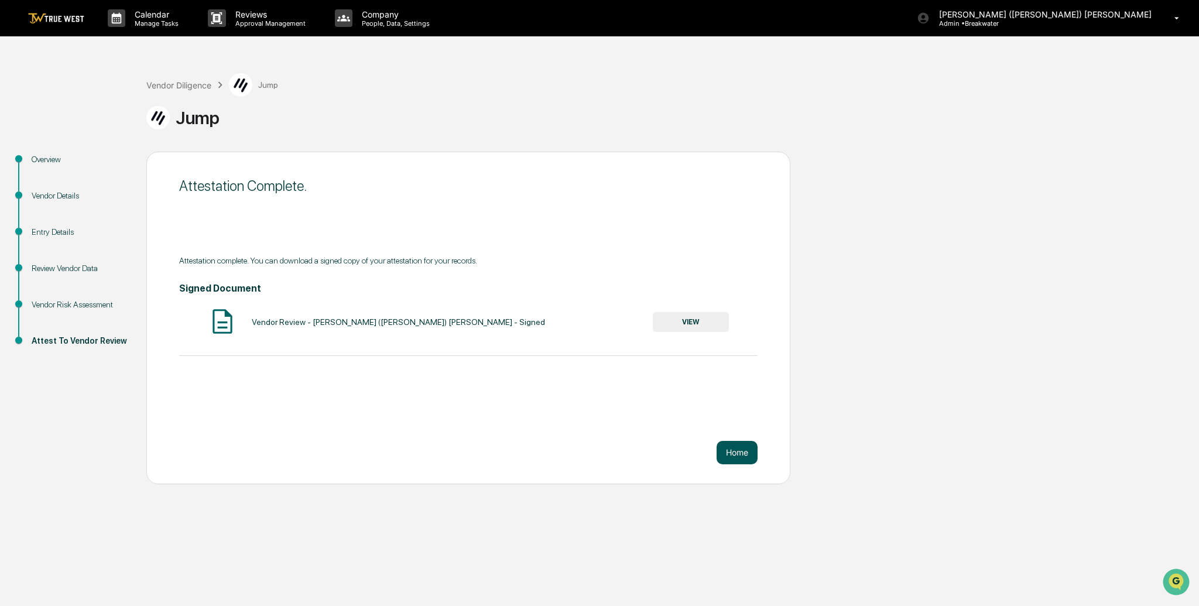
click at [739, 459] on button "Home" at bounding box center [736, 452] width 41 height 23
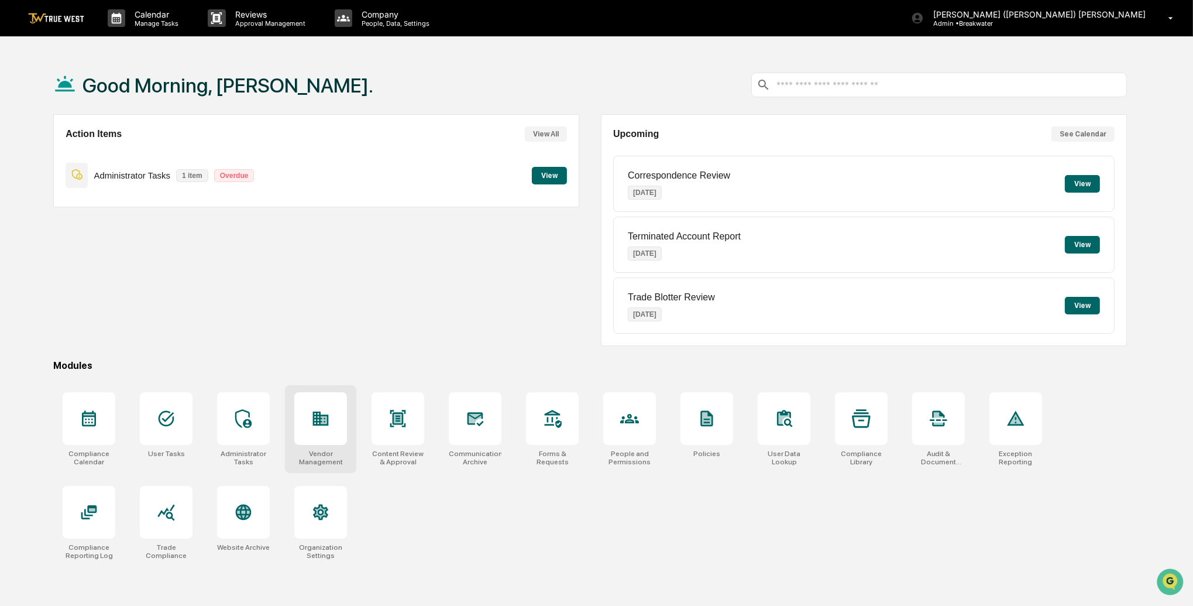
click at [326, 427] on div at bounding box center [320, 418] width 53 height 53
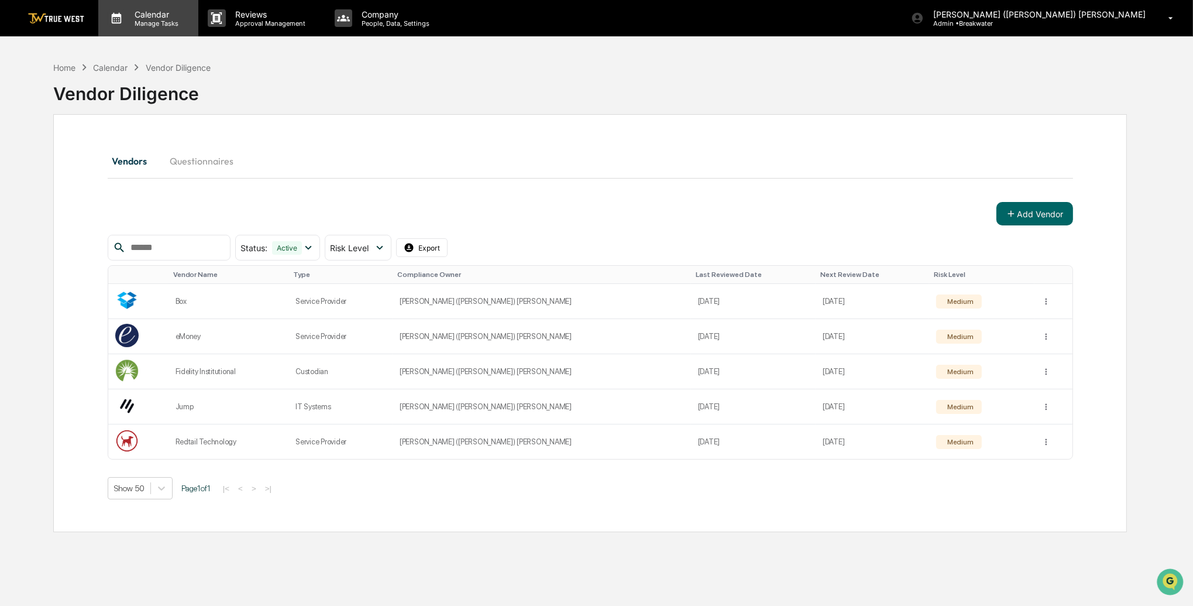
scroll to position [16, 0]
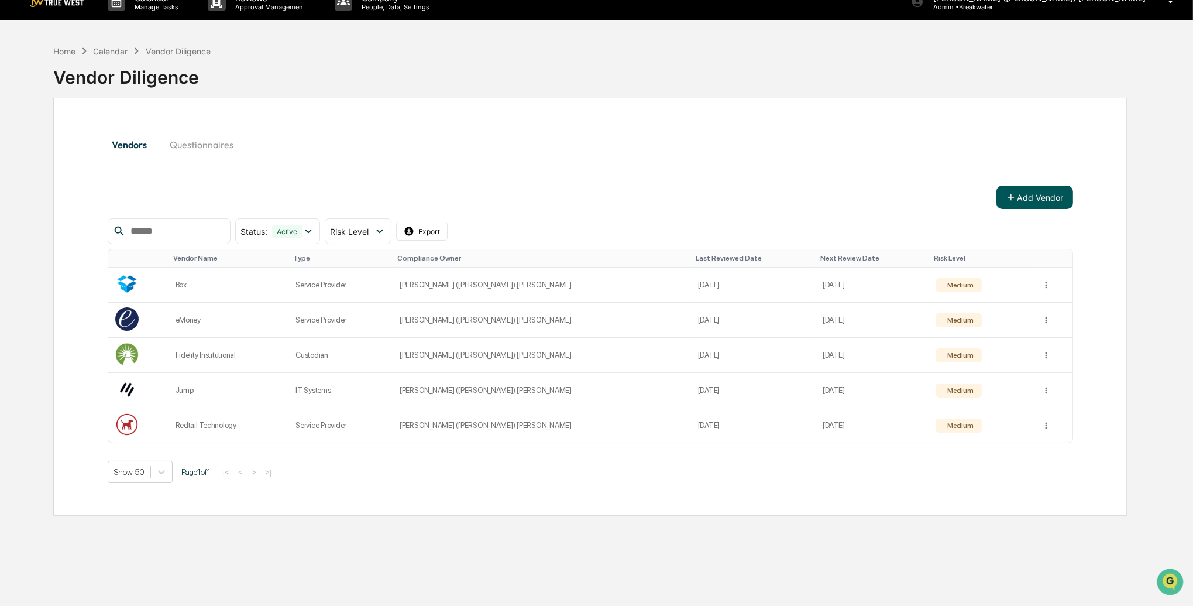
click at [1024, 198] on button "Add Vendor" at bounding box center [1035, 197] width 77 height 23
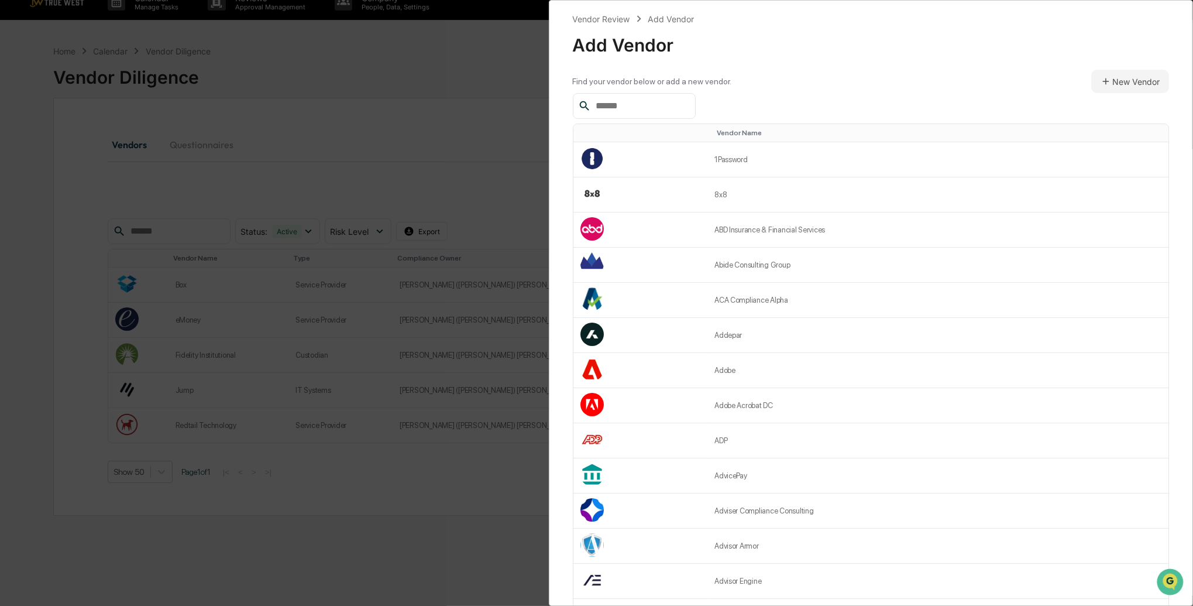
click at [629, 113] on input "text" at bounding box center [640, 105] width 99 height 15
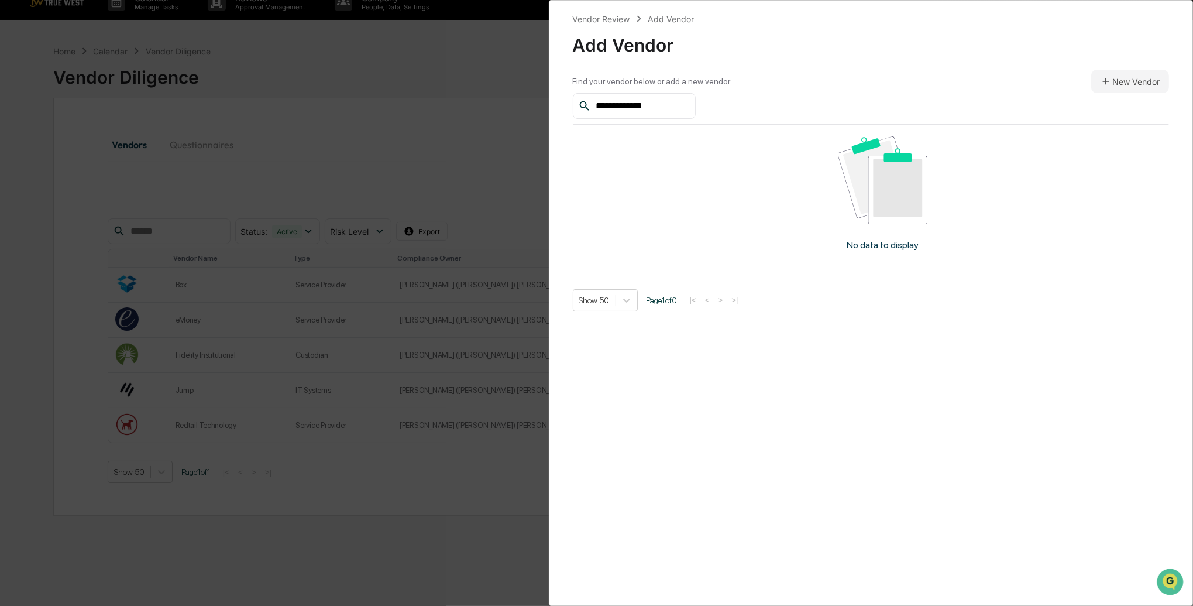
drag, startPoint x: 594, startPoint y: 104, endPoint x: 534, endPoint y: 100, distance: 59.8
click at [534, 100] on div "**********" at bounding box center [596, 303] width 1193 height 606
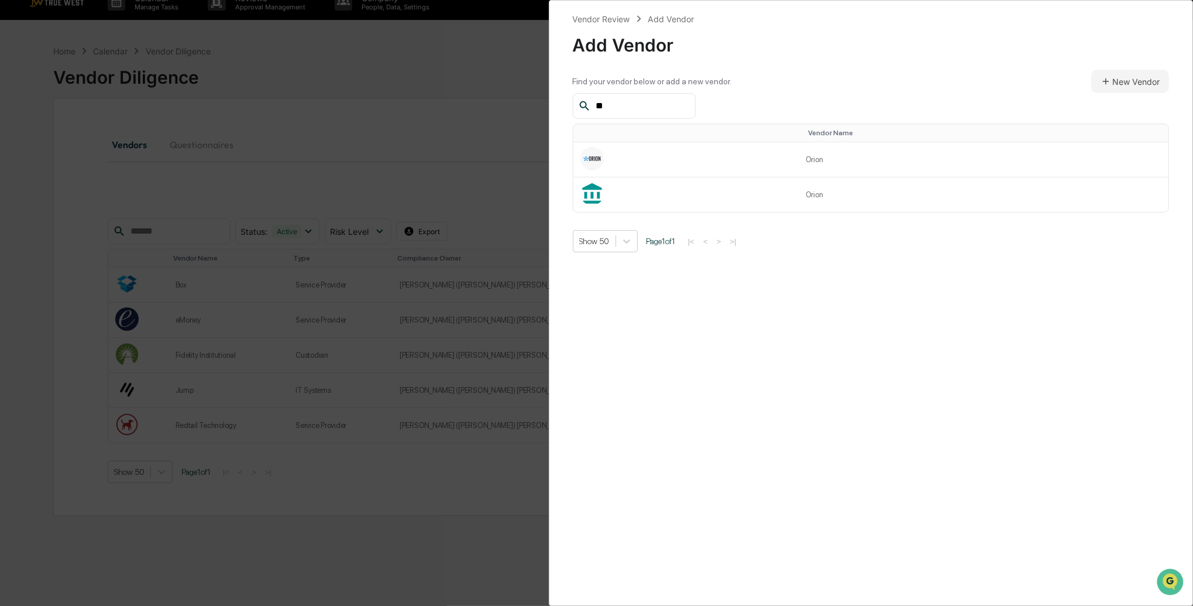
type input "*"
type input "****"
click at [754, 163] on td at bounding box center [686, 159] width 225 height 35
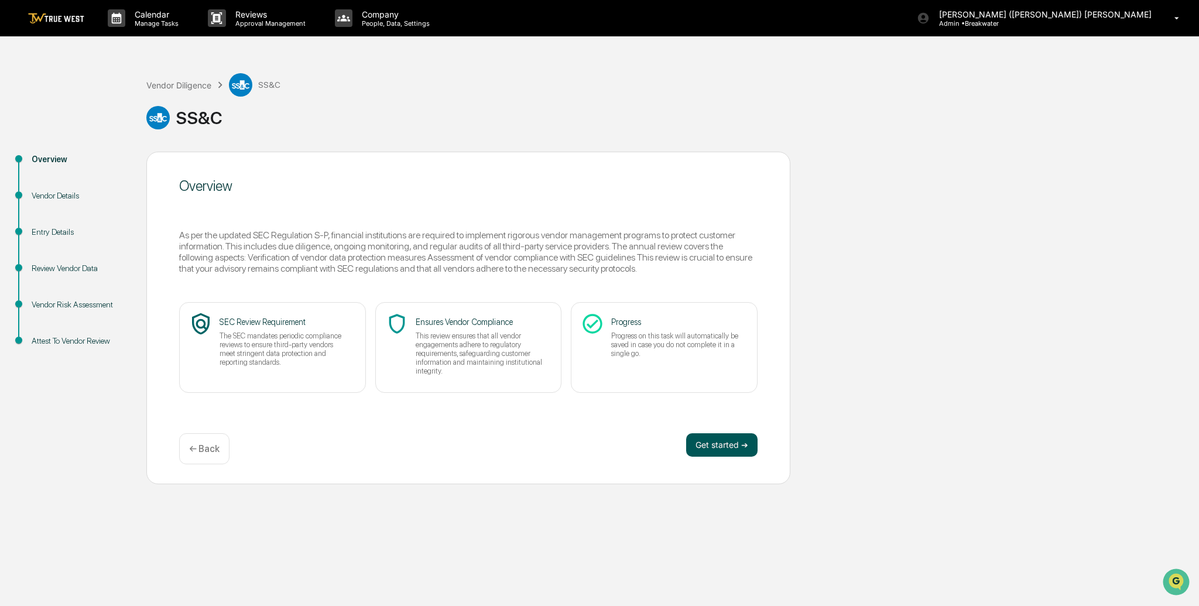
click at [706, 441] on button "Get started ➔" at bounding box center [721, 444] width 71 height 23
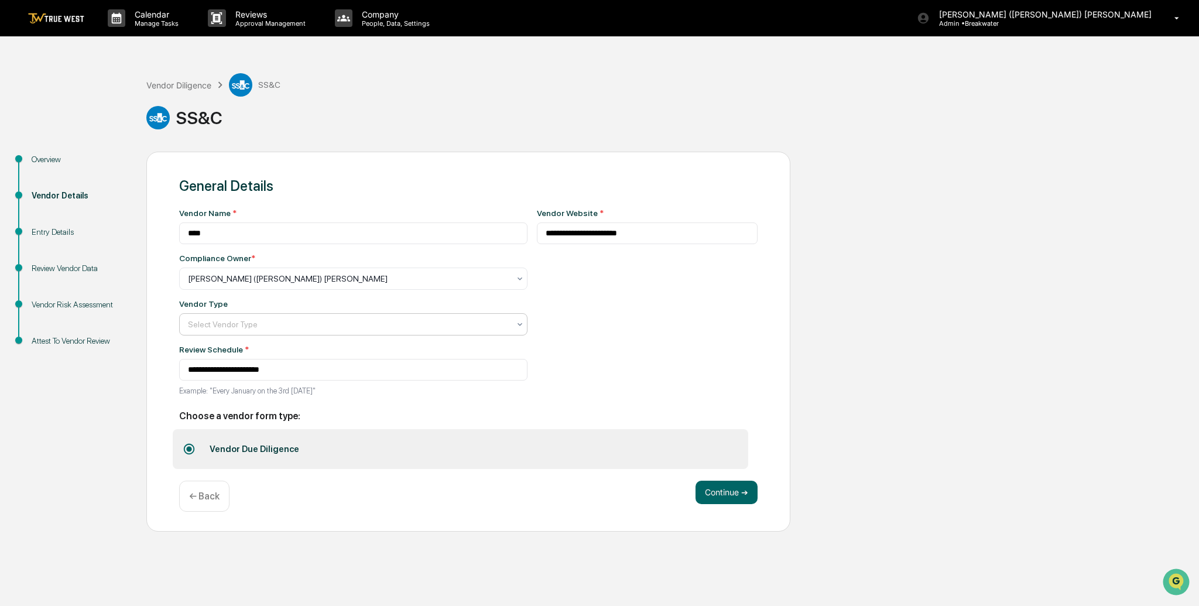
click at [327, 284] on div at bounding box center [348, 279] width 321 height 12
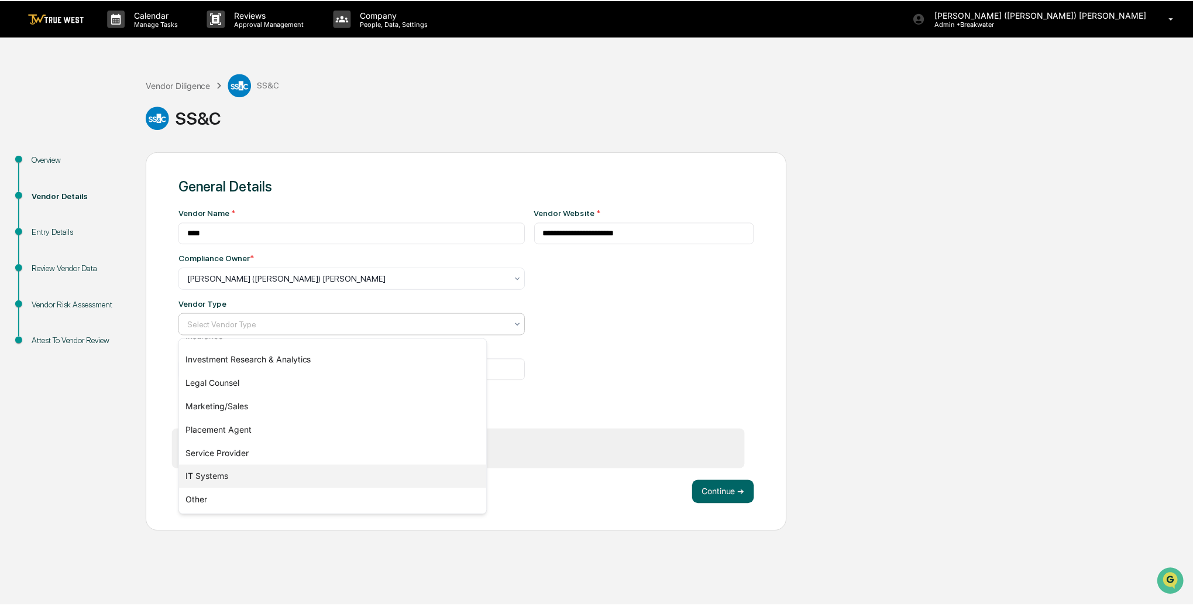
scroll to position [133, 0]
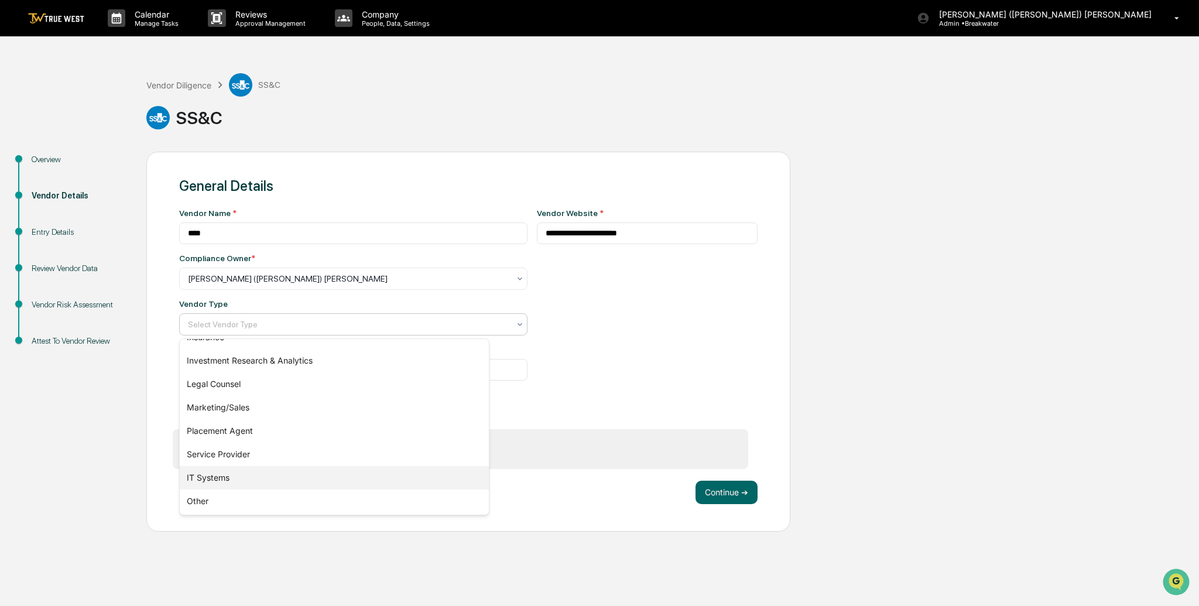
click at [227, 471] on div "IT Systems" at bounding box center [334, 477] width 309 height 23
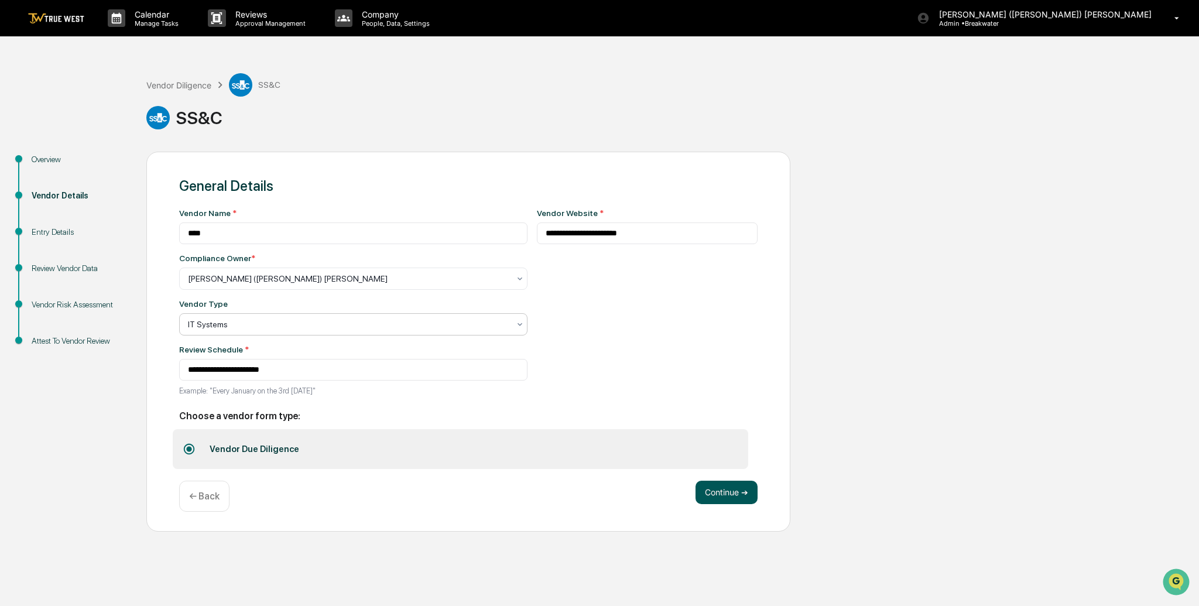
click at [736, 494] on button "Continue ➔" at bounding box center [726, 491] width 62 height 23
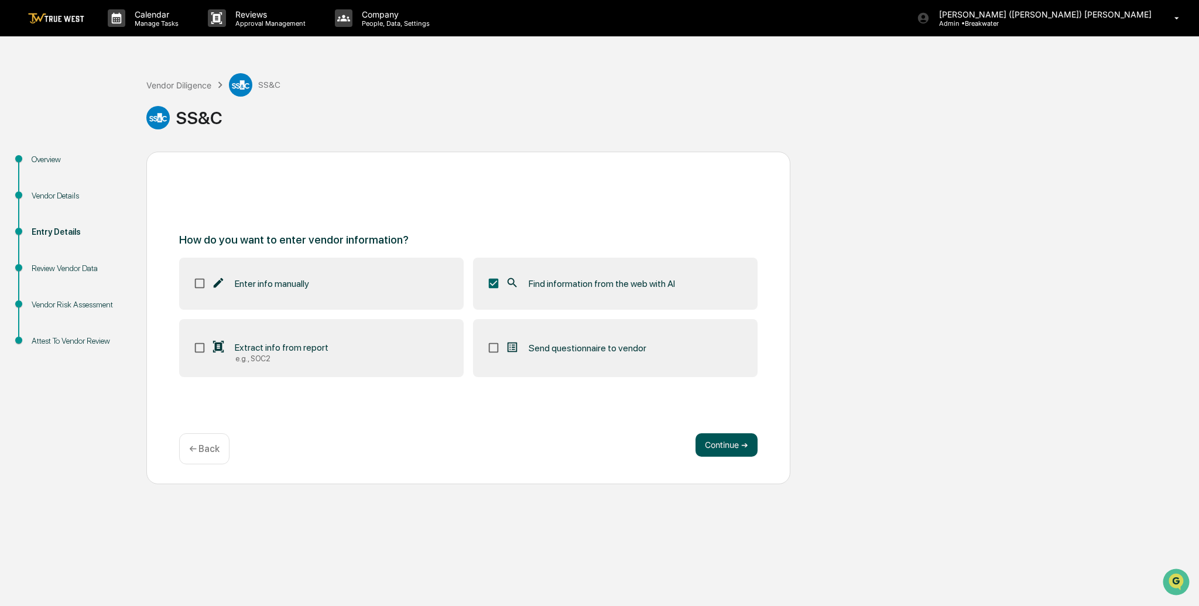
click at [741, 444] on button "Continue ➔" at bounding box center [726, 444] width 62 height 23
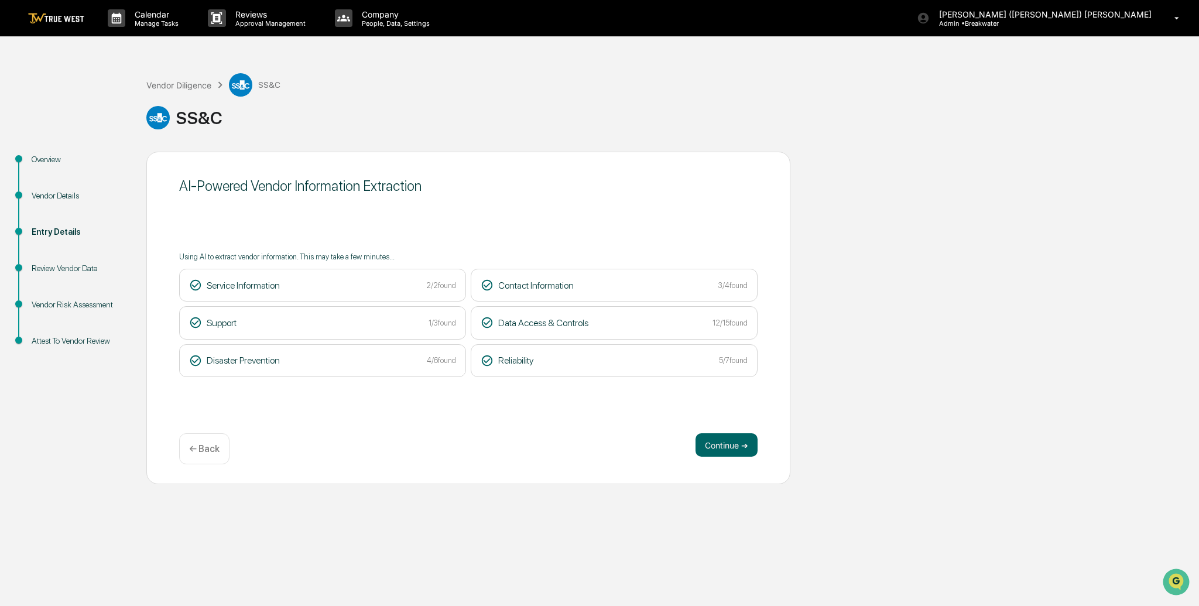
click at [212, 454] on div "← Back" at bounding box center [204, 448] width 50 height 31
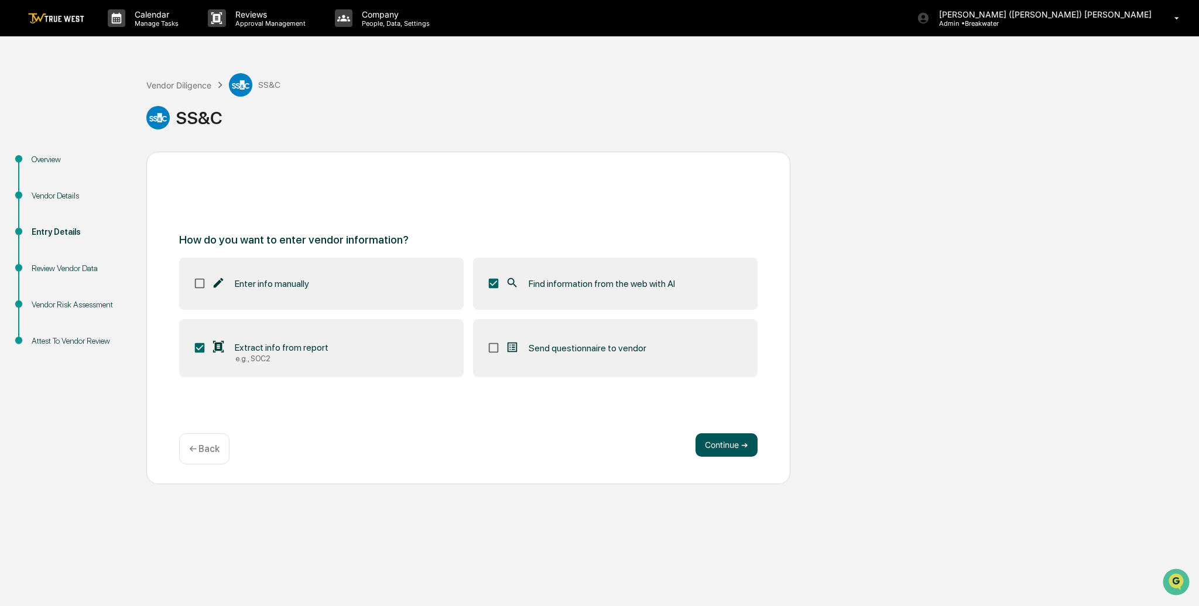
click at [726, 444] on button "Continue ➔" at bounding box center [726, 444] width 62 height 23
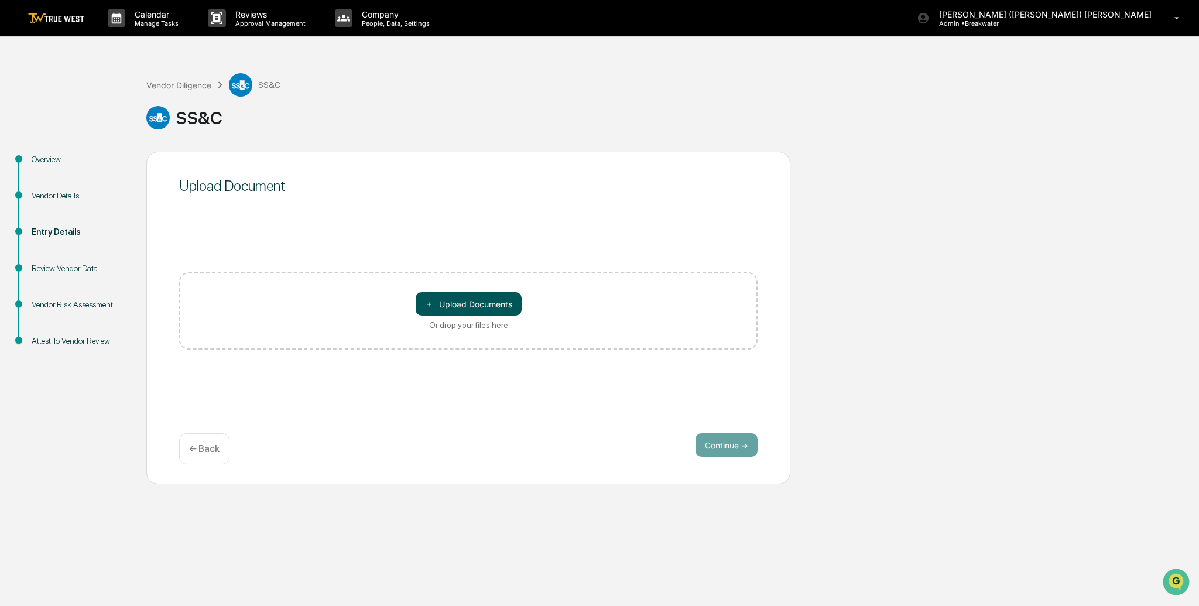
click at [488, 304] on button "＋ Upload Documents" at bounding box center [469, 303] width 106 height 23
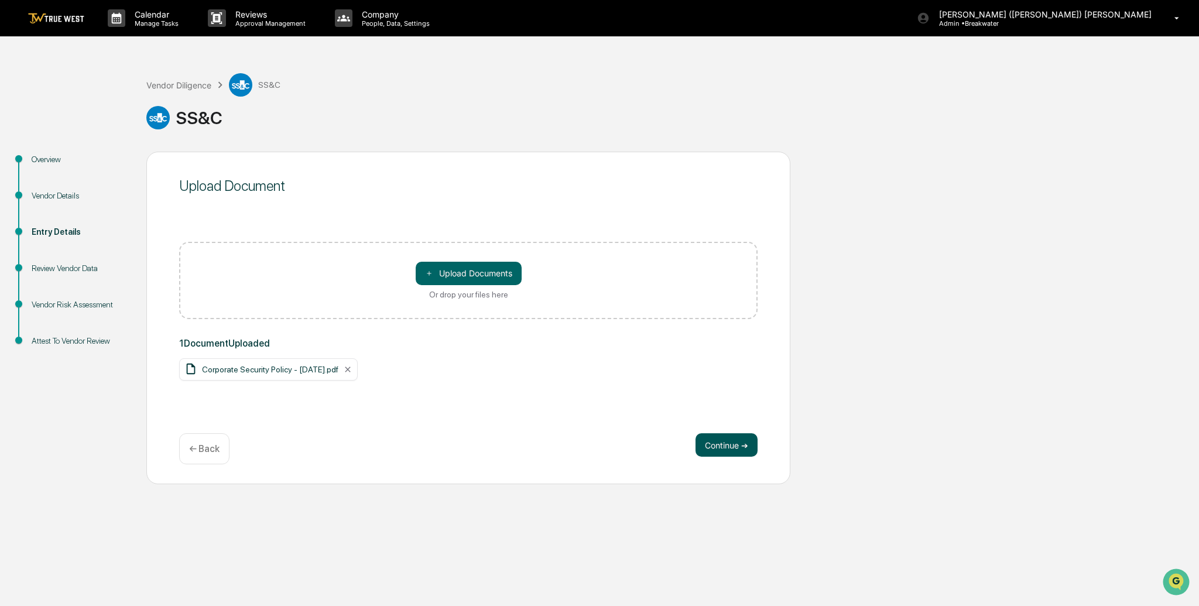
click at [747, 444] on button "Continue ➔" at bounding box center [726, 444] width 62 height 23
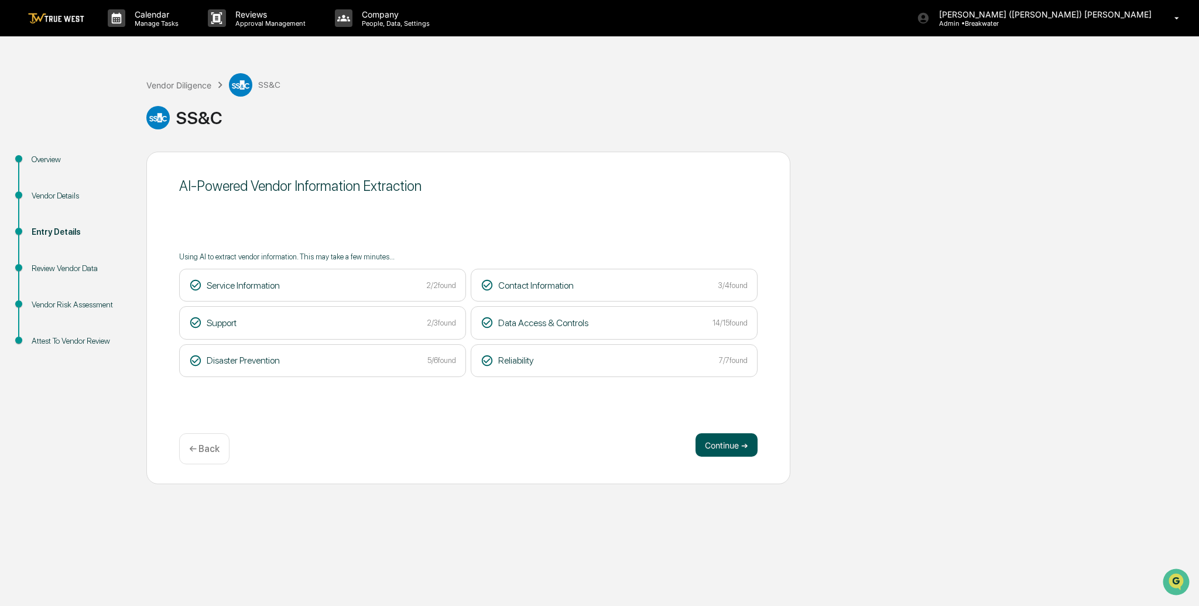
click at [711, 444] on button "Continue ➔" at bounding box center [726, 444] width 62 height 23
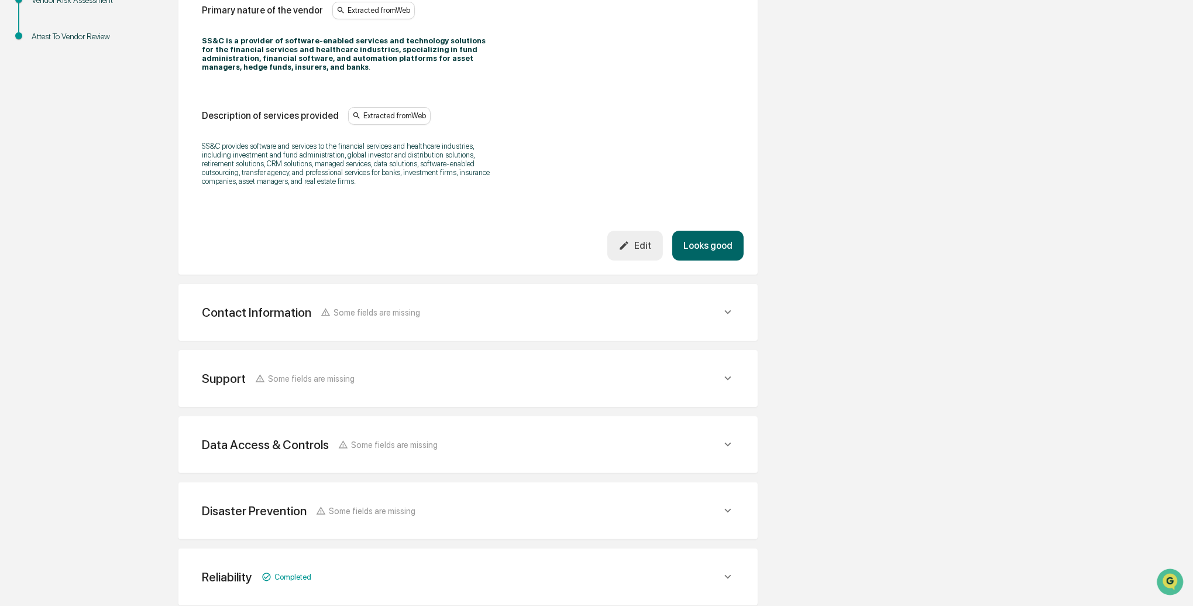
scroll to position [305, 0]
click at [715, 256] on button "Looks good" at bounding box center [707, 245] width 71 height 30
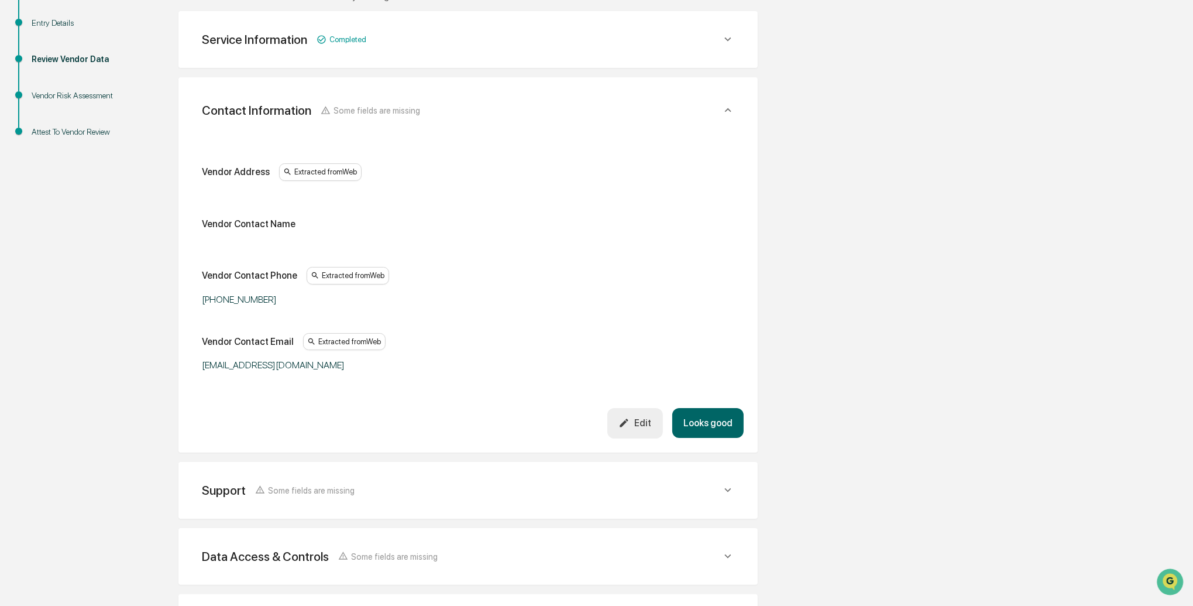
scroll to position [208, 0]
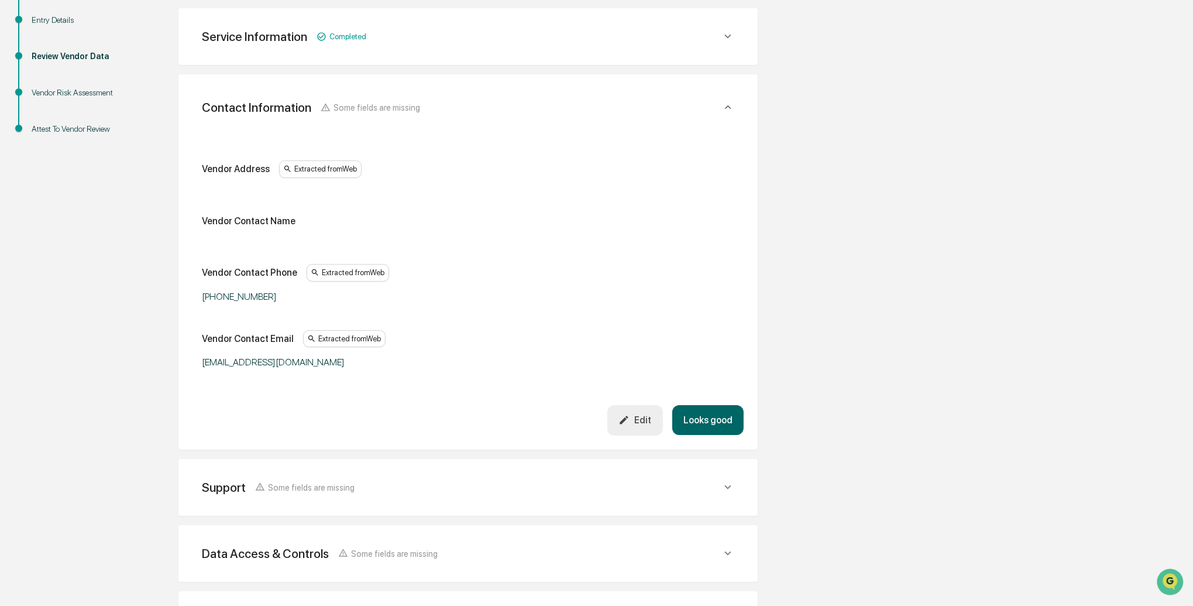
click at [720, 408] on button "Looks good" at bounding box center [707, 420] width 71 height 30
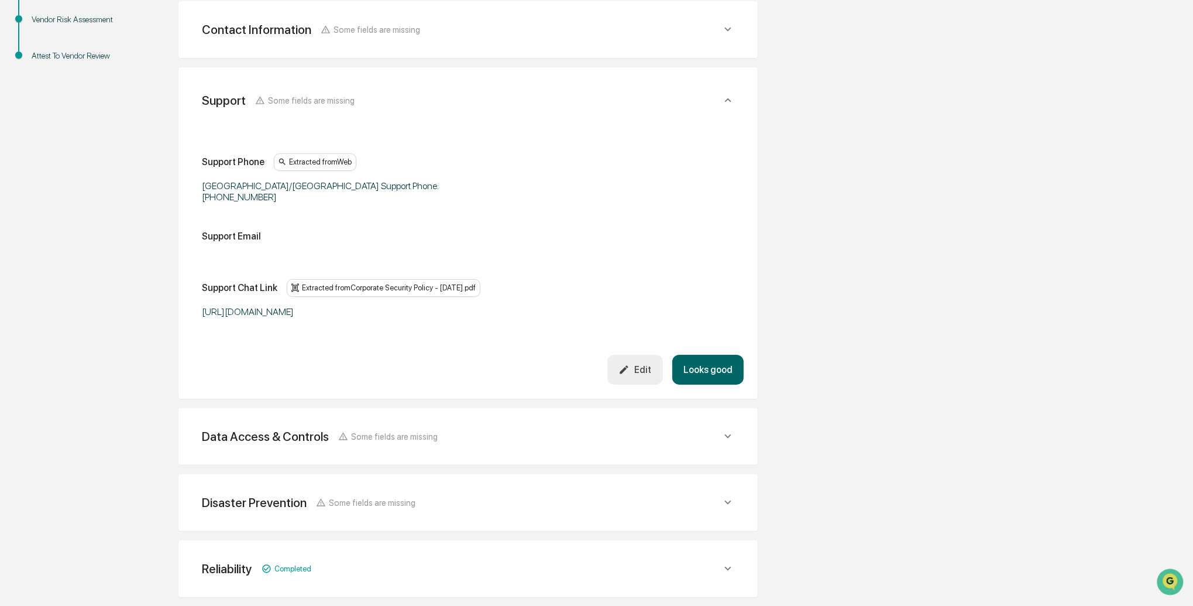
scroll to position [284, 0]
drag, startPoint x: 708, startPoint y: 366, endPoint x: 606, endPoint y: 362, distance: 102.5
click at [708, 366] on button "Looks good" at bounding box center [707, 370] width 71 height 30
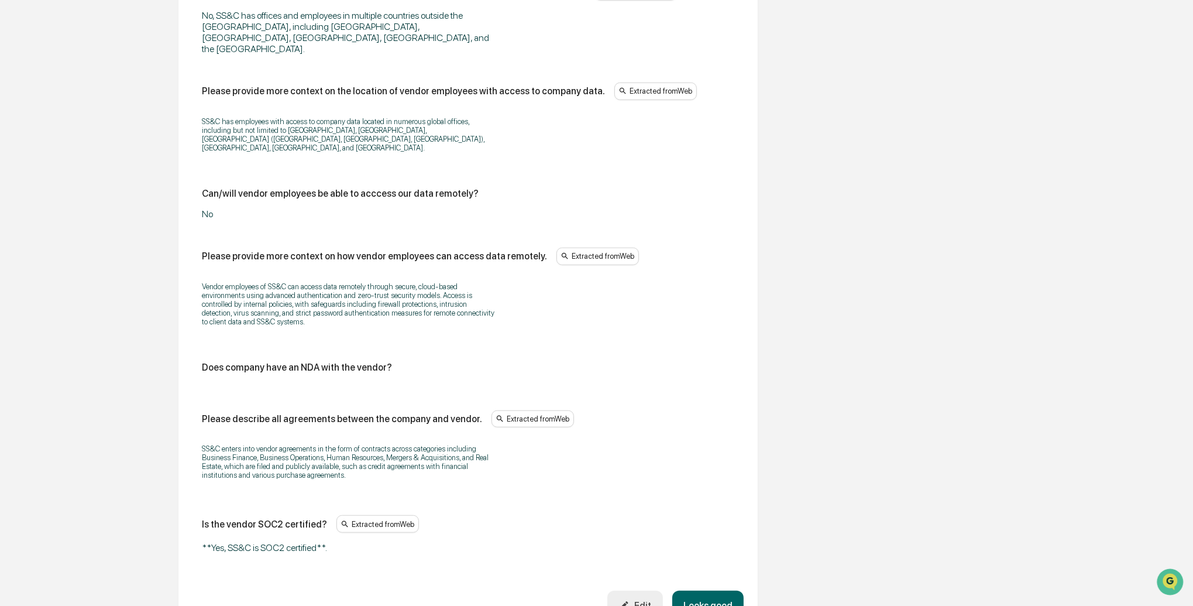
scroll to position [1223, 0]
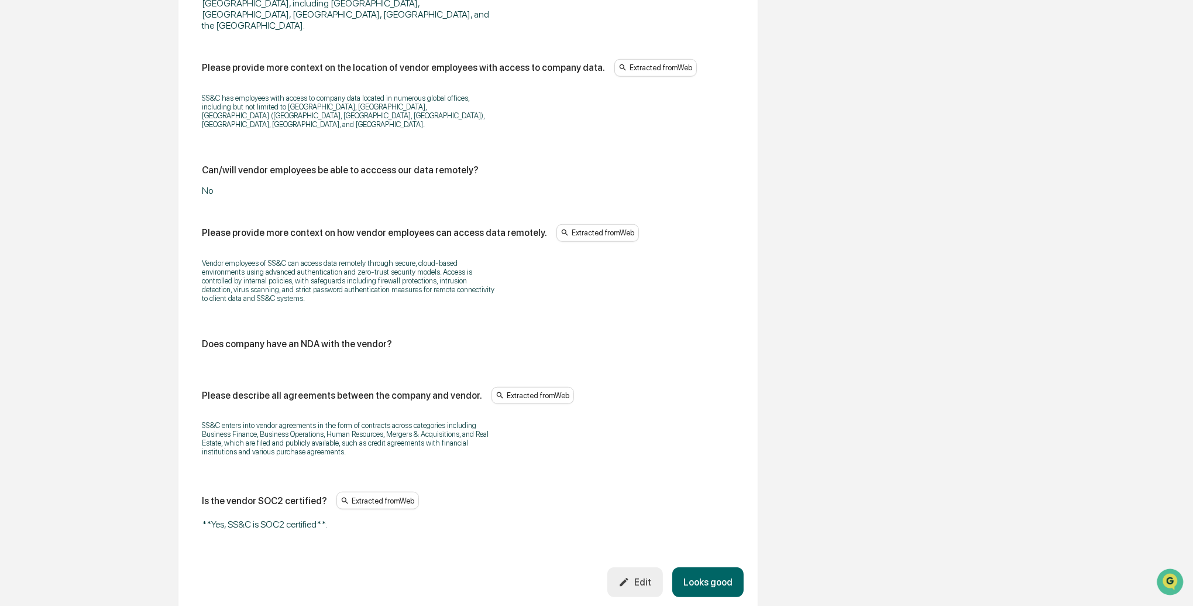
click at [646, 576] on div "Edit" at bounding box center [635, 581] width 33 height 11
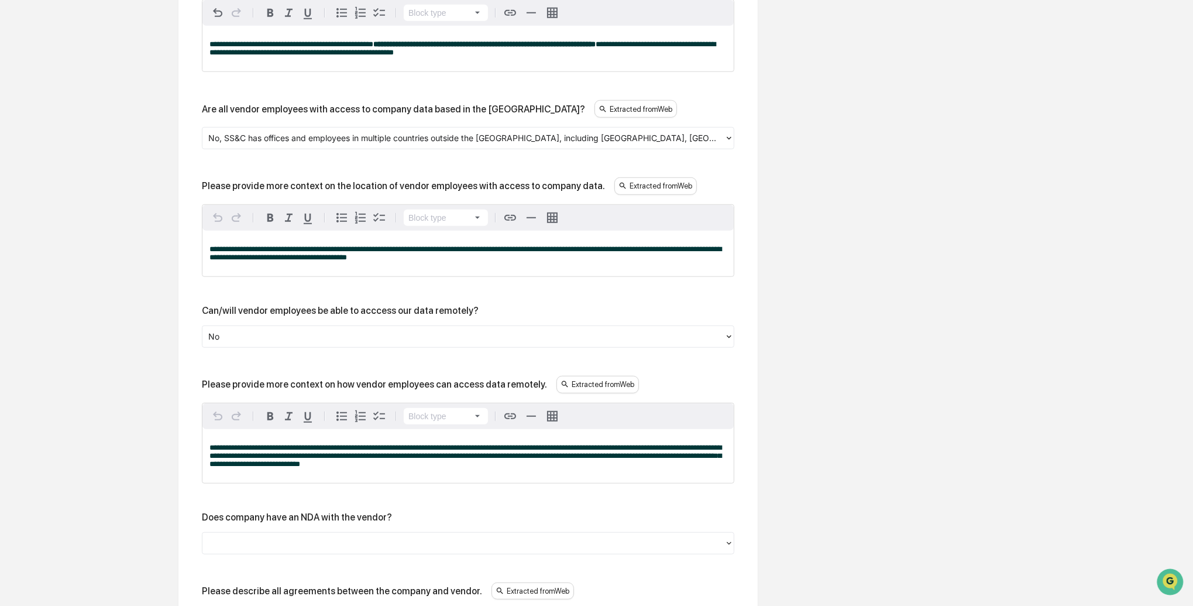
scroll to position [1238, 0]
click at [281, 344] on div at bounding box center [463, 336] width 510 height 13
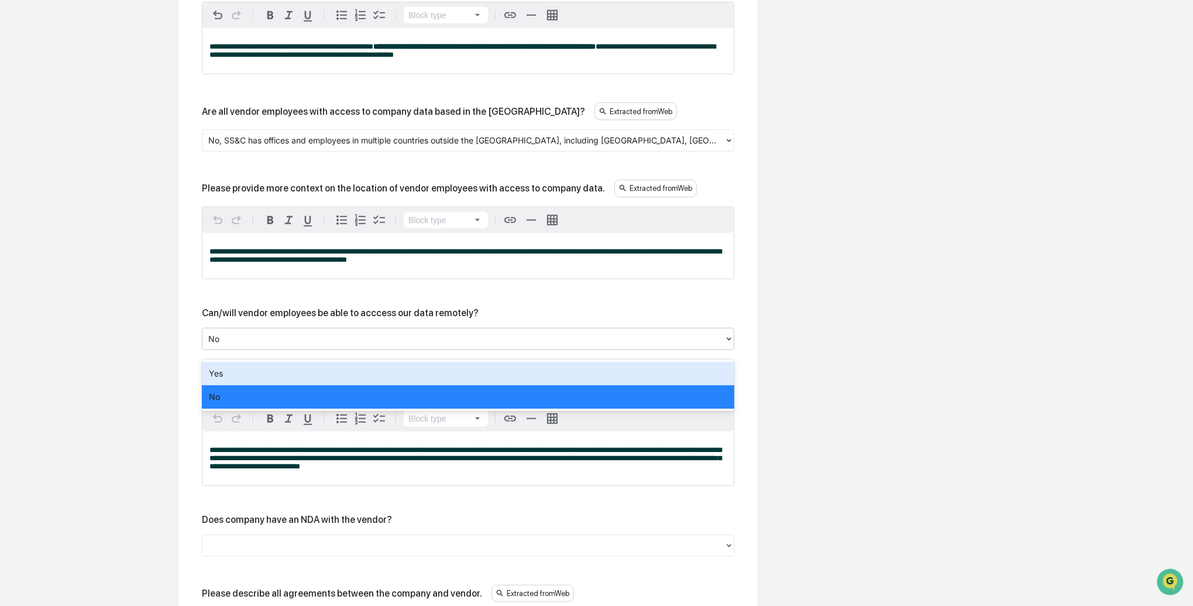
click at [267, 383] on div "Yes" at bounding box center [468, 373] width 533 height 23
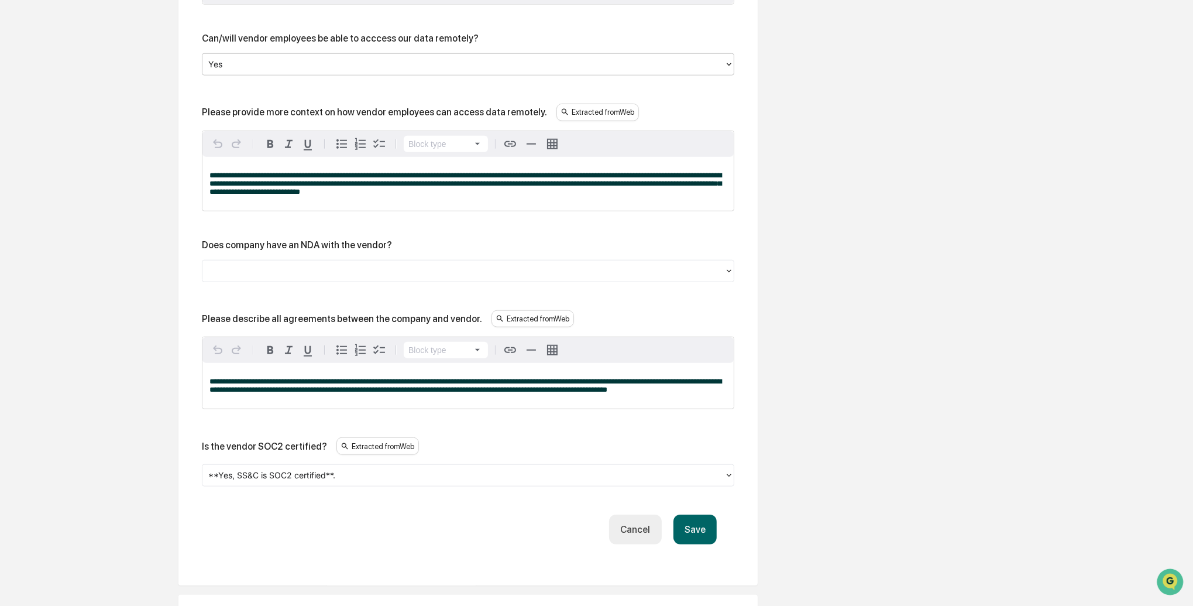
scroll to position [1508, 0]
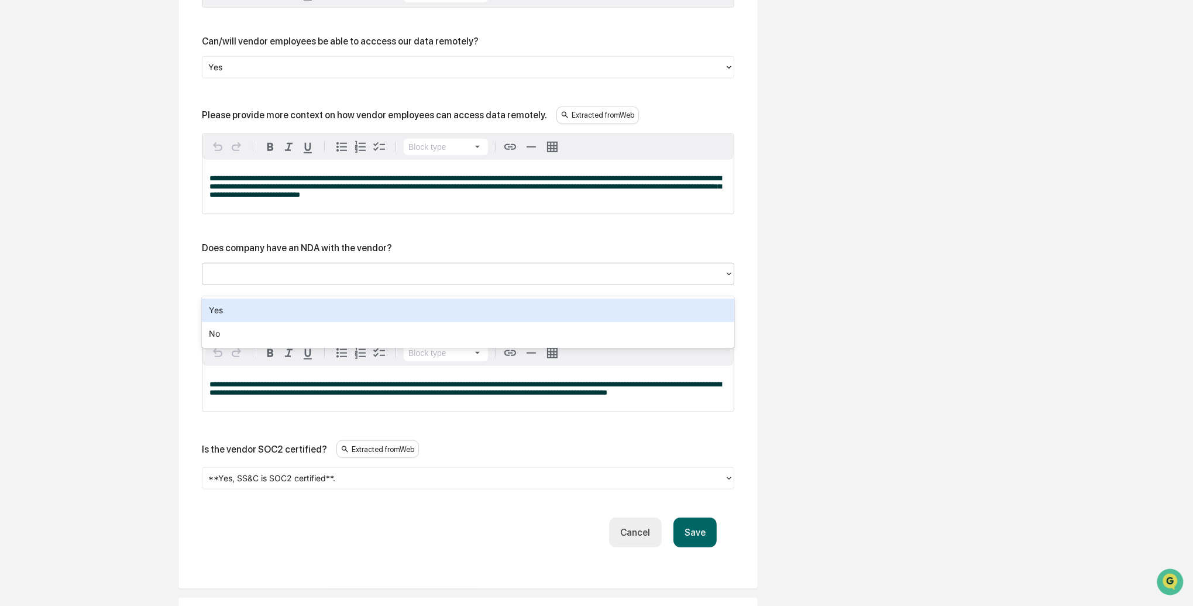
click at [286, 279] on div at bounding box center [463, 273] width 510 height 13
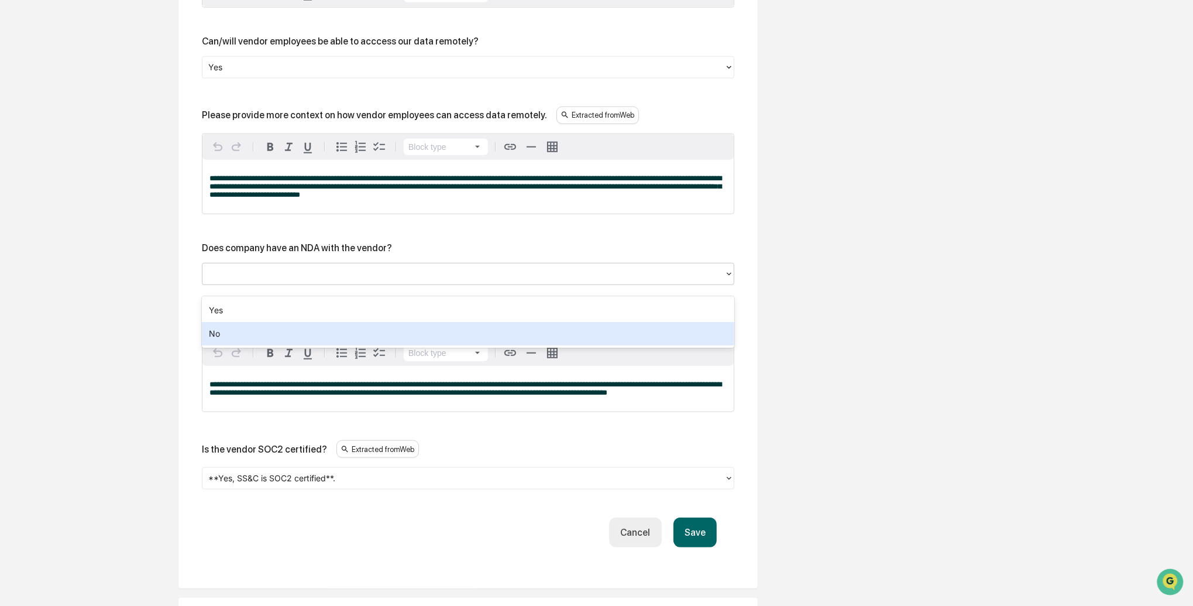
click at [268, 329] on div "No" at bounding box center [468, 333] width 533 height 23
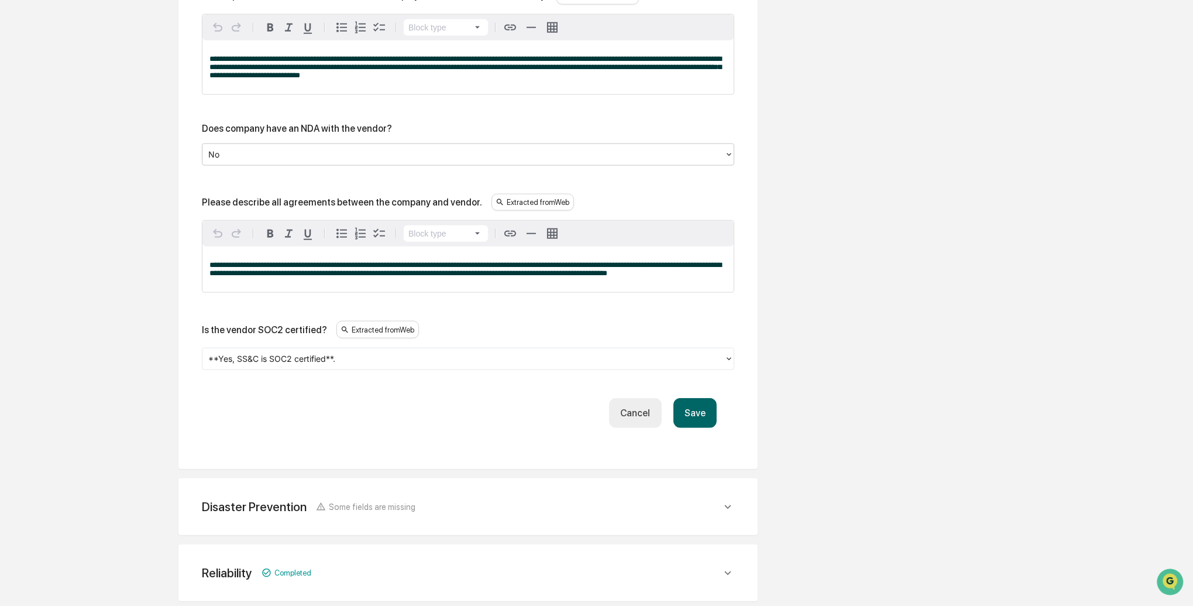
scroll to position [1640, 0]
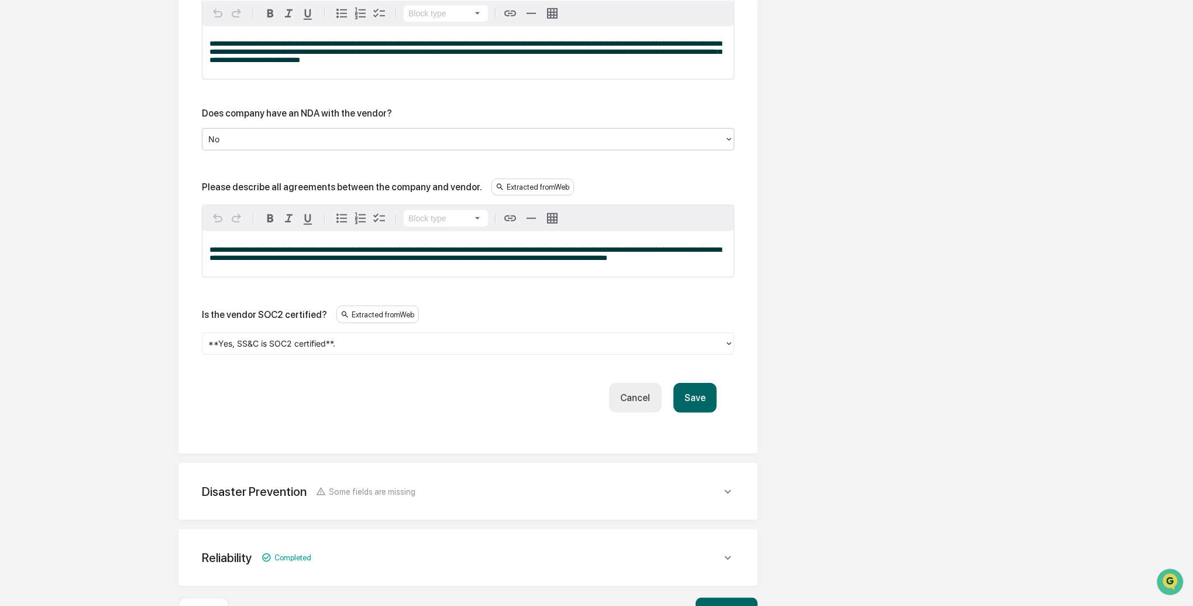
click at [346, 351] on div at bounding box center [463, 343] width 510 height 13
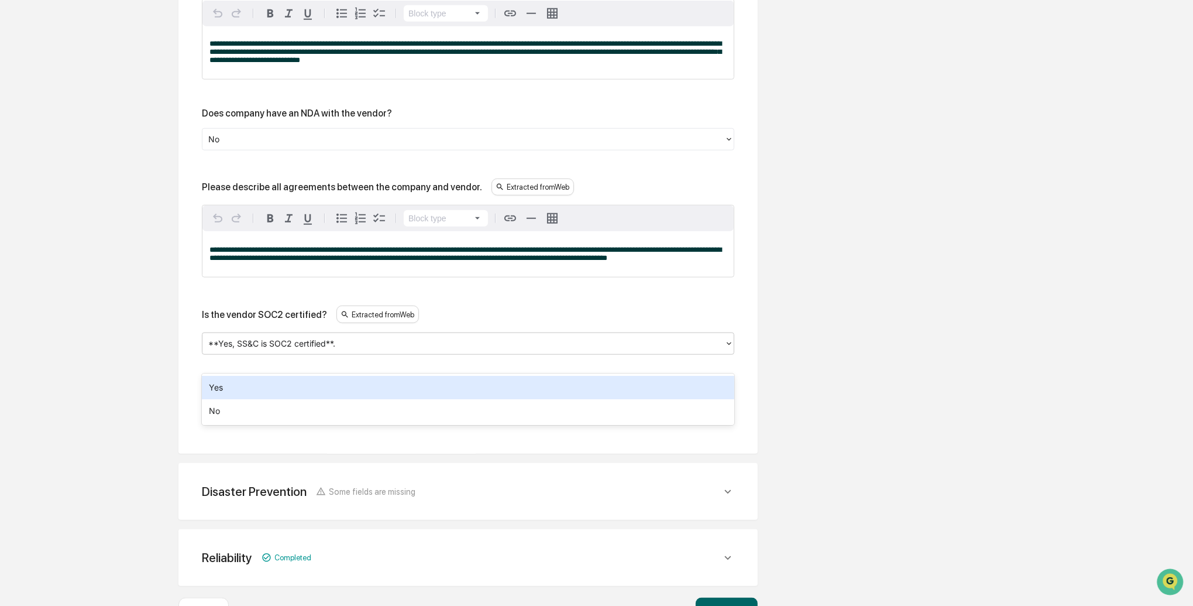
scroll to position [1645, 0]
click at [299, 384] on div "Yes" at bounding box center [468, 389] width 533 height 23
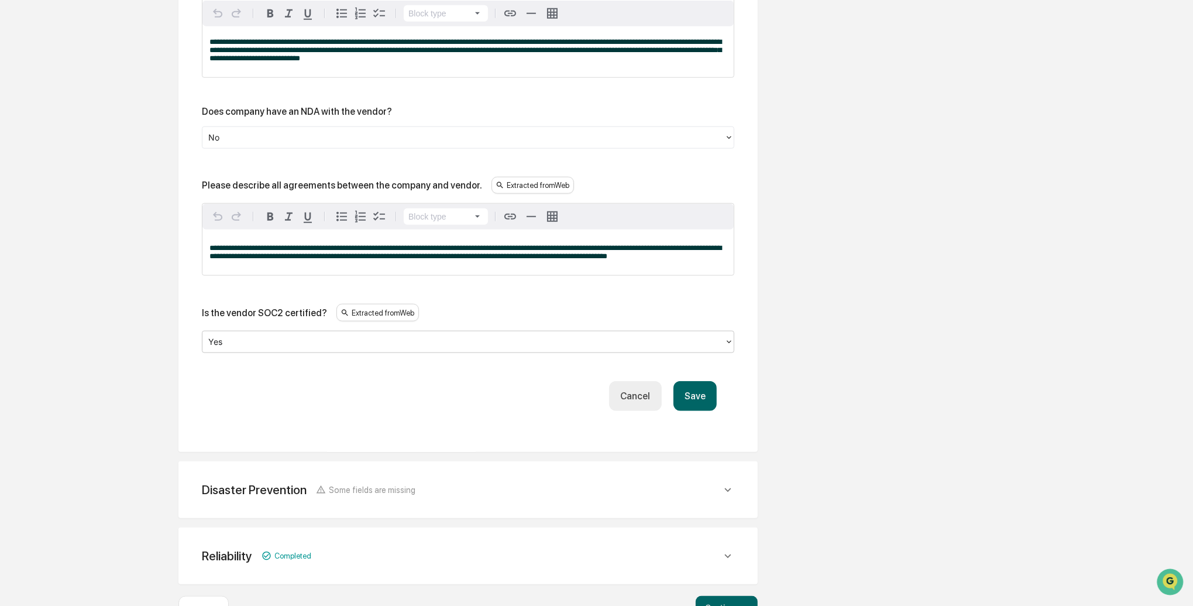
click at [697, 411] on button "Save" at bounding box center [695, 396] width 43 height 30
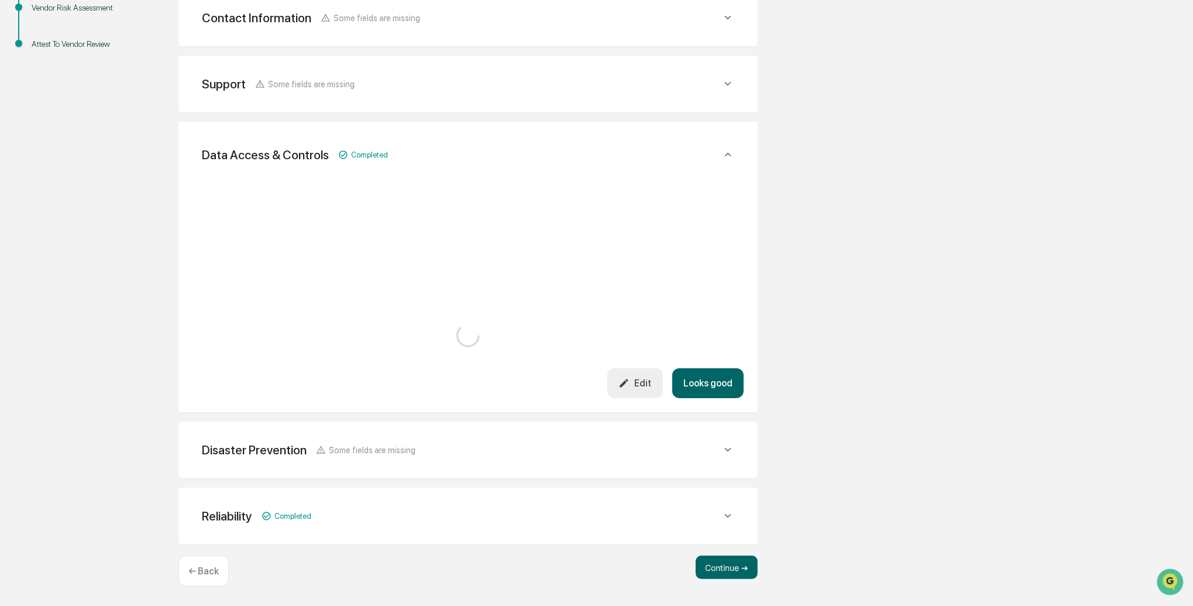
scroll to position [1443, 0]
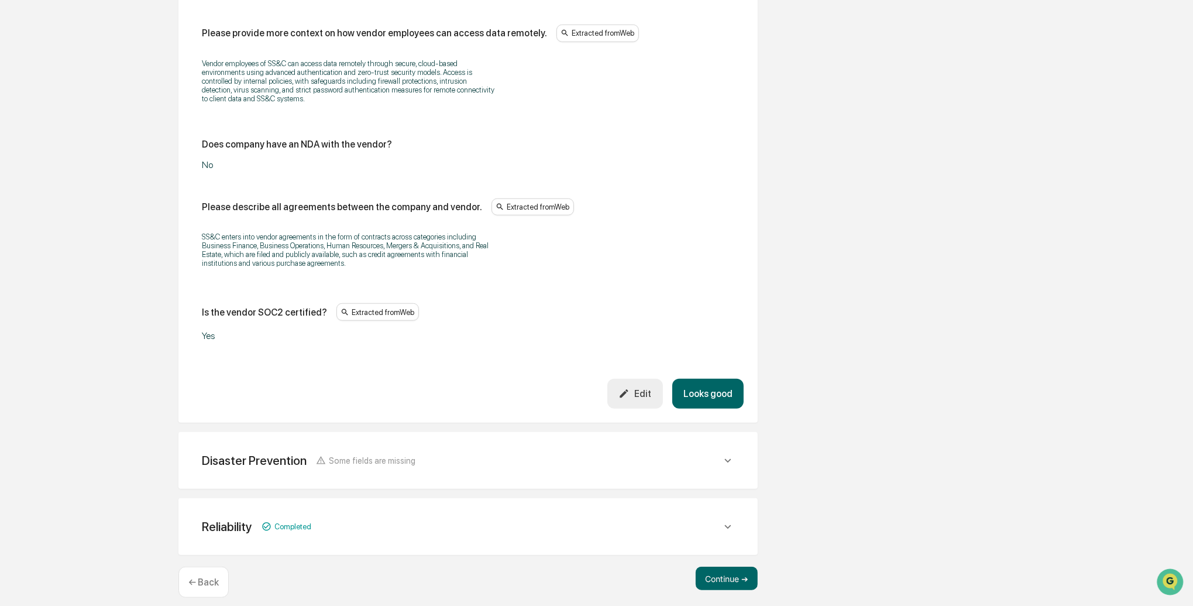
drag, startPoint x: 696, startPoint y: 377, endPoint x: 496, endPoint y: 391, distance: 200.6
click at [694, 379] on button "Looks good" at bounding box center [707, 394] width 71 height 30
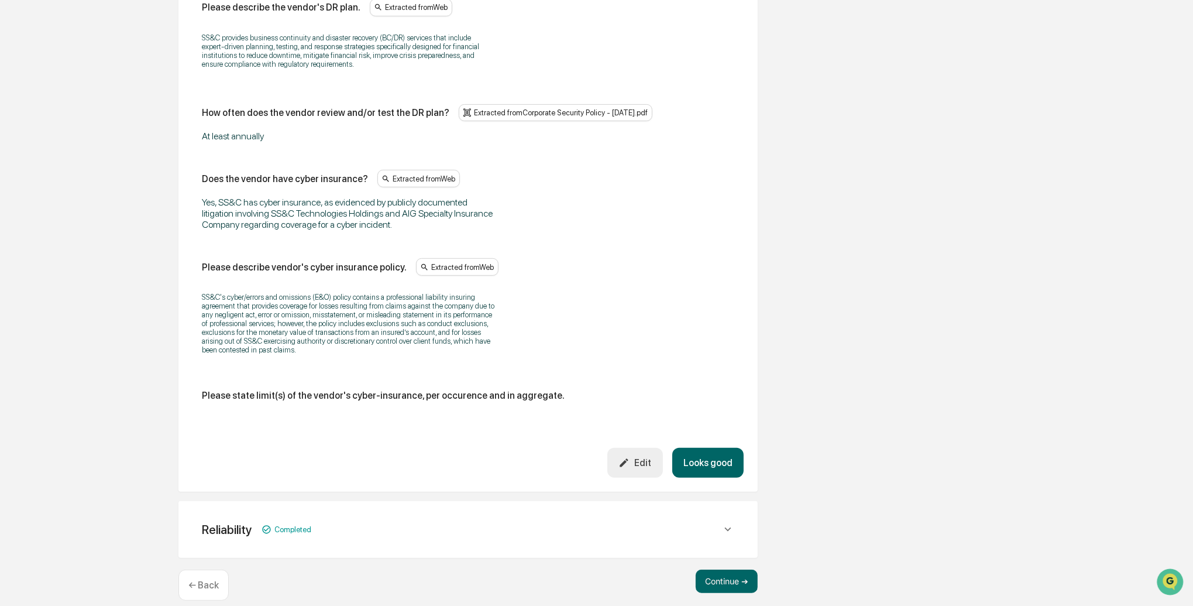
scroll to position [666, 0]
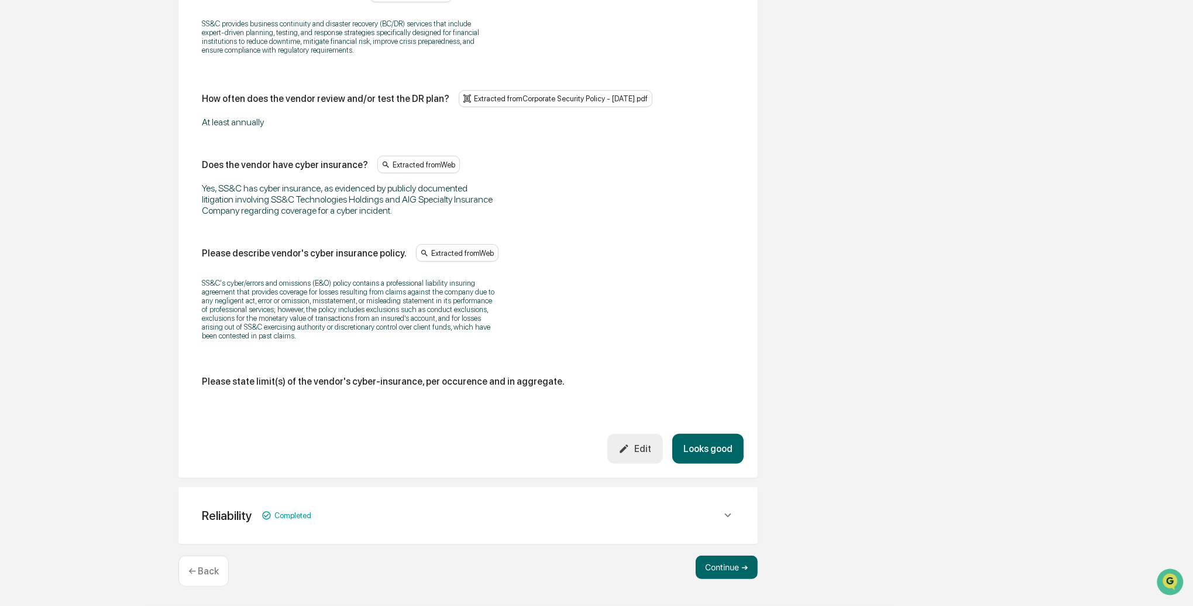
click at [694, 442] on button "Looks good" at bounding box center [707, 449] width 71 height 30
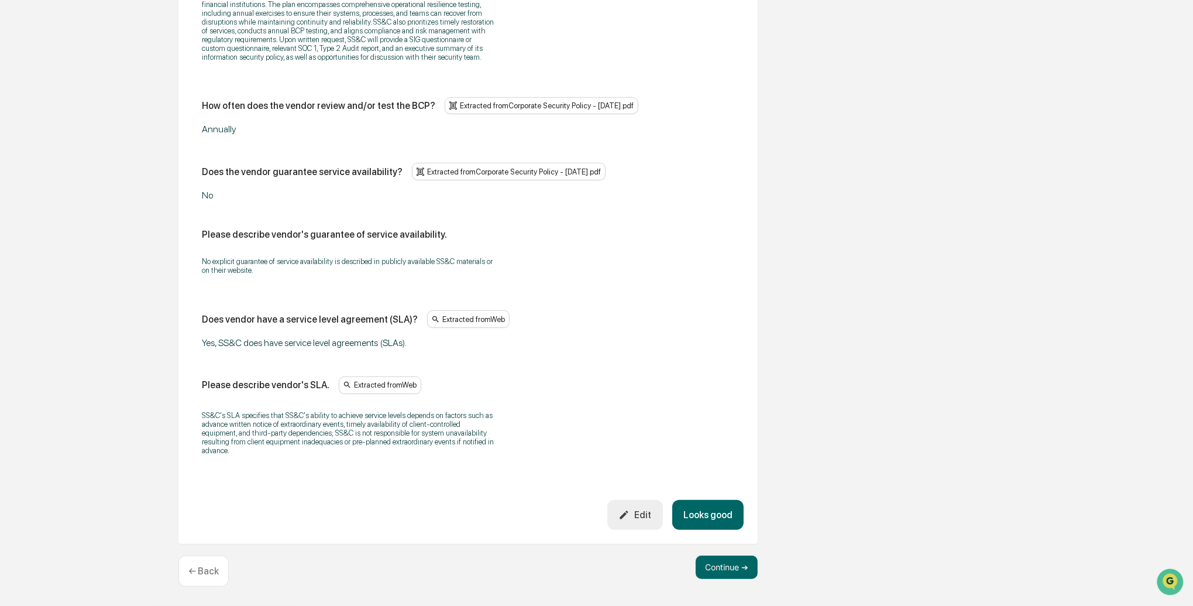
scroll to position [767, 0]
click at [700, 512] on button "Looks good" at bounding box center [707, 515] width 71 height 30
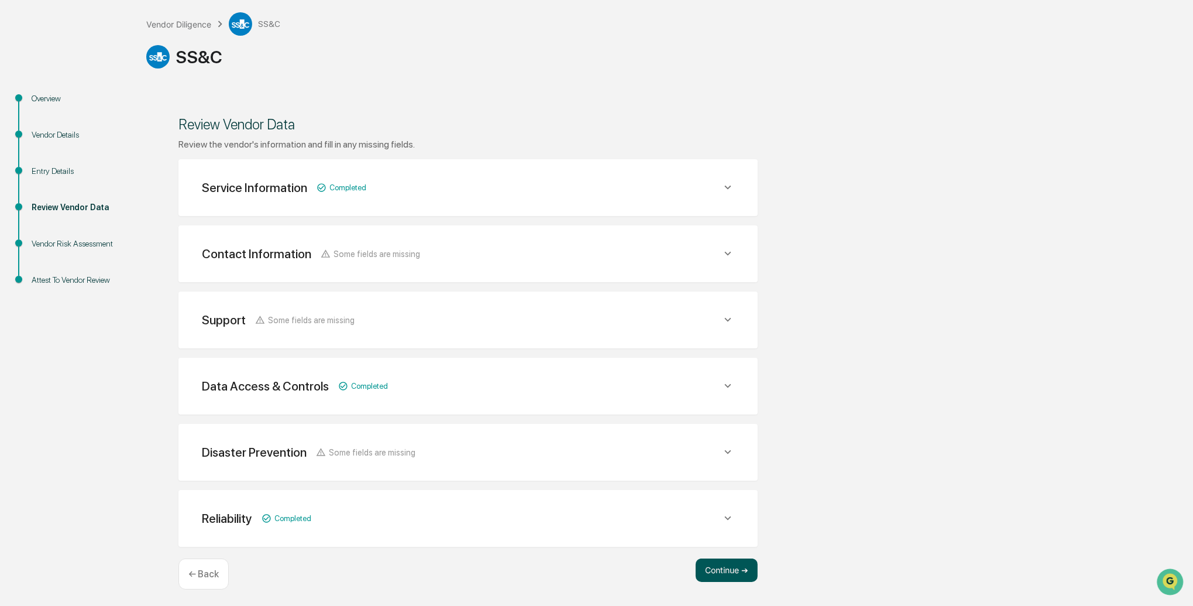
scroll to position [60, 0]
drag, startPoint x: 707, startPoint y: 562, endPoint x: 699, endPoint y: 561, distance: 7.7
click at [706, 562] on button "Continue ➔" at bounding box center [727, 570] width 62 height 23
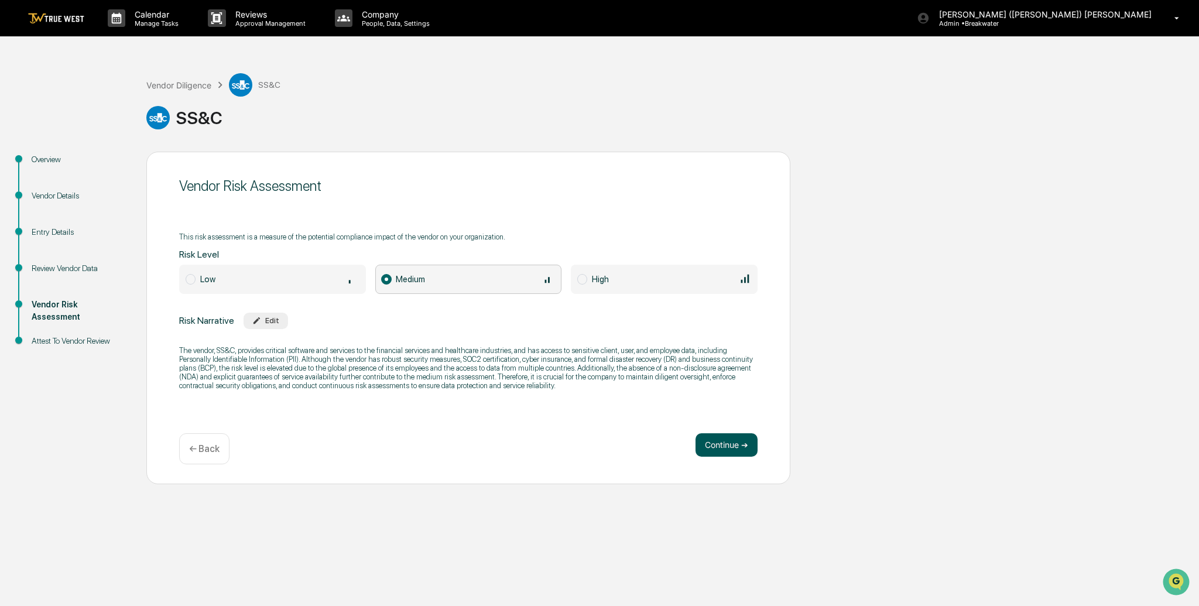
click at [712, 445] on button "Continue ➔" at bounding box center [726, 444] width 62 height 23
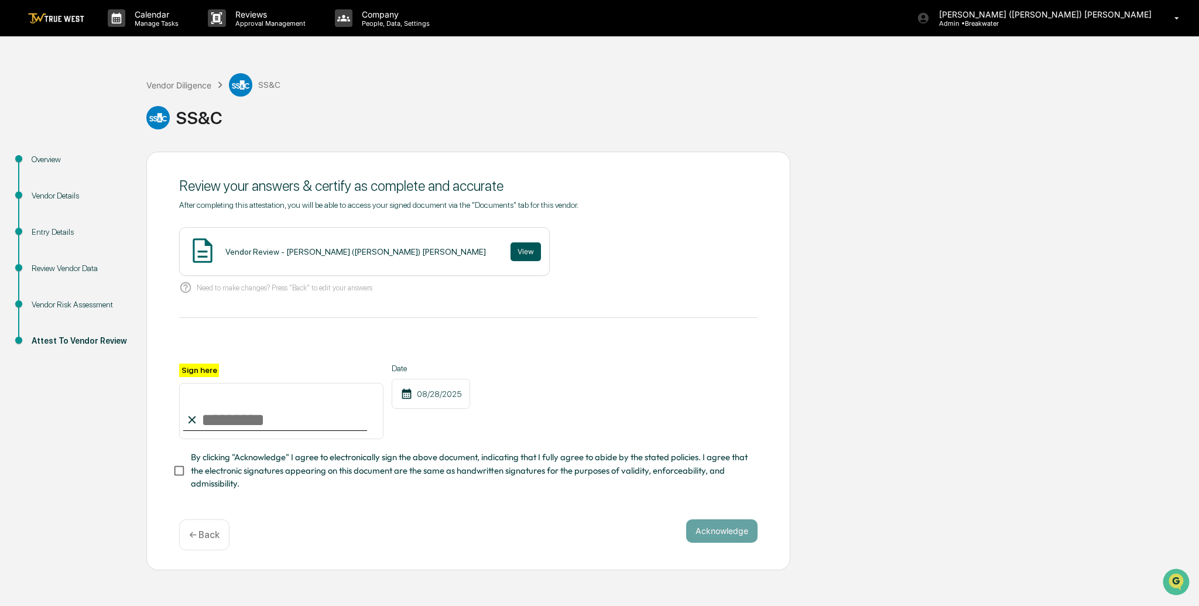
click at [510, 256] on button "View" at bounding box center [525, 251] width 30 height 19
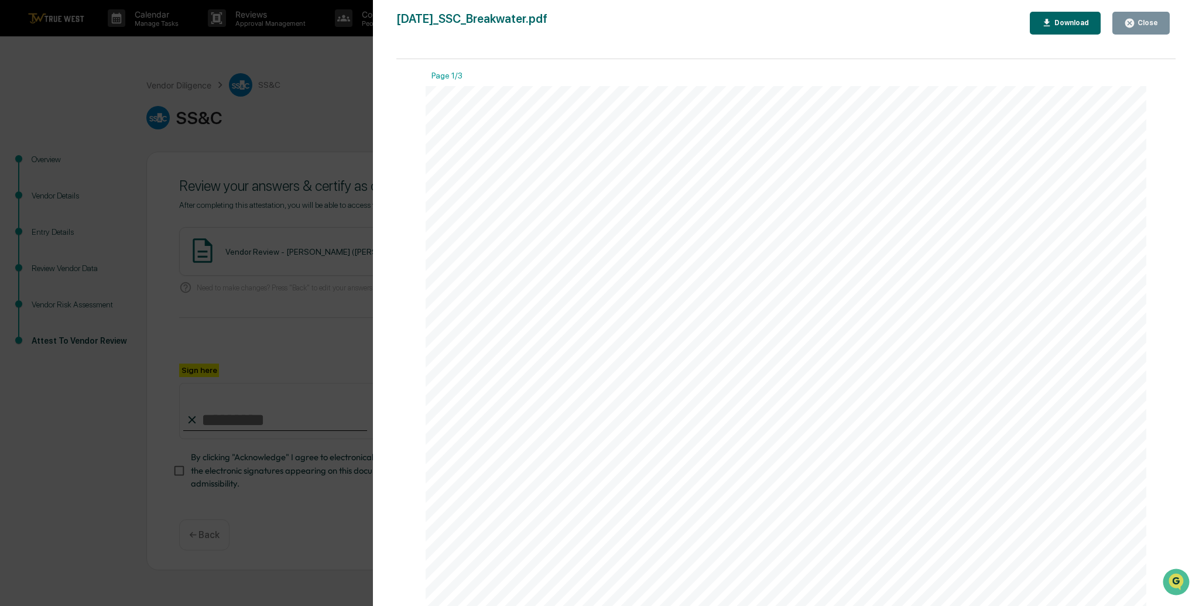
click at [1148, 23] on div "Close" at bounding box center [1146, 23] width 23 height 8
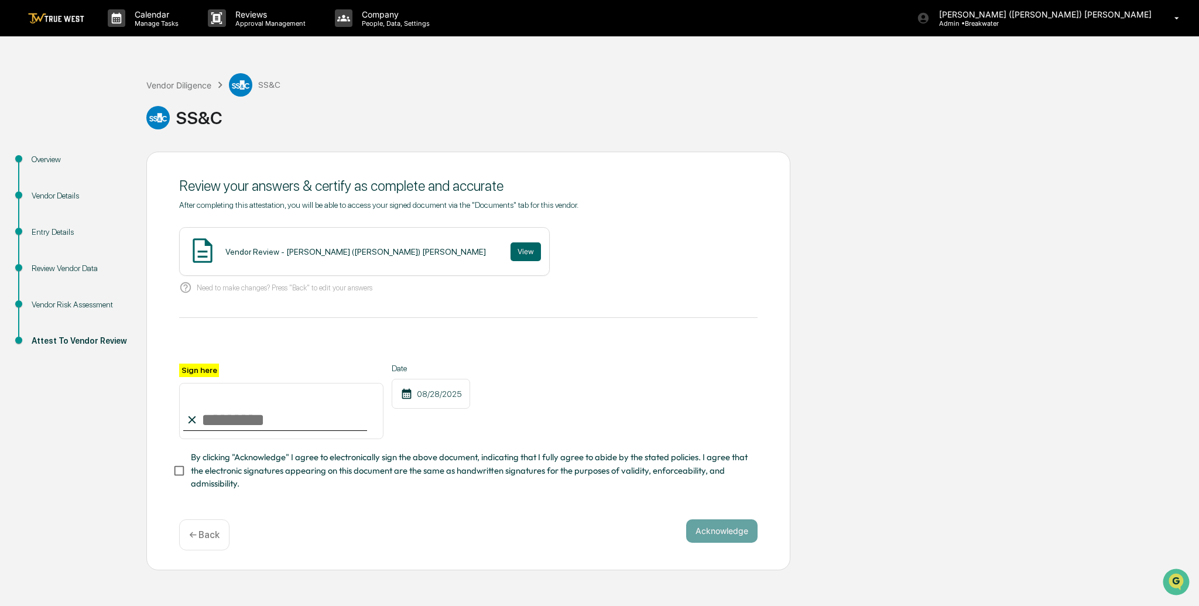
click at [257, 412] on input "Sign here" at bounding box center [281, 411] width 204 height 56
type input "**********"
click at [725, 523] on button "Acknowledge" at bounding box center [721, 530] width 71 height 23
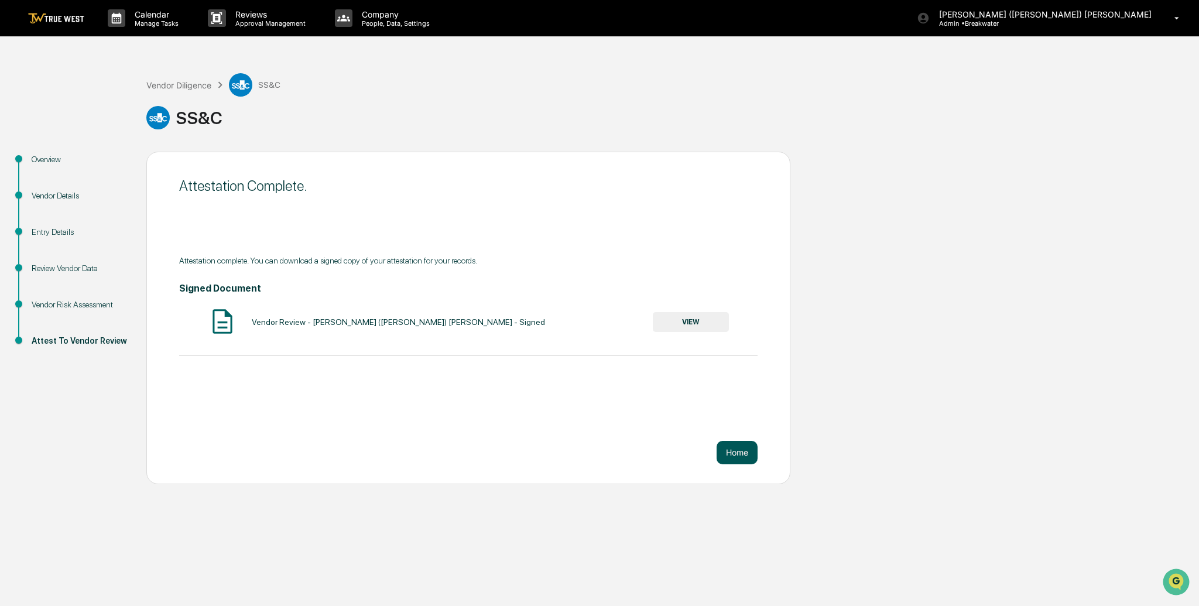
click at [736, 455] on button "Home" at bounding box center [736, 452] width 41 height 23
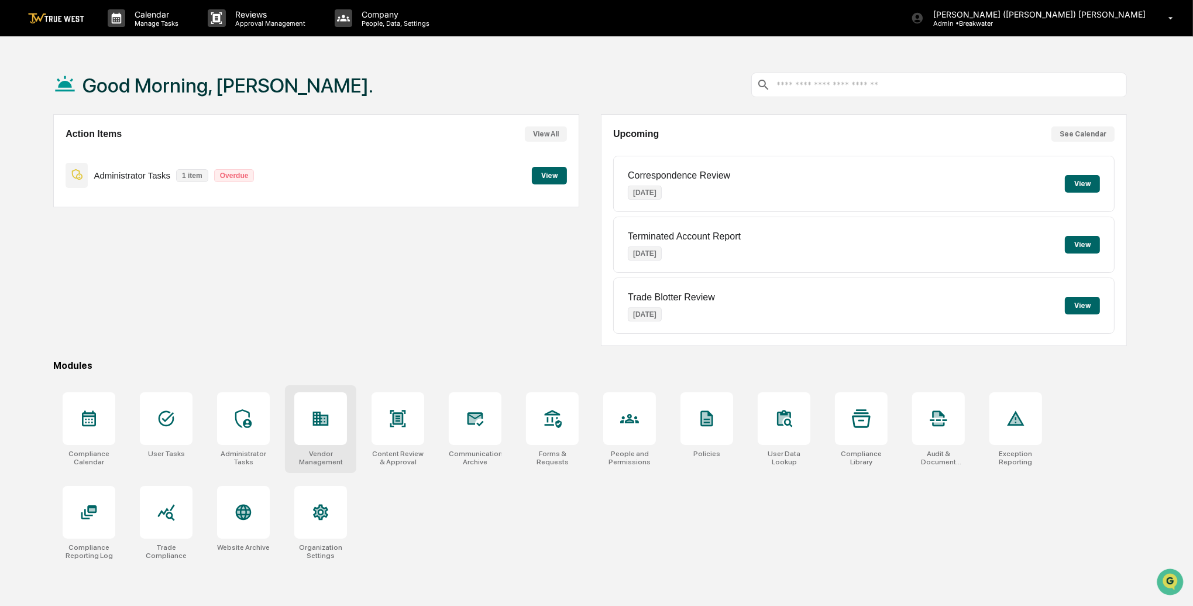
click at [331, 417] on div at bounding box center [320, 418] width 53 height 53
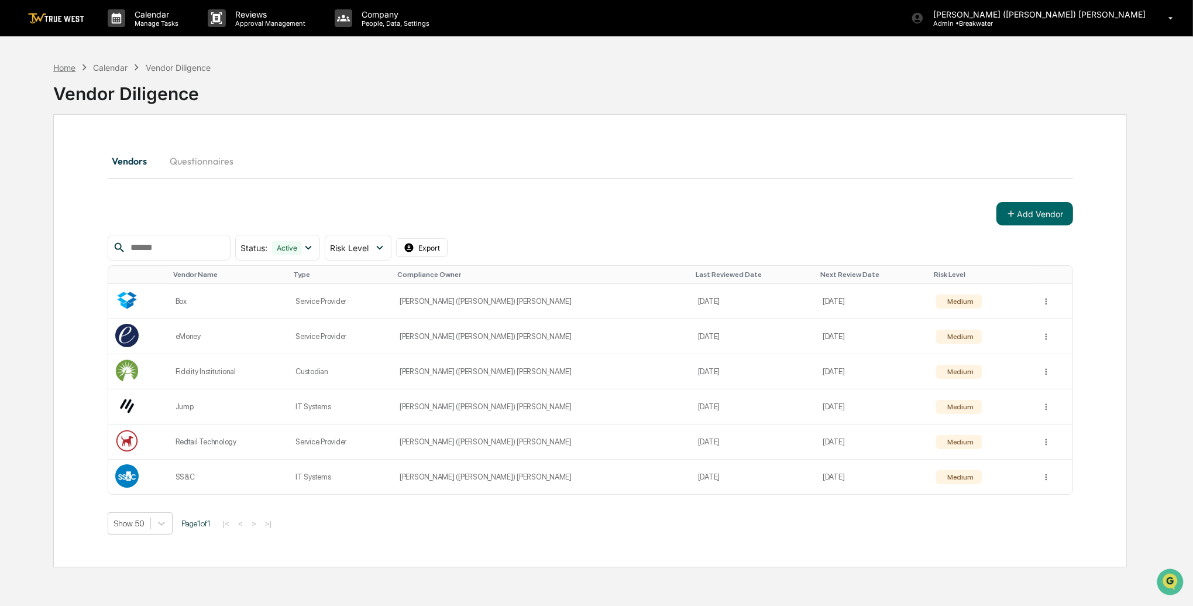
click at [64, 70] on div "Home" at bounding box center [64, 68] width 22 height 10
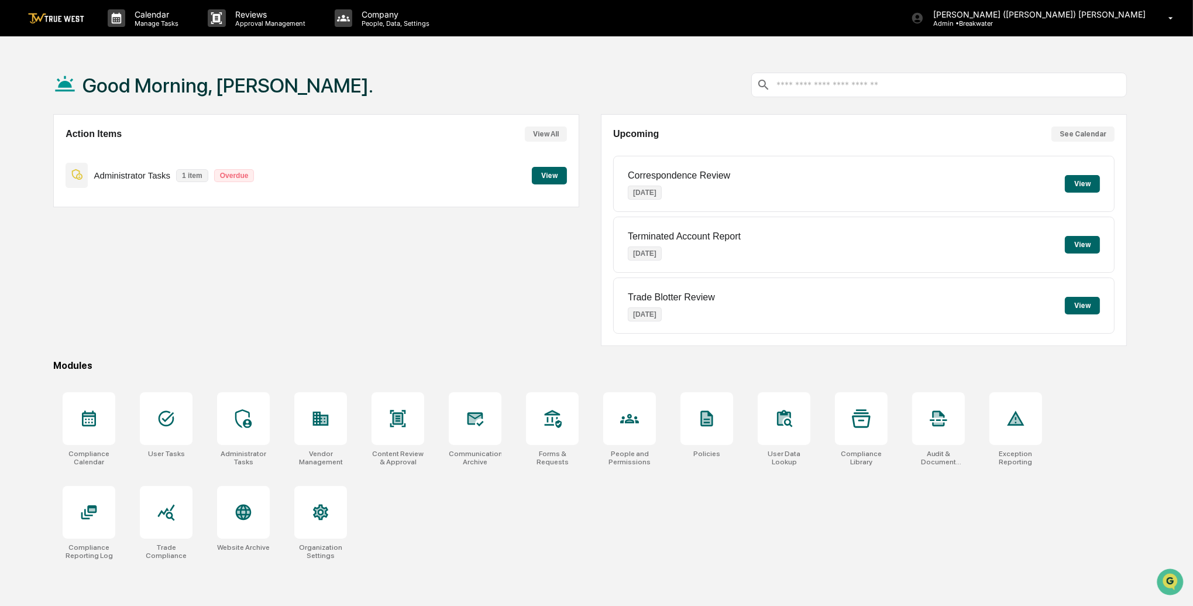
scroll to position [1, 0]
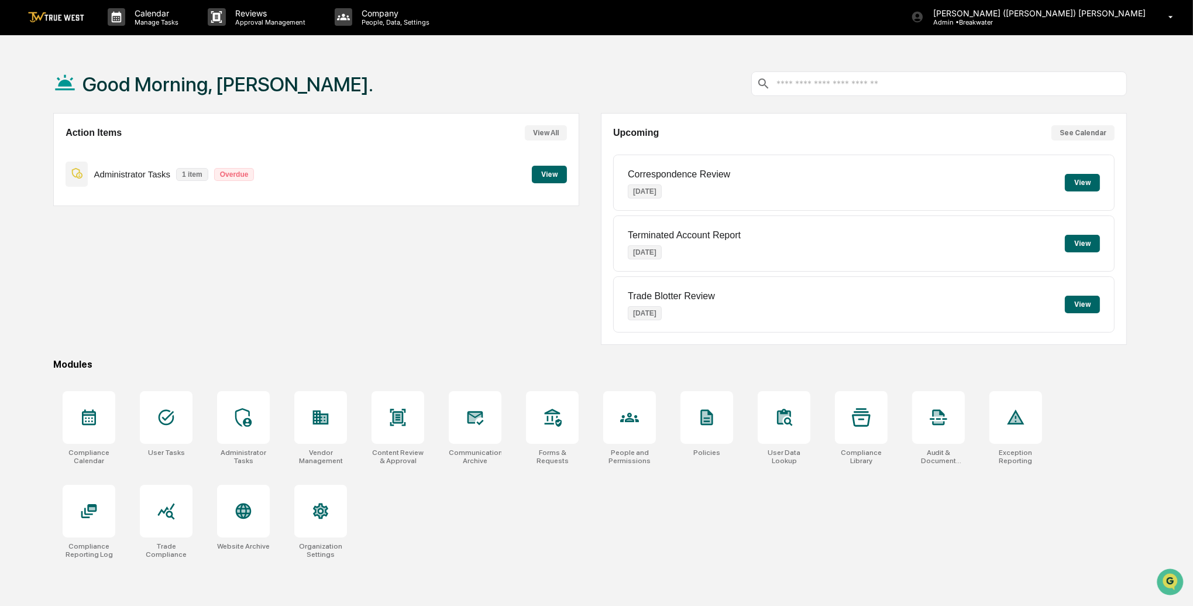
click at [550, 177] on button "View" at bounding box center [549, 175] width 35 height 18
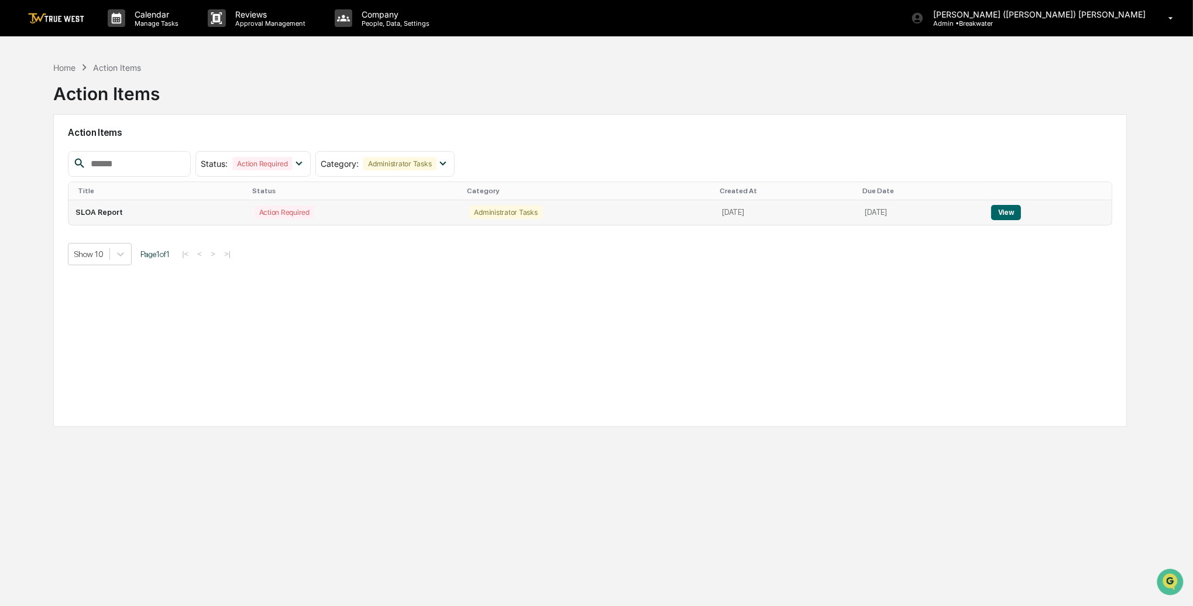
click at [1018, 208] on button "View" at bounding box center [1006, 212] width 30 height 15
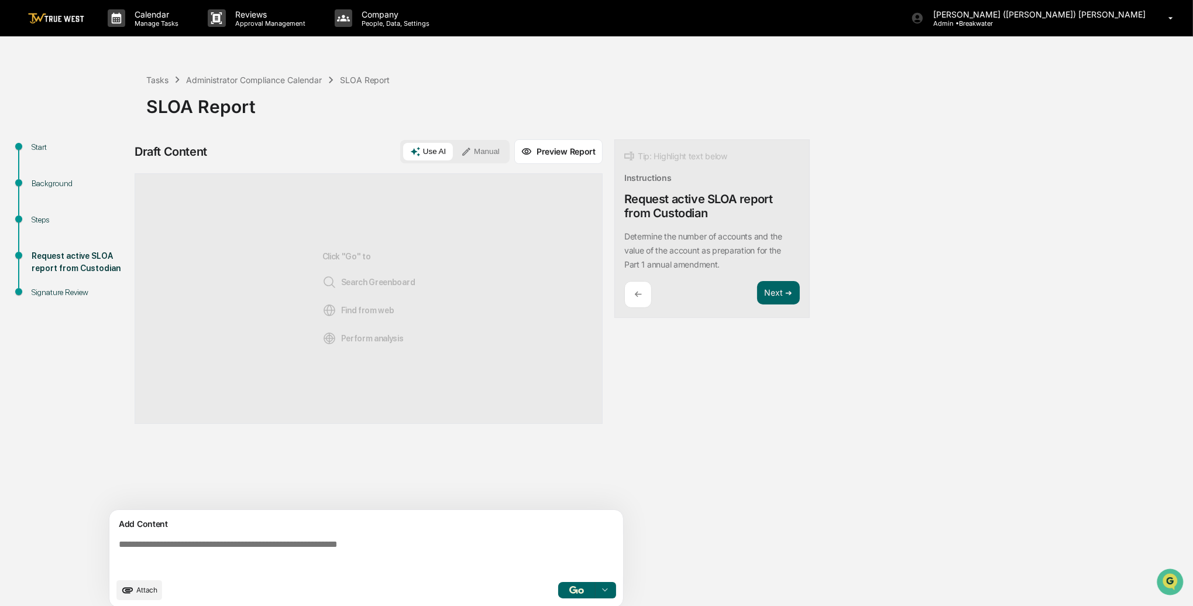
scroll to position [9, 0]
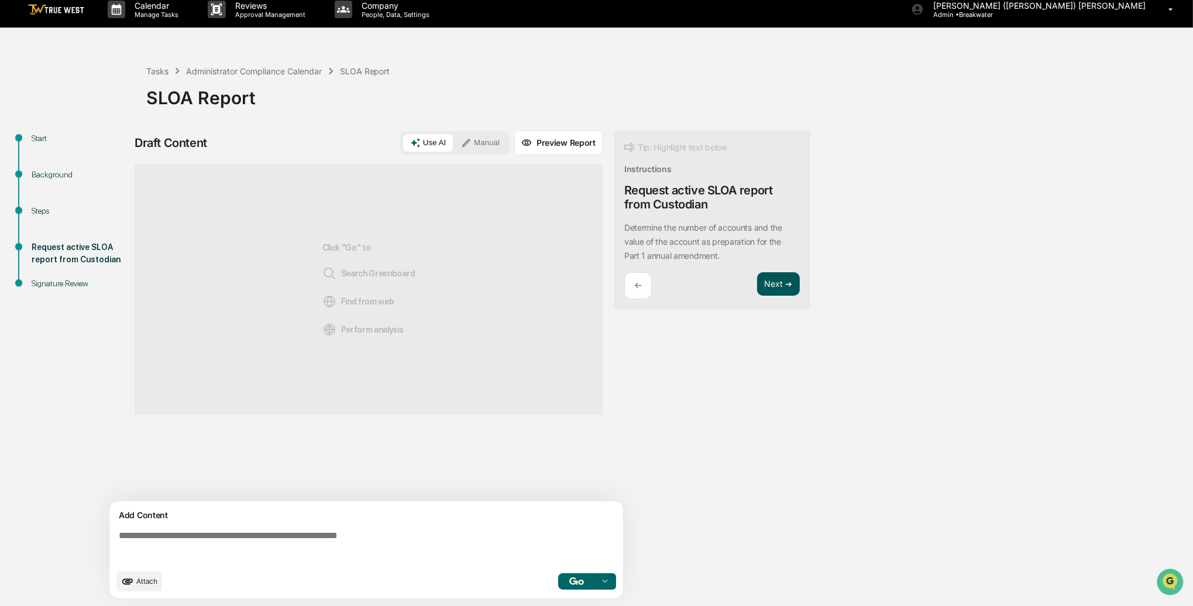
click at [783, 286] on button "Next ➔" at bounding box center [778, 284] width 43 height 24
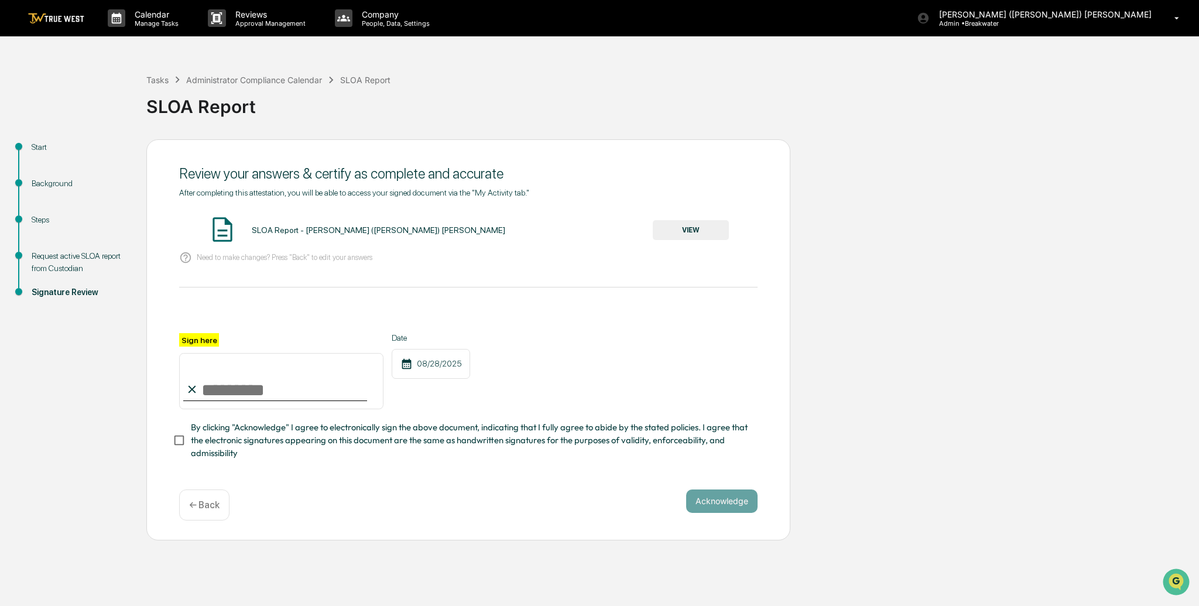
click at [678, 234] on button "VIEW" at bounding box center [691, 230] width 76 height 20
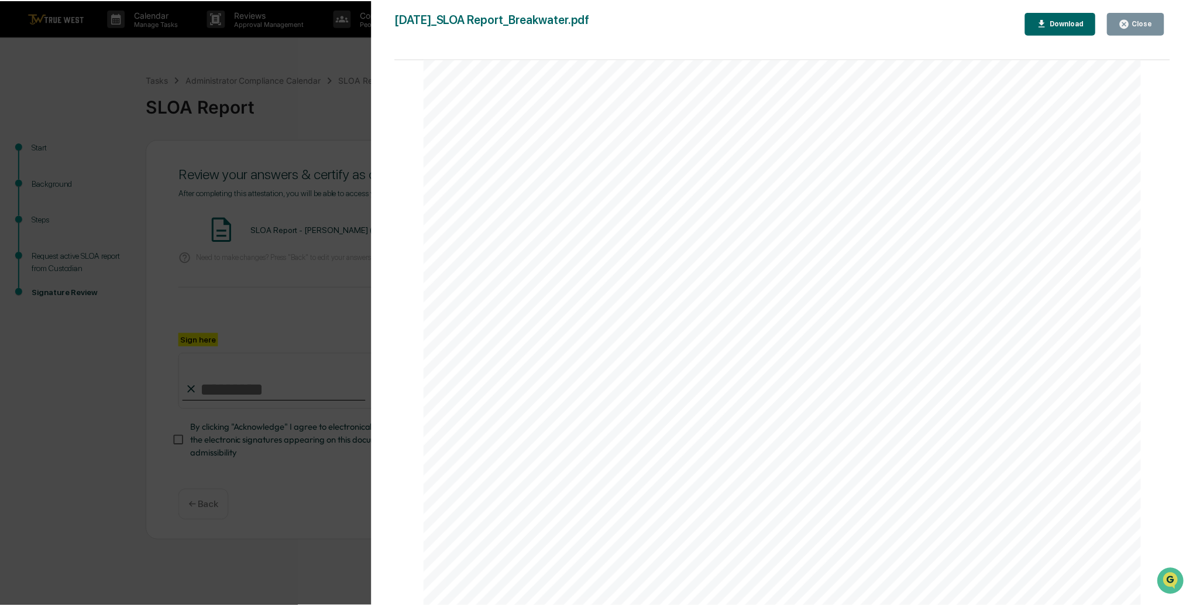
scroll to position [46, 0]
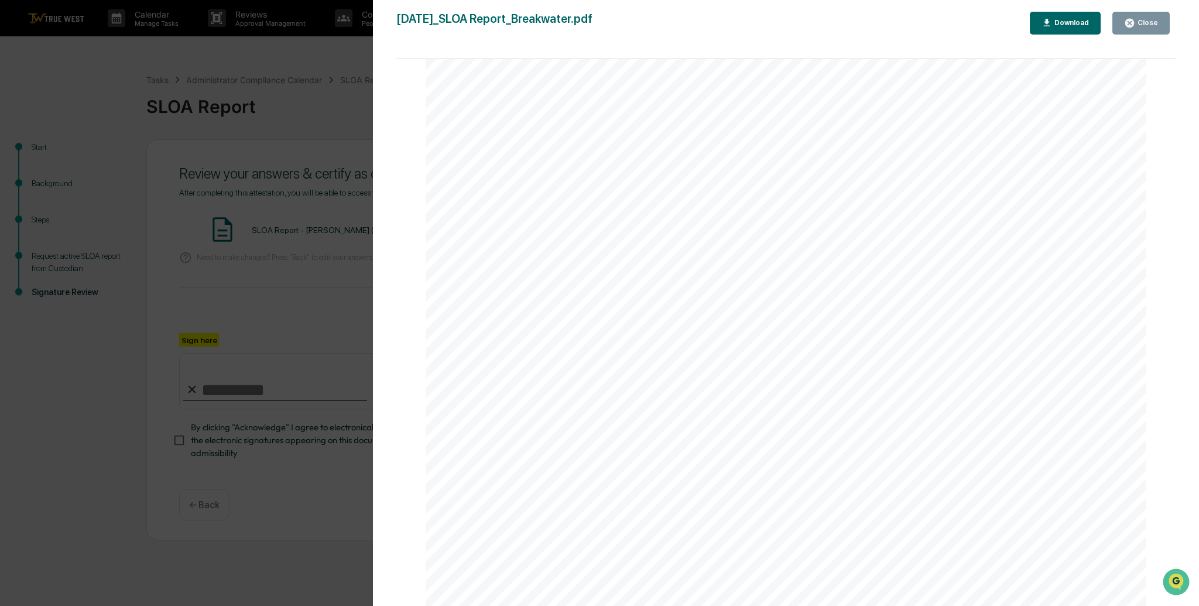
click at [1151, 28] on div "Close" at bounding box center [1141, 23] width 34 height 11
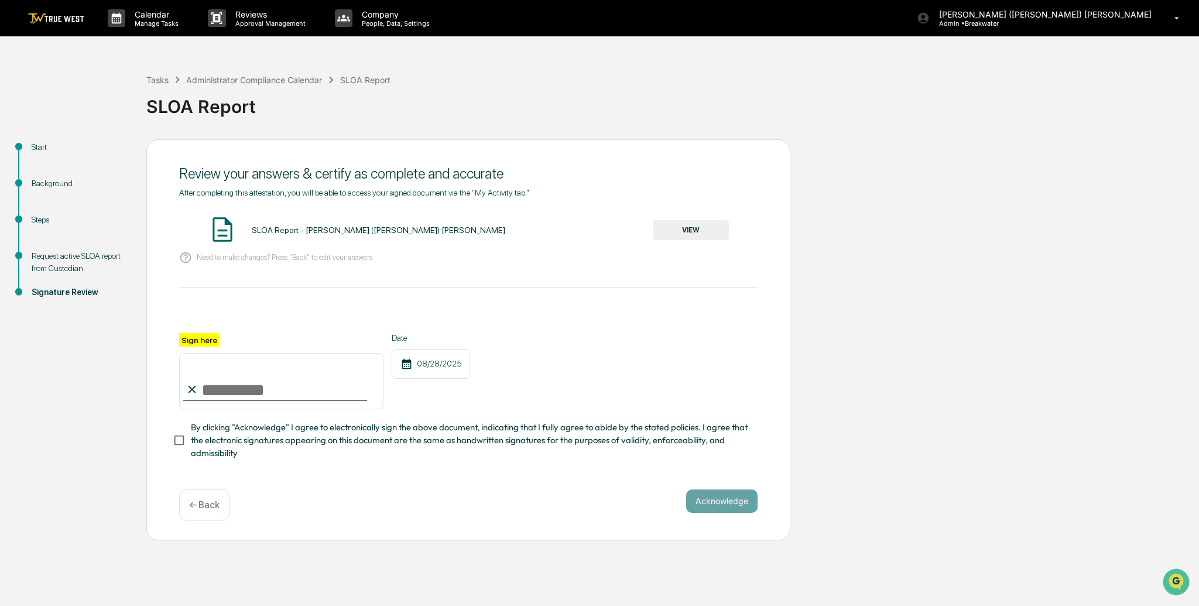
click at [259, 382] on input "Sign here" at bounding box center [281, 381] width 204 height 56
type input "**********"
click at [737, 503] on button "Acknowledge" at bounding box center [721, 500] width 71 height 23
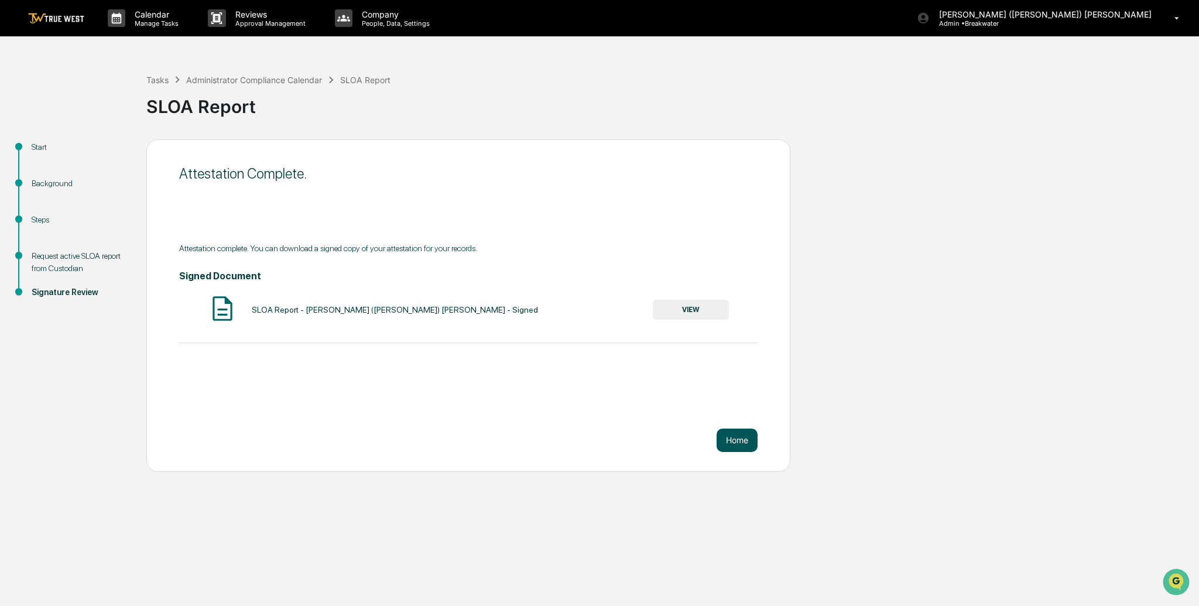
click at [749, 437] on button "Home" at bounding box center [736, 439] width 41 height 23
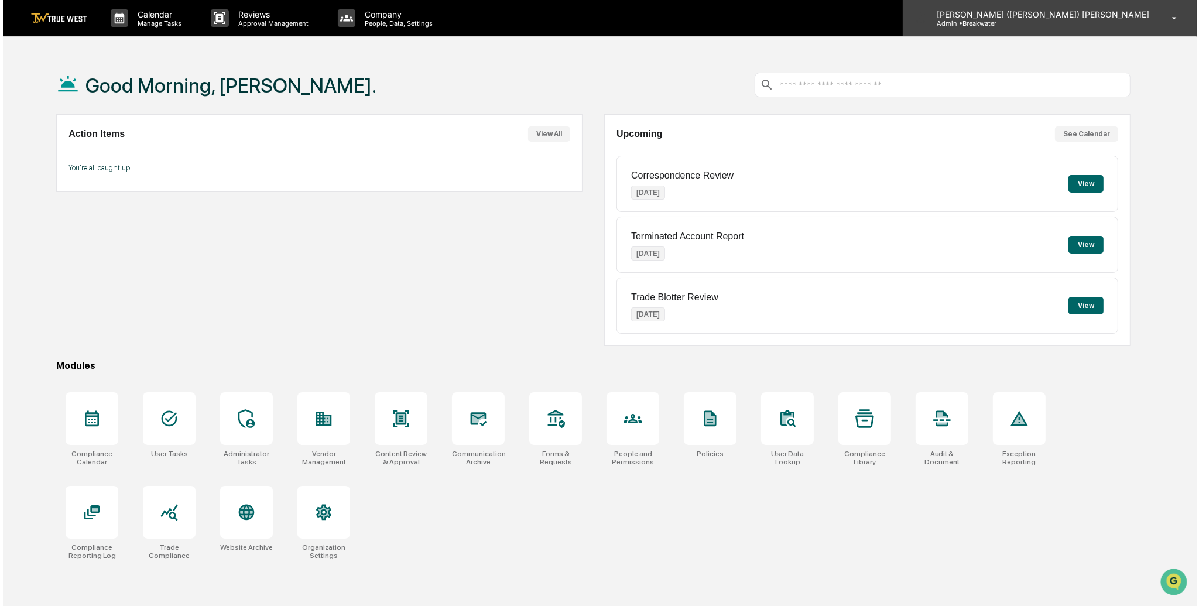
scroll to position [2, 0]
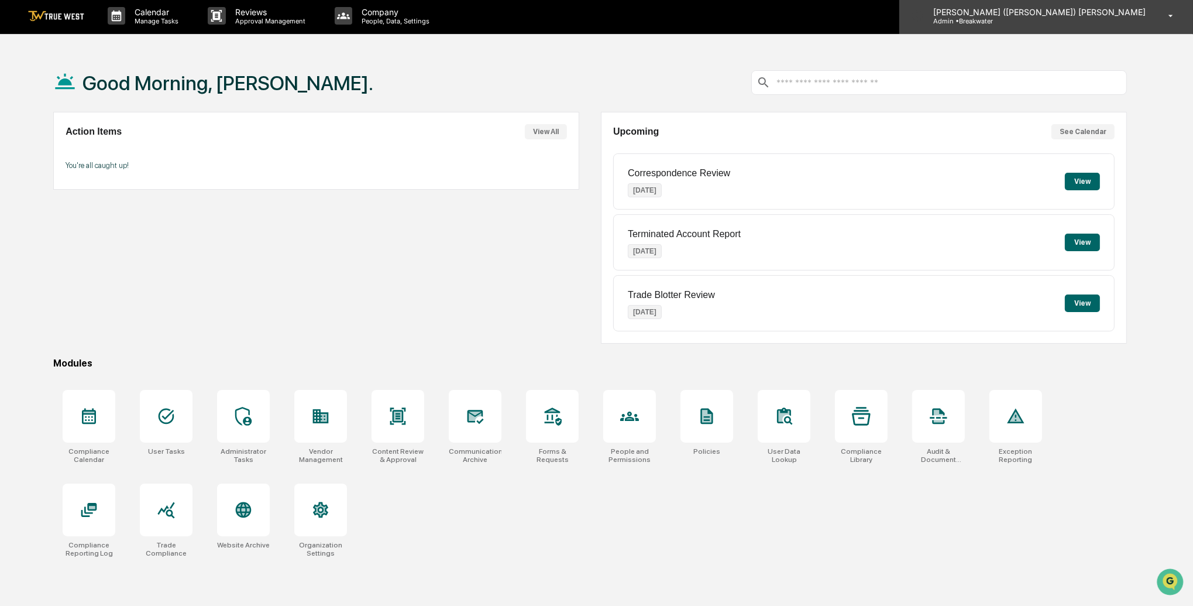
click at [1092, 30] on div "Daniel (Abe) Ringer Admin • Breakwater" at bounding box center [1047, 16] width 294 height 36
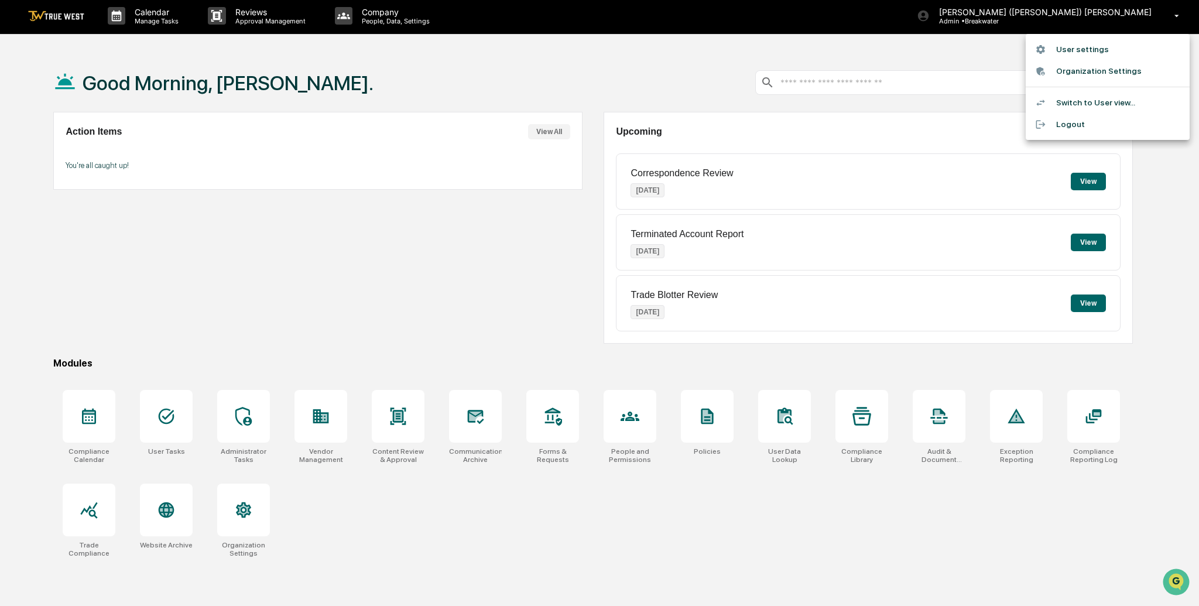
click at [1084, 54] on li "User settings" at bounding box center [1107, 50] width 164 height 22
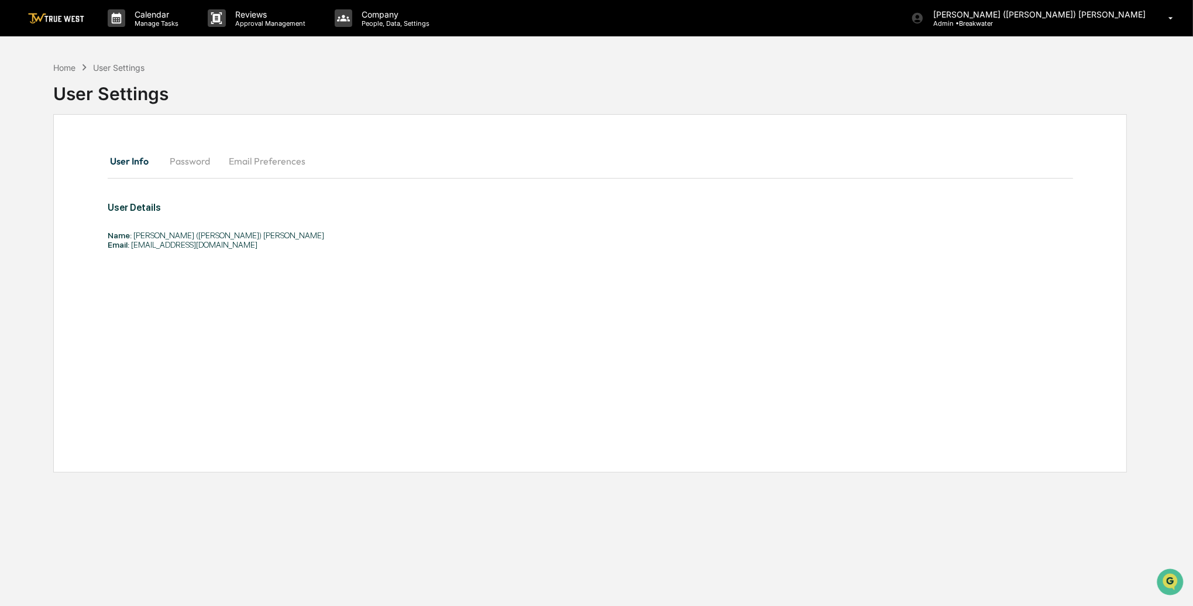
click at [60, 18] on img at bounding box center [56, 18] width 56 height 11
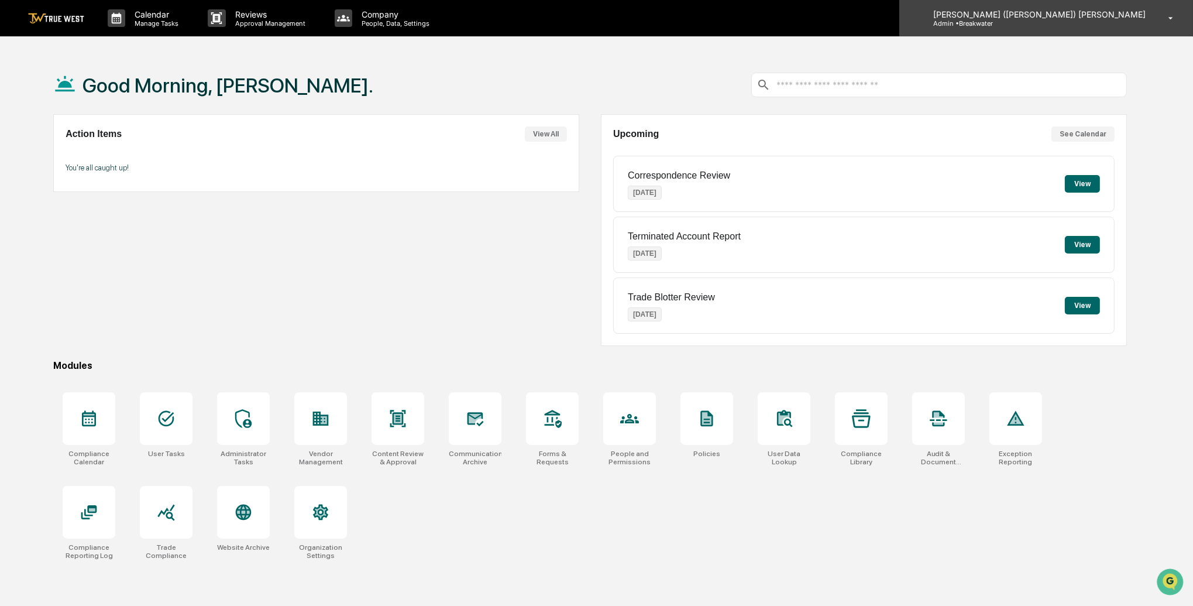
click at [1033, 20] on p "Admin • Breakwater" at bounding box center [978, 23] width 109 height 8
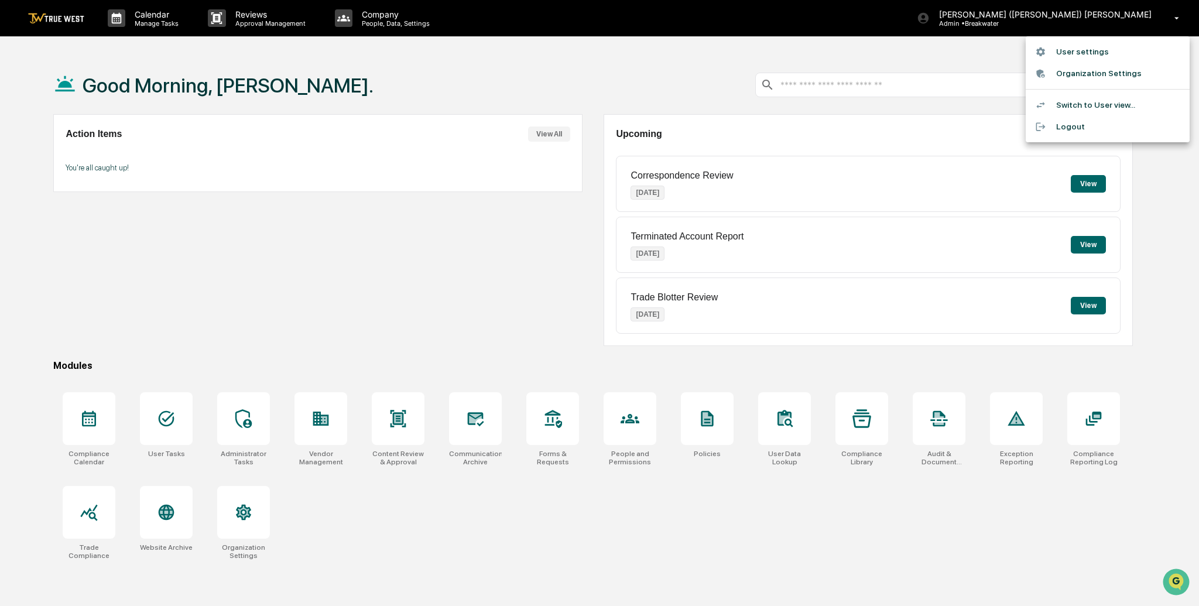
click at [1097, 99] on li "Switch to User view..." at bounding box center [1107, 105] width 164 height 22
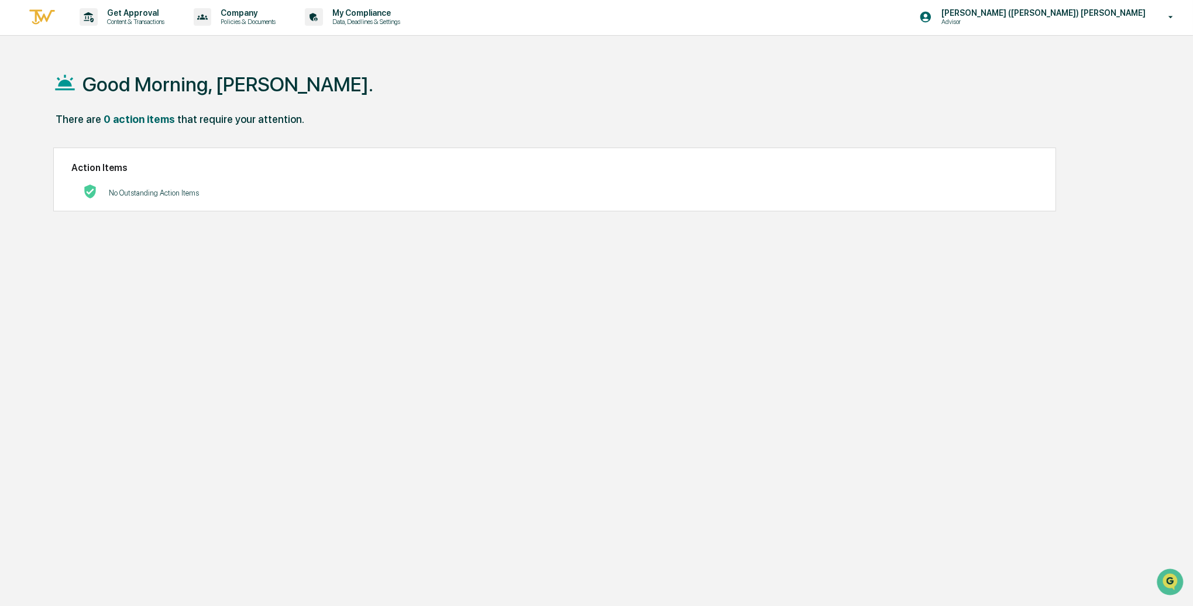
scroll to position [1, 0]
click at [1120, 15] on p "[PERSON_NAME] ([PERSON_NAME]) [PERSON_NAME]" at bounding box center [1041, 13] width 219 height 9
click at [1074, 63] on li "Switch to Admin view..." at bounding box center [1107, 58] width 164 height 22
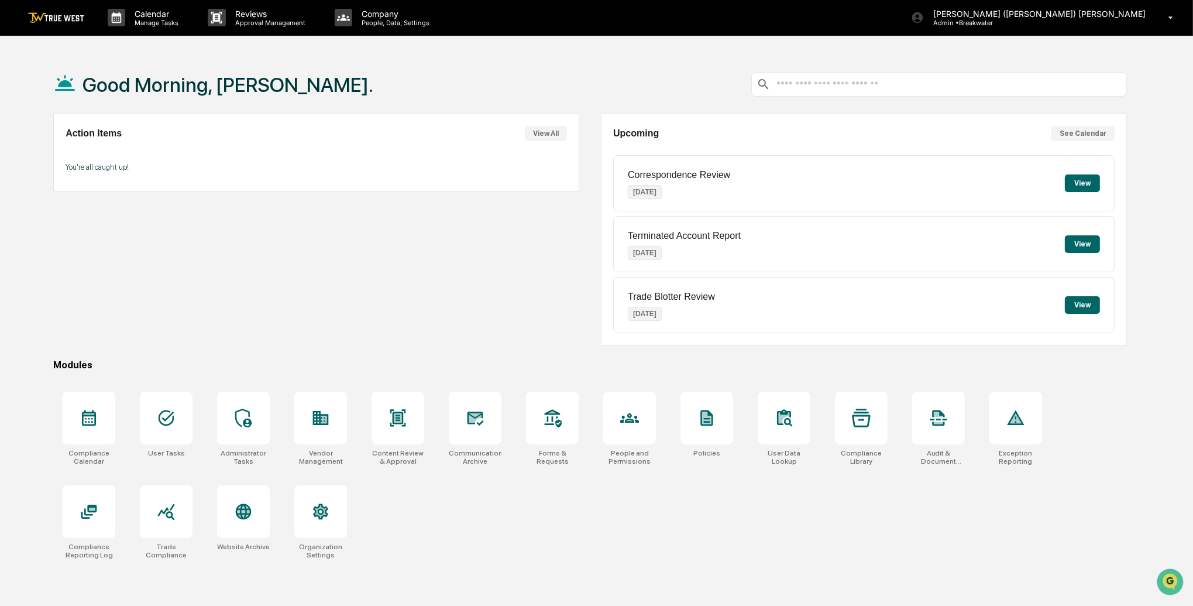
scroll to position [5, 0]
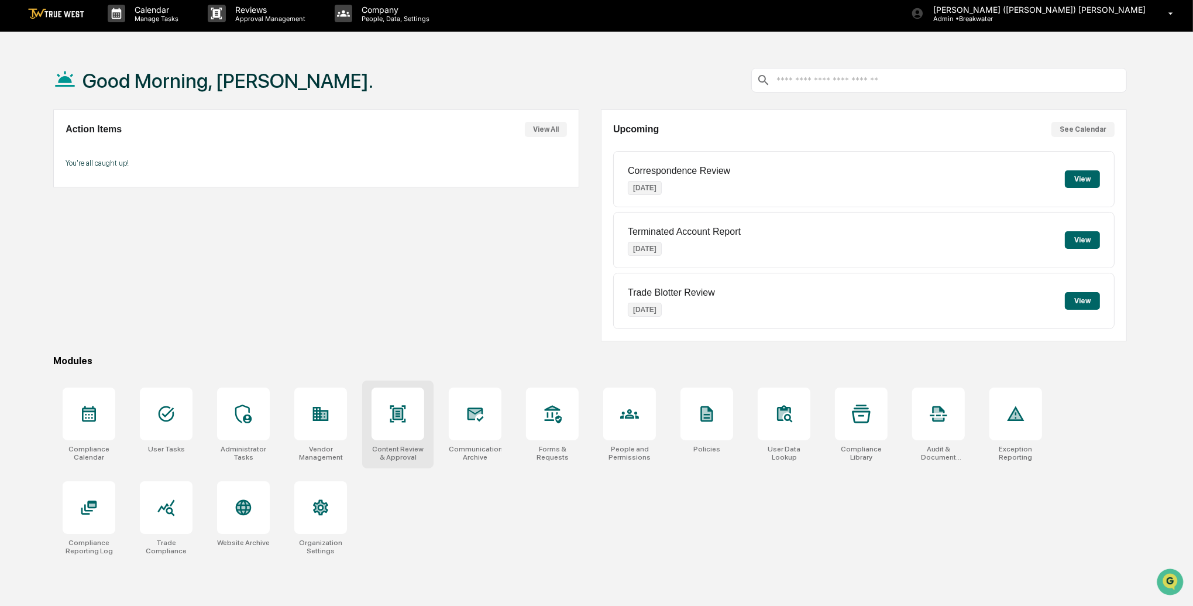
click at [400, 414] on icon at bounding box center [398, 413] width 8 height 9
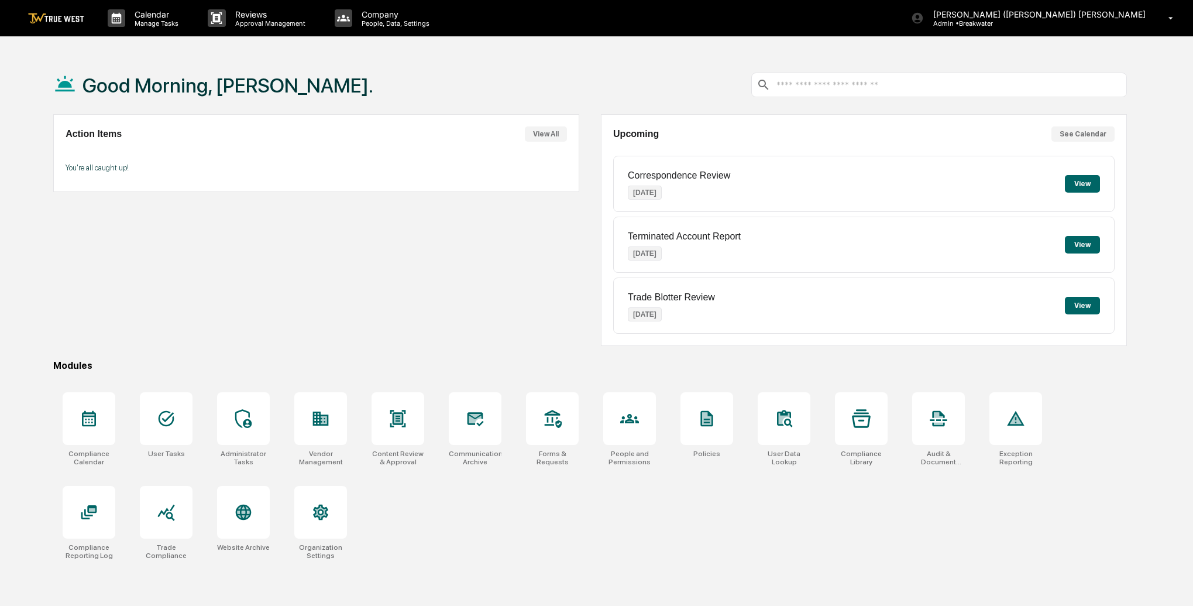
scroll to position [5, 0]
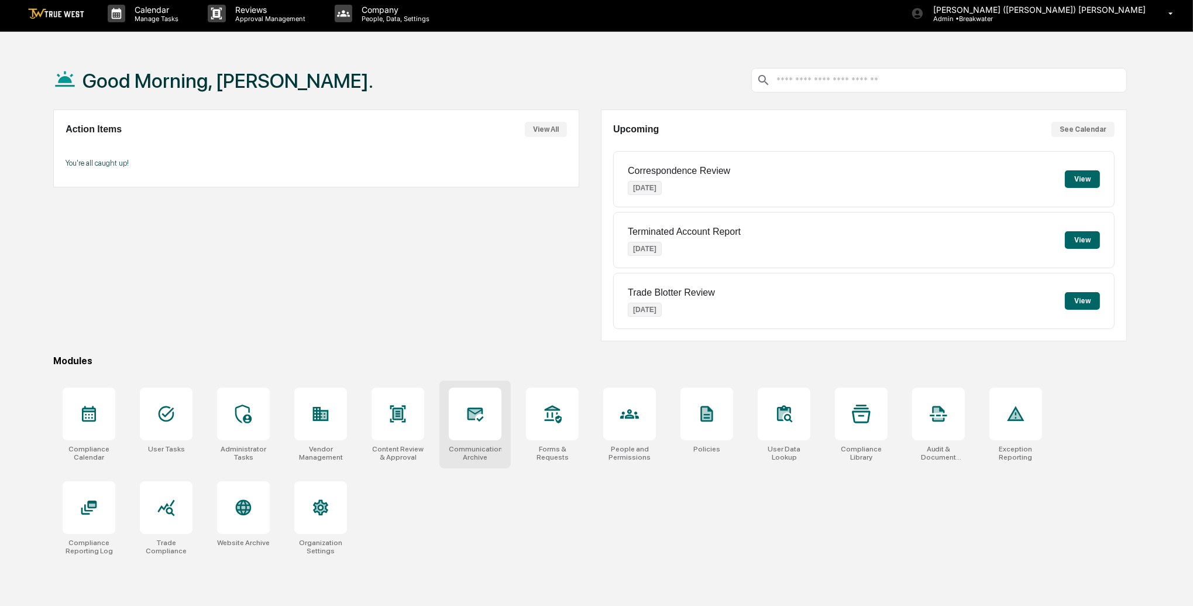
click at [488, 418] on div at bounding box center [475, 413] width 53 height 53
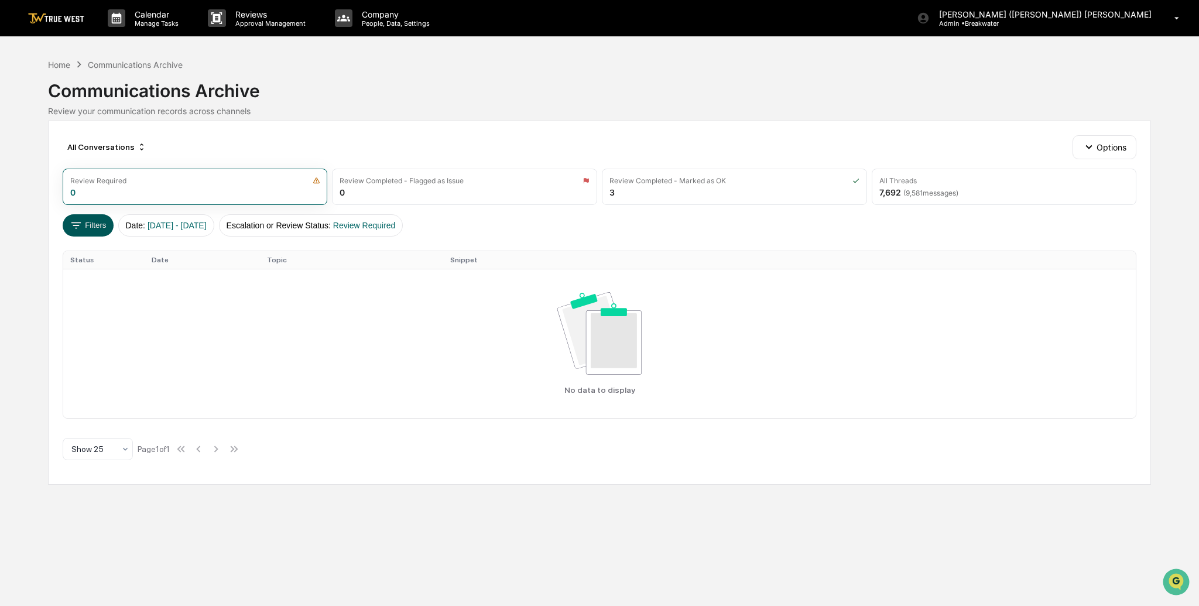
click at [106, 225] on button "Filters" at bounding box center [88, 225] width 51 height 22
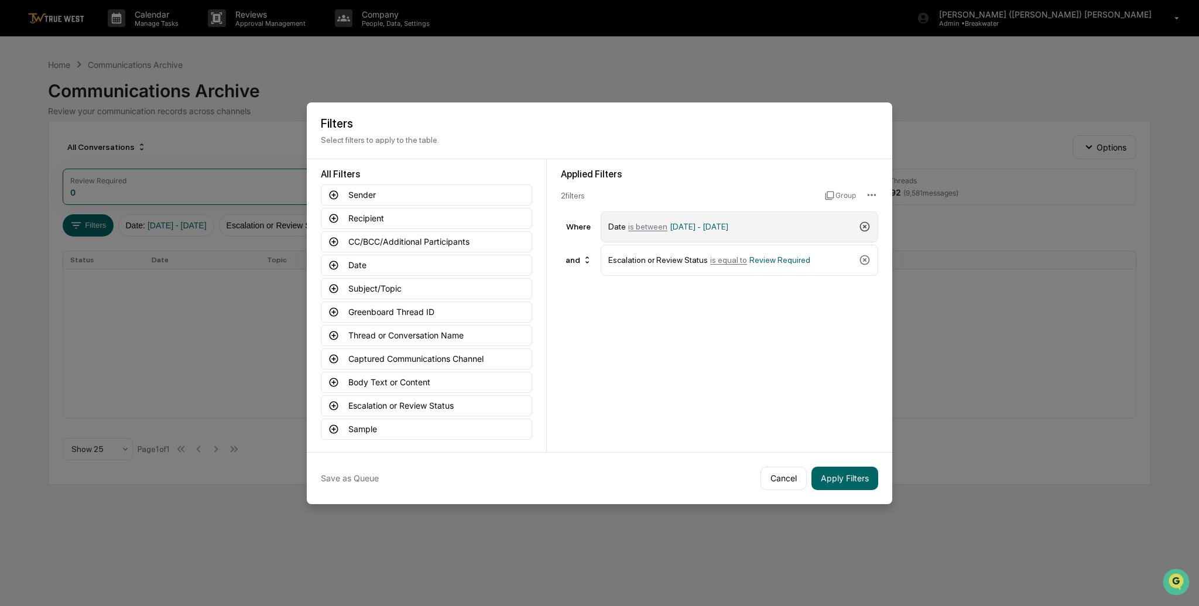
click at [861, 228] on icon at bounding box center [865, 227] width 12 height 12
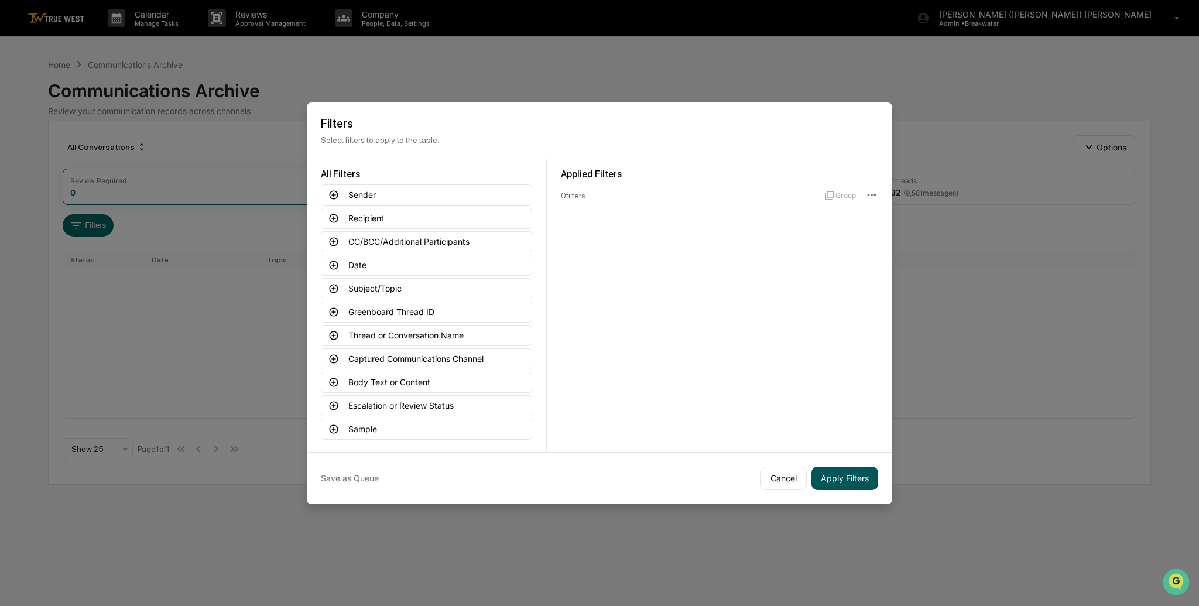
click at [845, 475] on button "Apply Filters" at bounding box center [844, 477] width 67 height 23
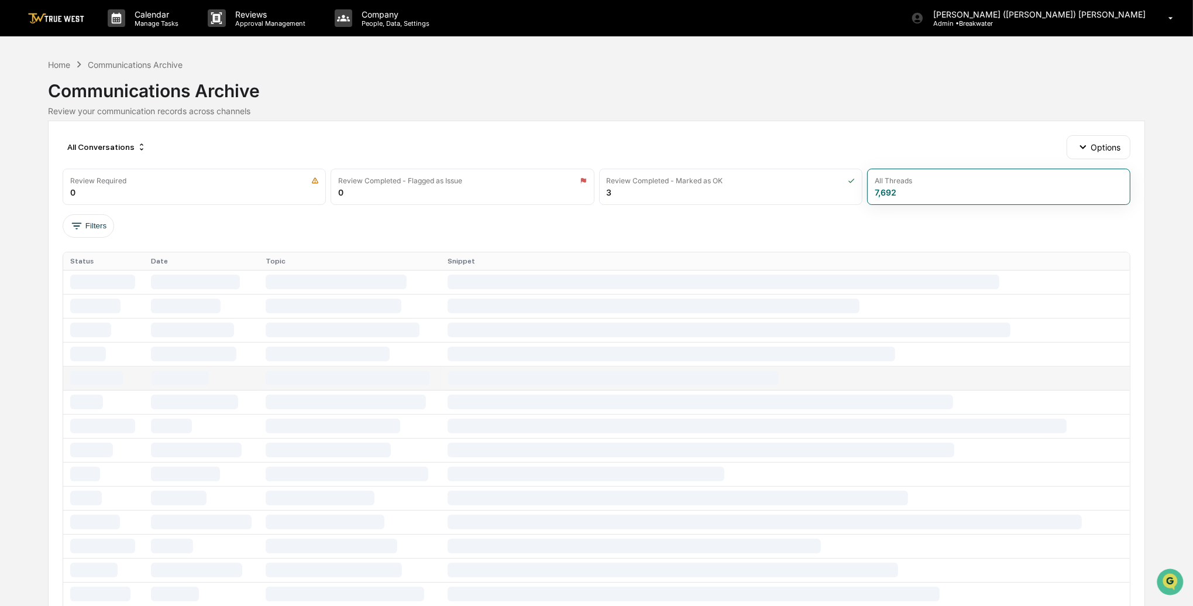
scroll to position [1, 0]
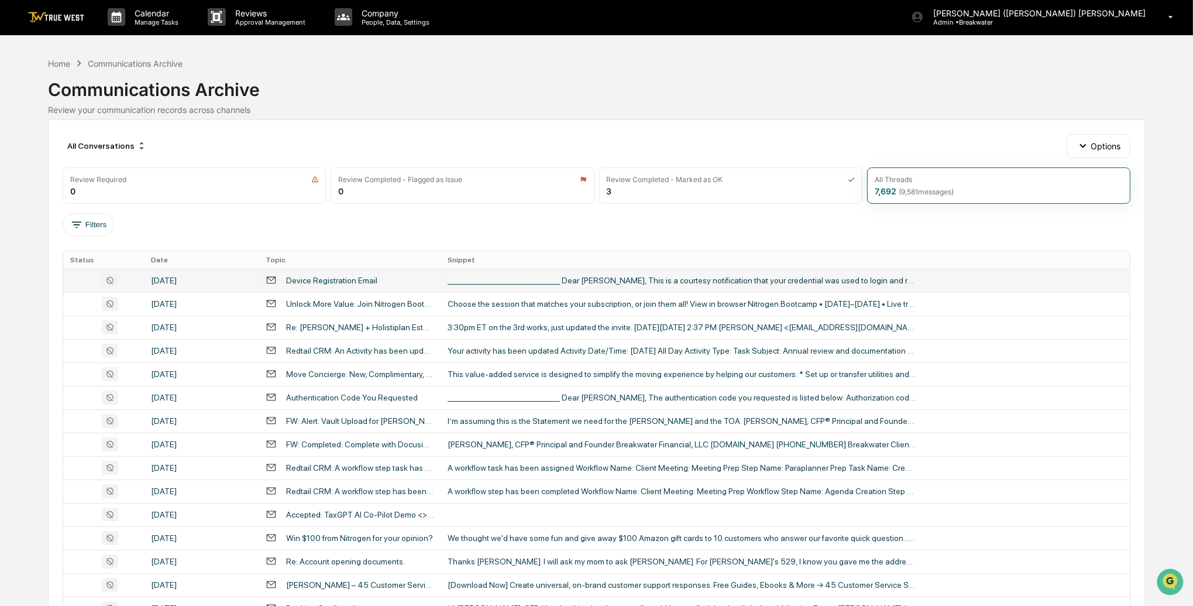
click at [287, 283] on div "Device Registration Email" at bounding box center [331, 280] width 91 height 9
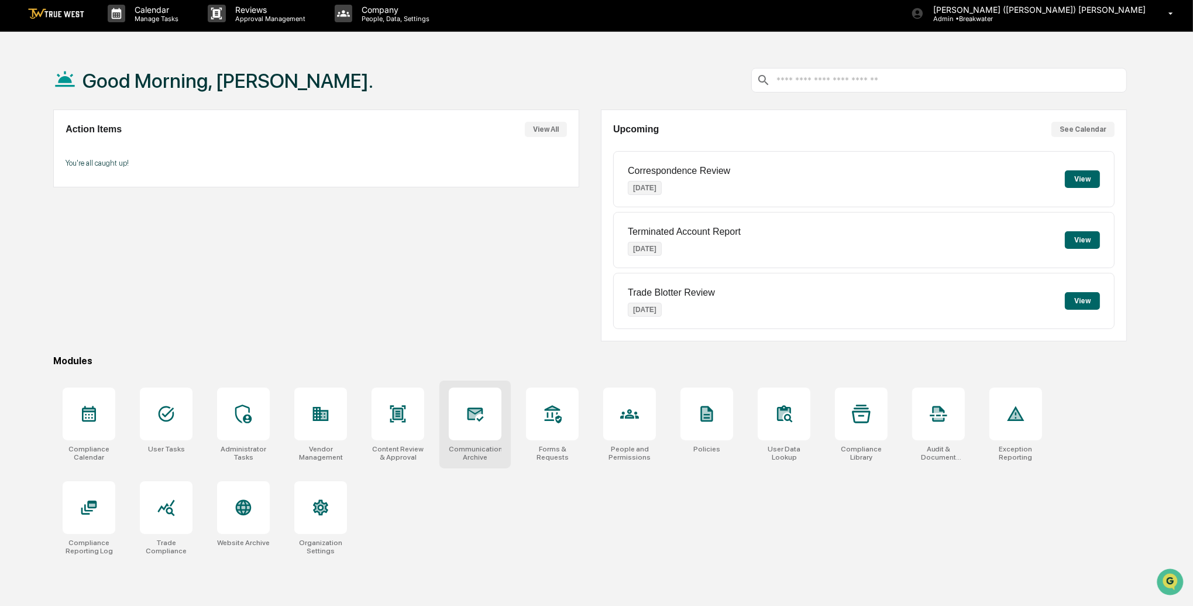
click at [485, 427] on div at bounding box center [475, 413] width 53 height 53
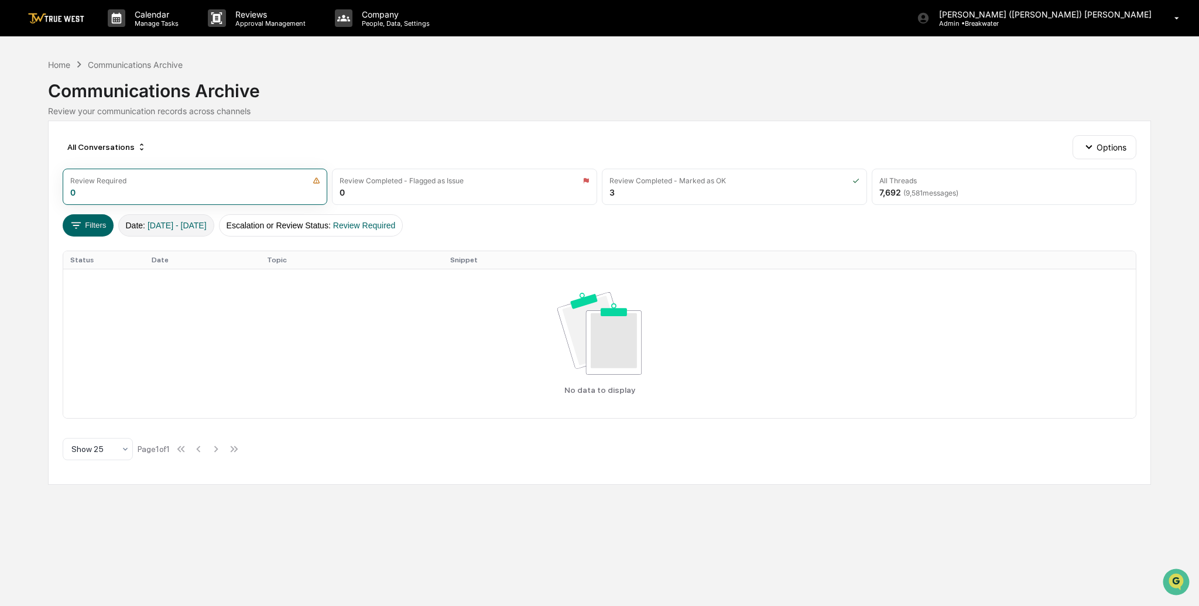
click at [201, 223] on span "[DATE] - [DATE]" at bounding box center [176, 225] width 59 height 9
